Goal: Task Accomplishment & Management: Complete application form

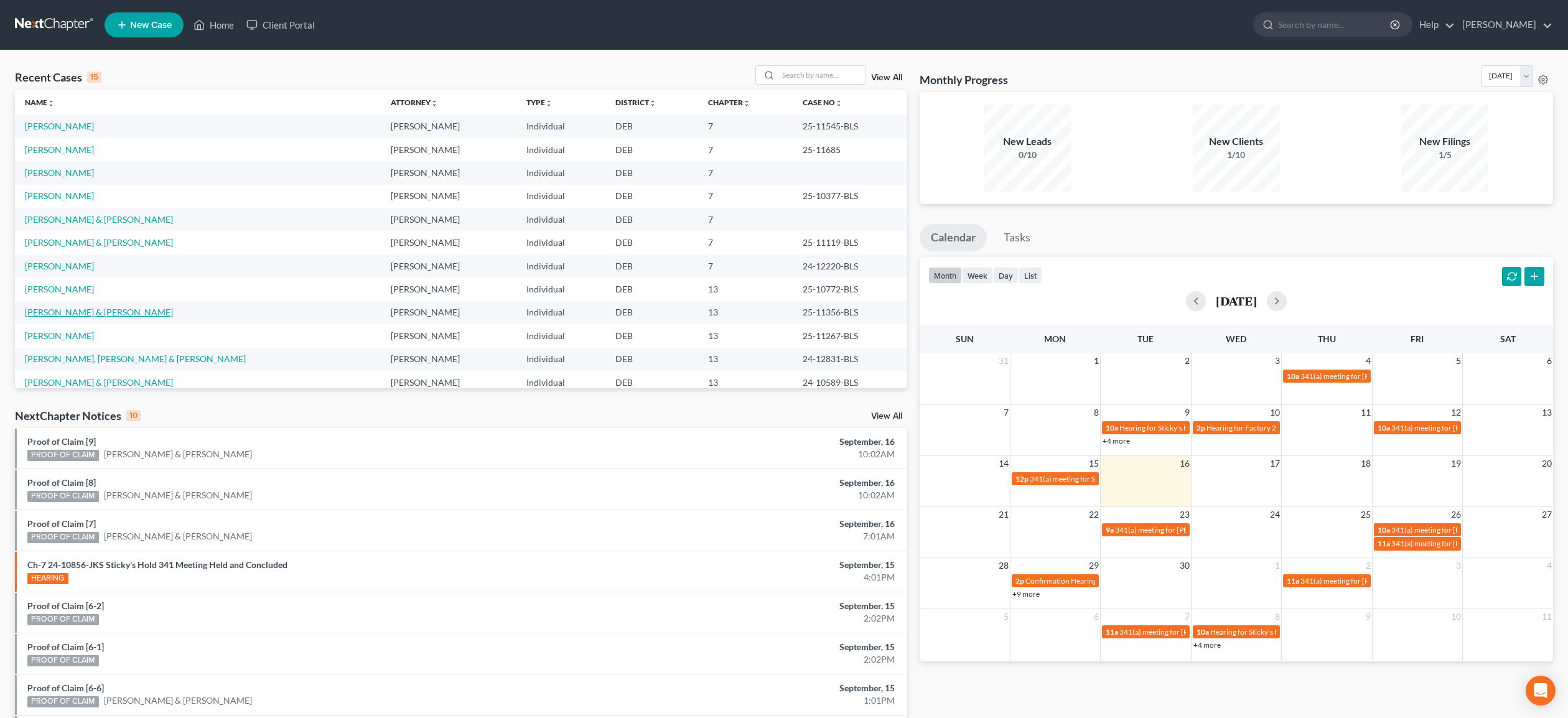
click at [107, 313] on link "[PERSON_NAME] & [PERSON_NAME]" at bounding box center [99, 312] width 148 height 10
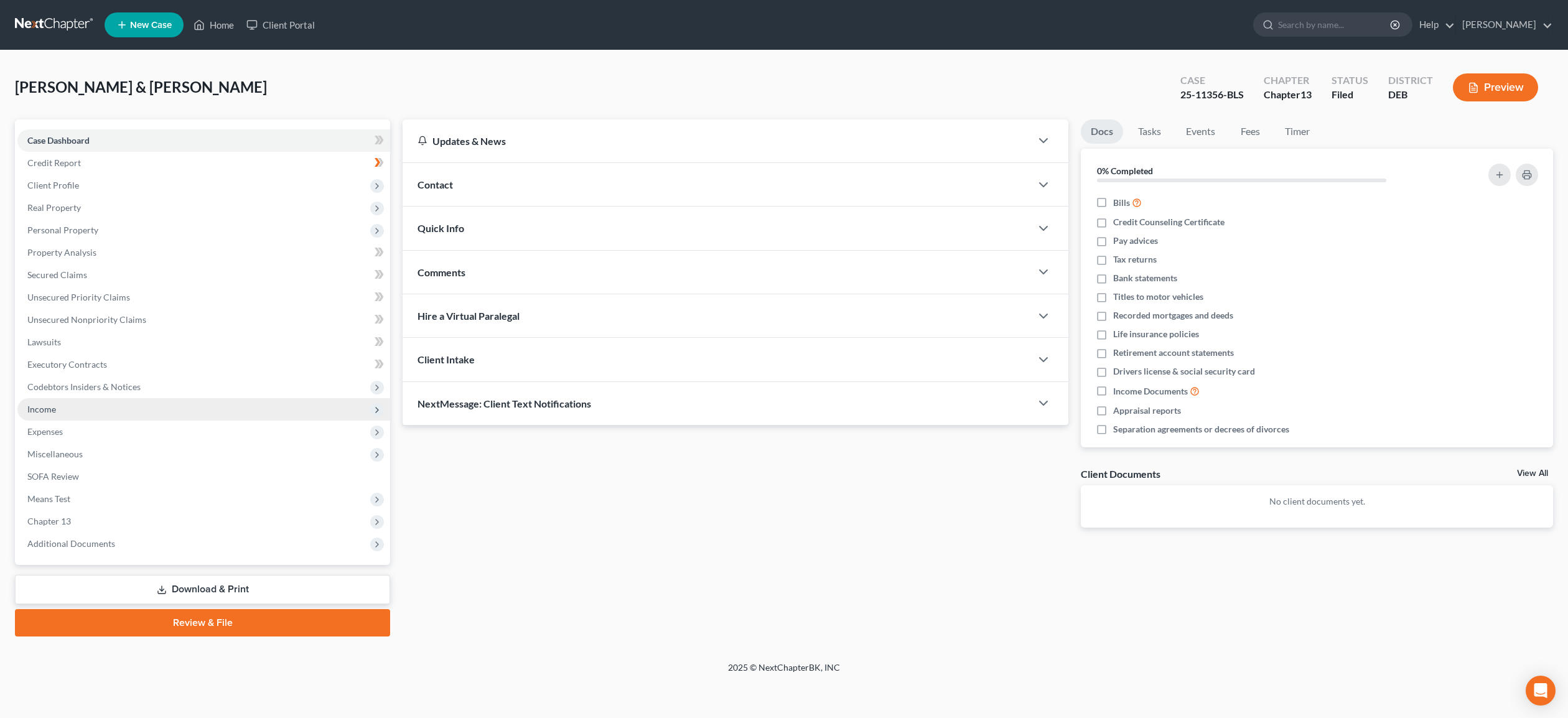
click at [47, 406] on span "Income" at bounding box center [42, 409] width 28 height 10
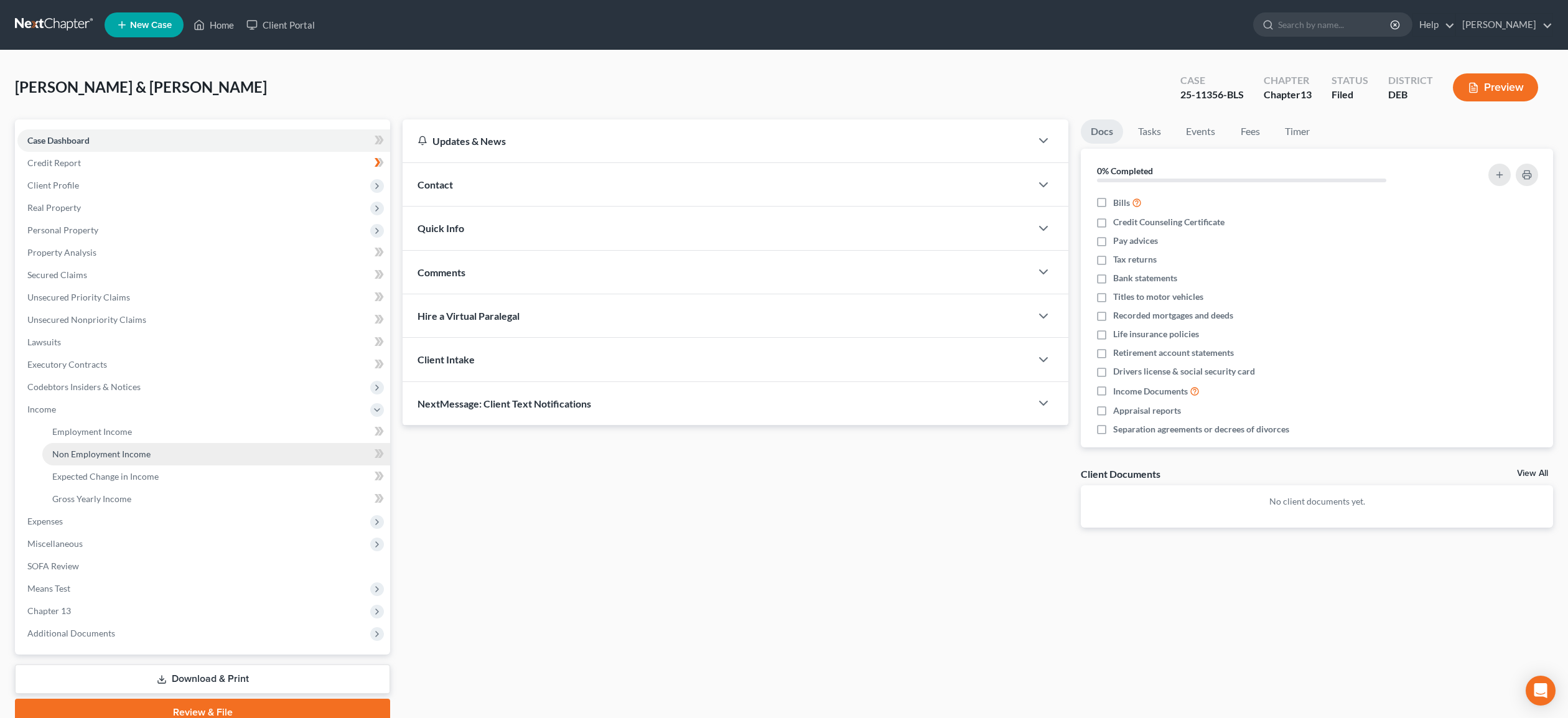
click at [80, 452] on span "Non Employment Income" at bounding box center [101, 454] width 99 height 10
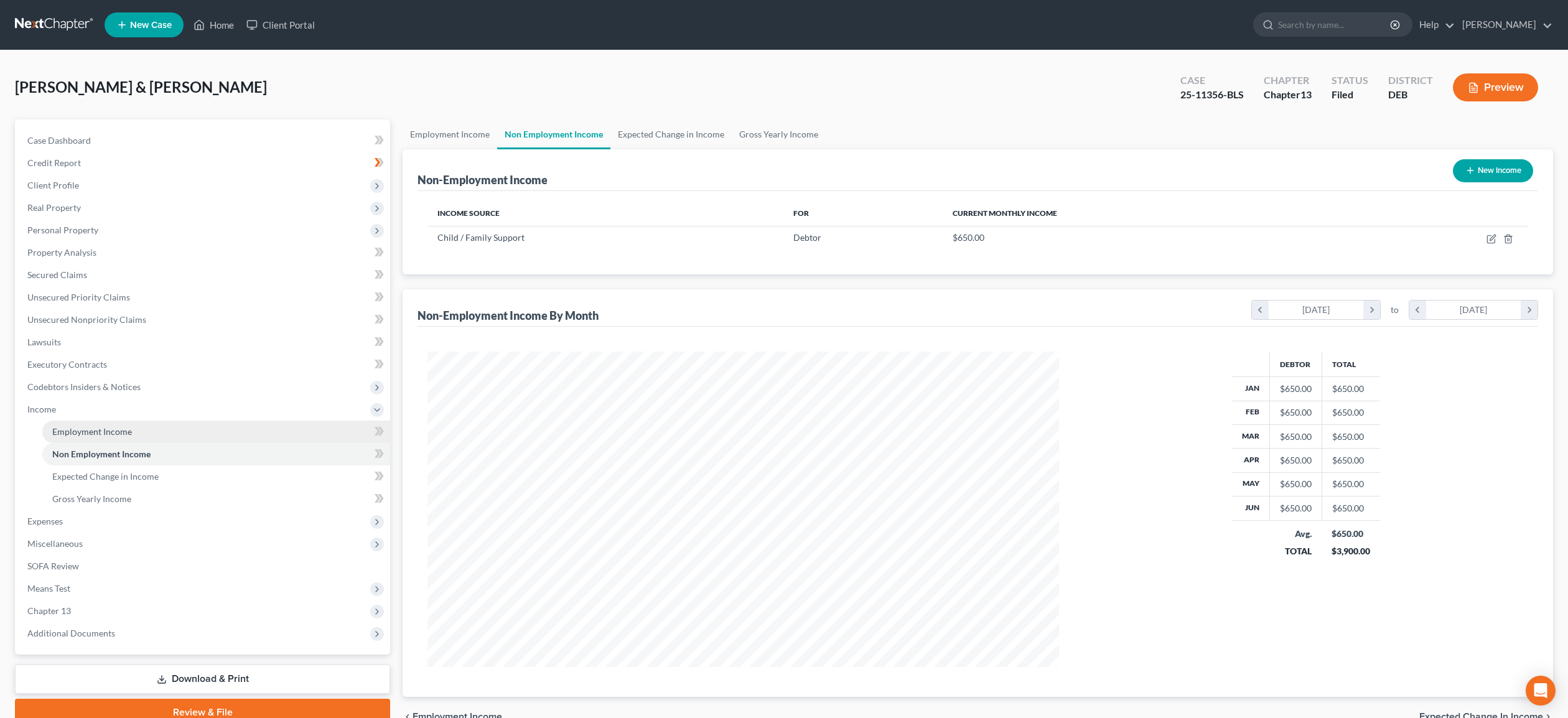
scroll to position [316, 656]
click at [100, 478] on span "Expected Change in Income" at bounding box center [105, 476] width 106 height 10
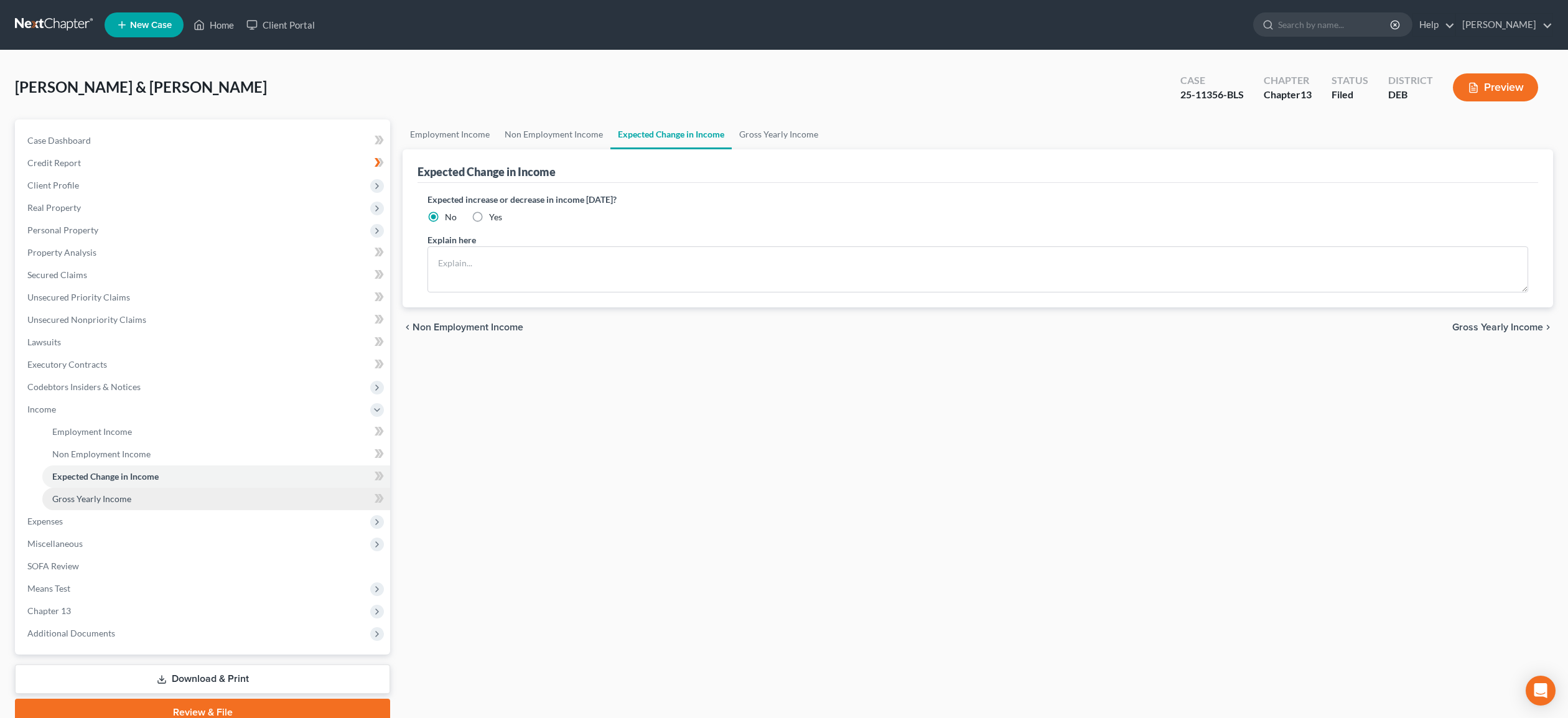
click at [97, 498] on span "Gross Yearly Income" at bounding box center [91, 499] width 79 height 10
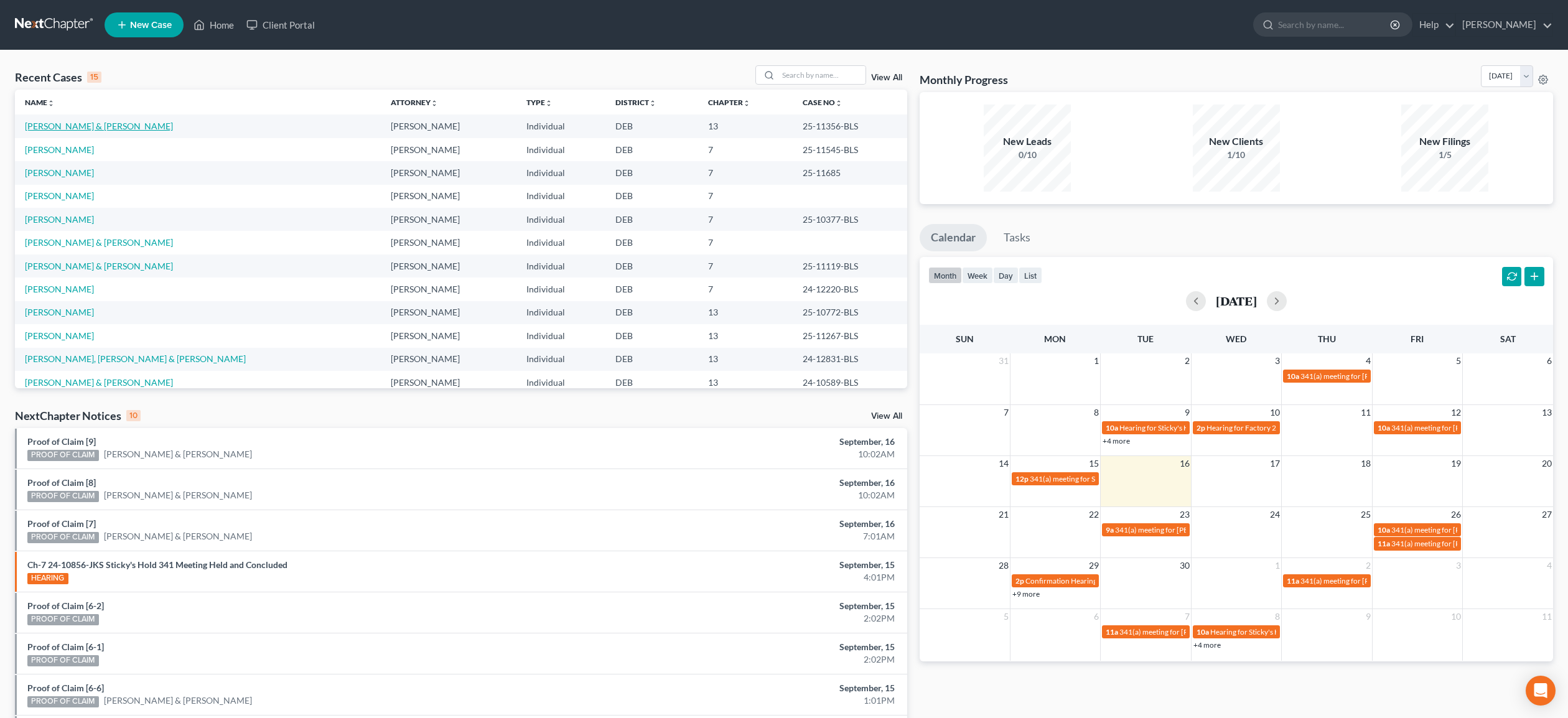
click at [44, 125] on link "[PERSON_NAME] & [PERSON_NAME]" at bounding box center [99, 125] width 148 height 10
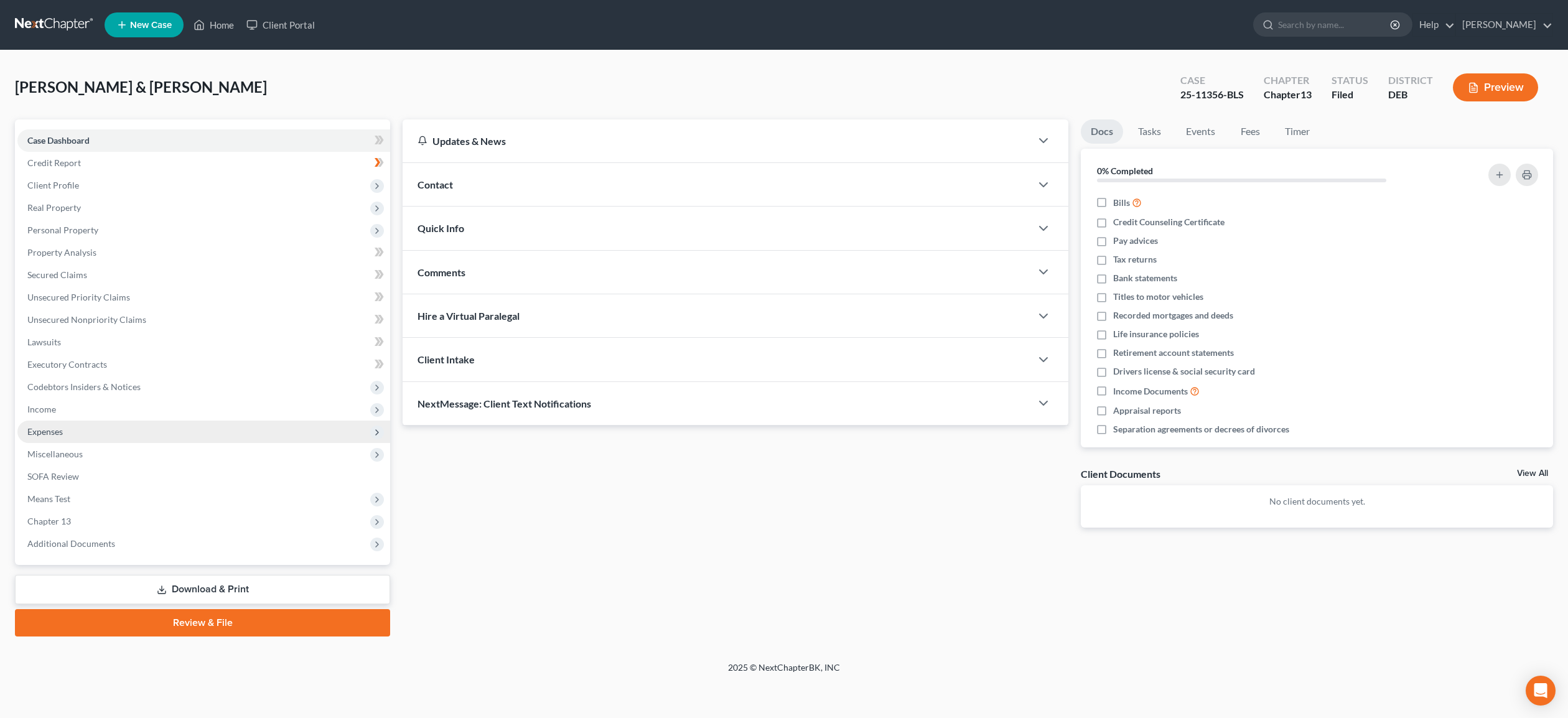
click at [49, 431] on span "Expenses" at bounding box center [45, 431] width 35 height 10
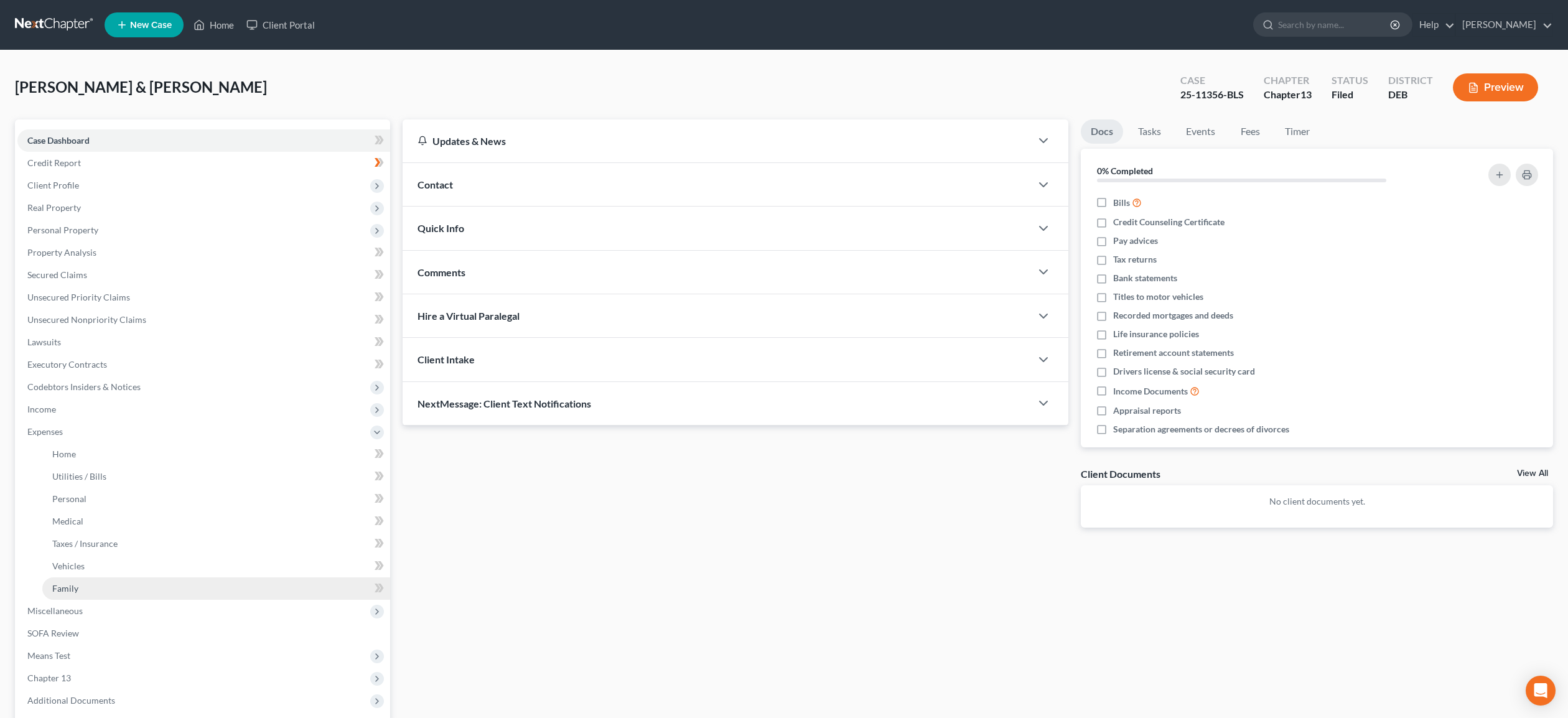
click at [65, 589] on span "Family" at bounding box center [65, 588] width 26 height 10
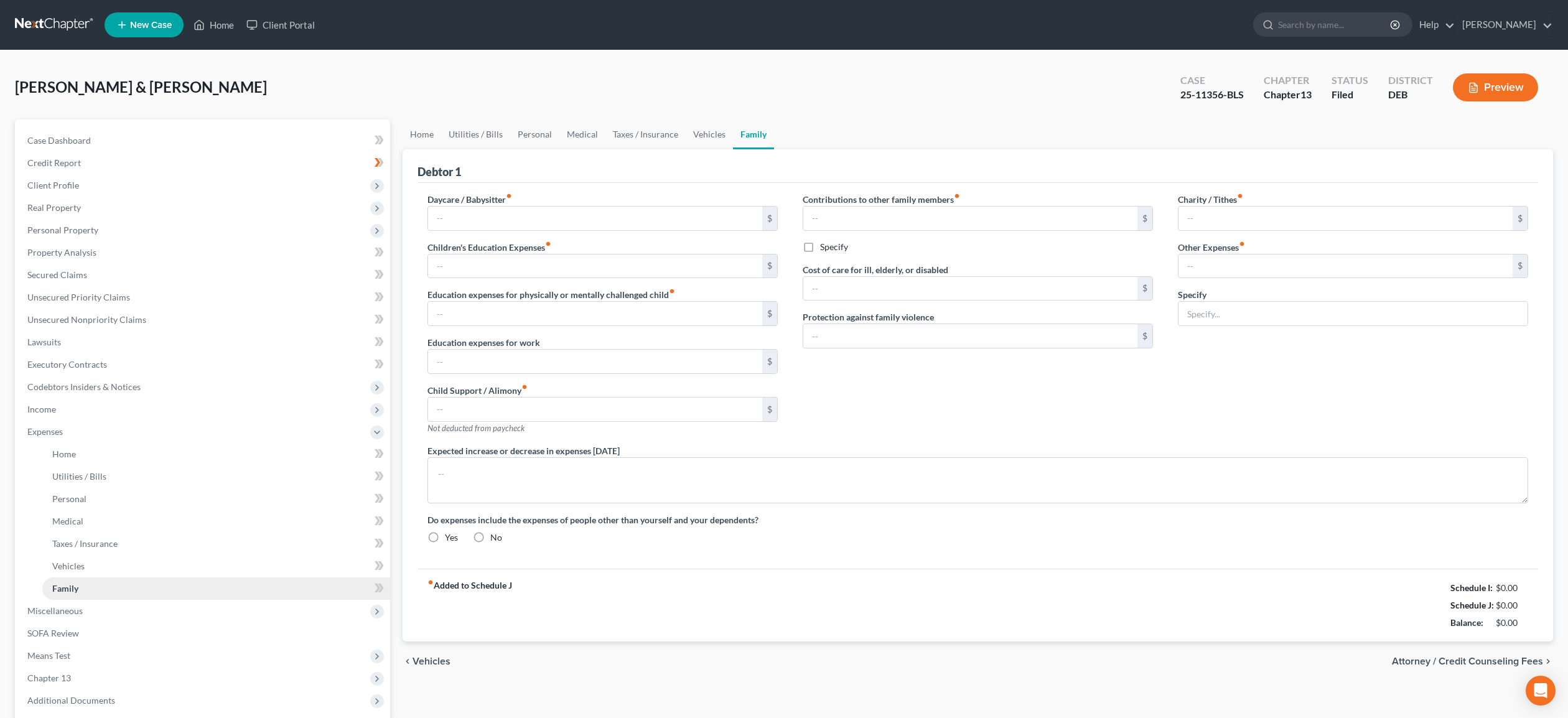
type input "200.00"
type input "0.00"
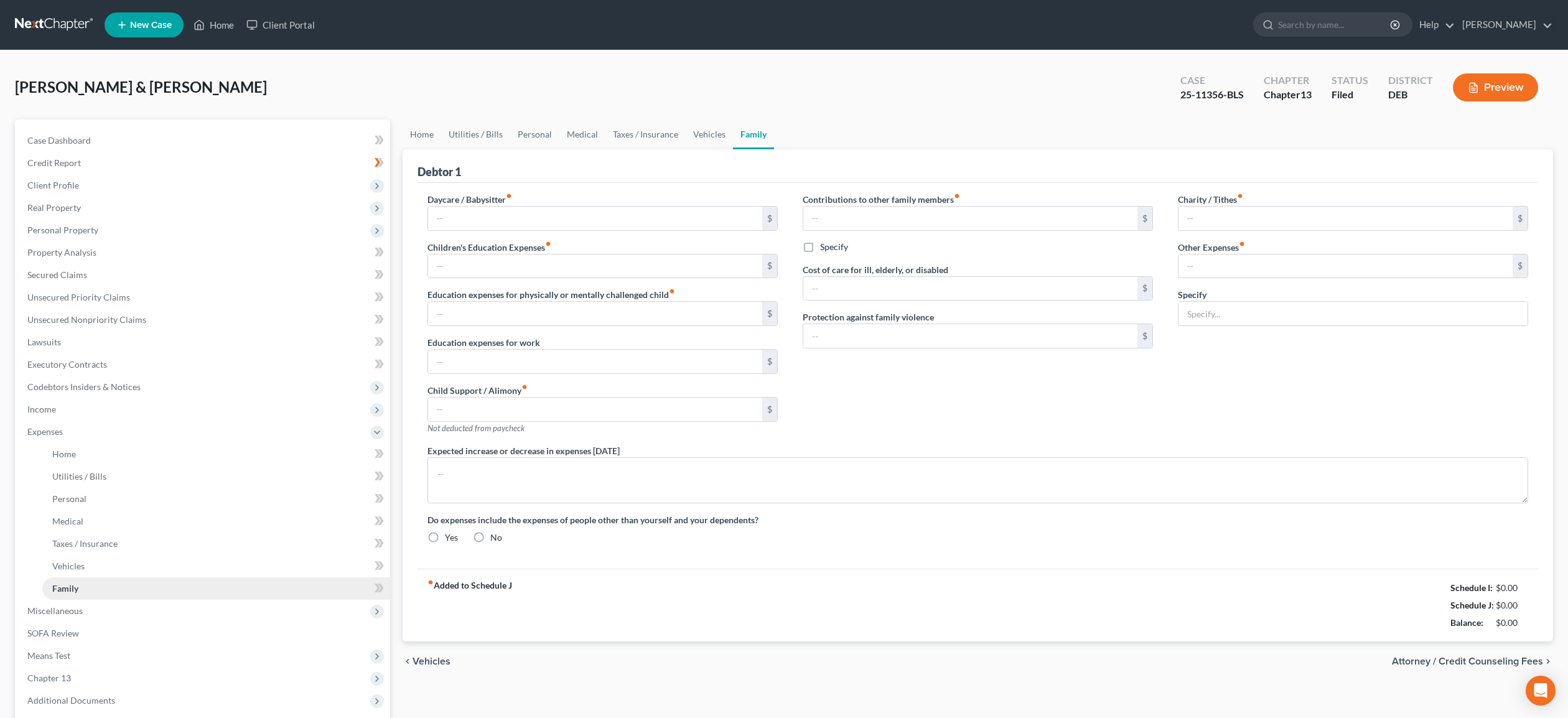
type input "0.00"
type input "300.00"
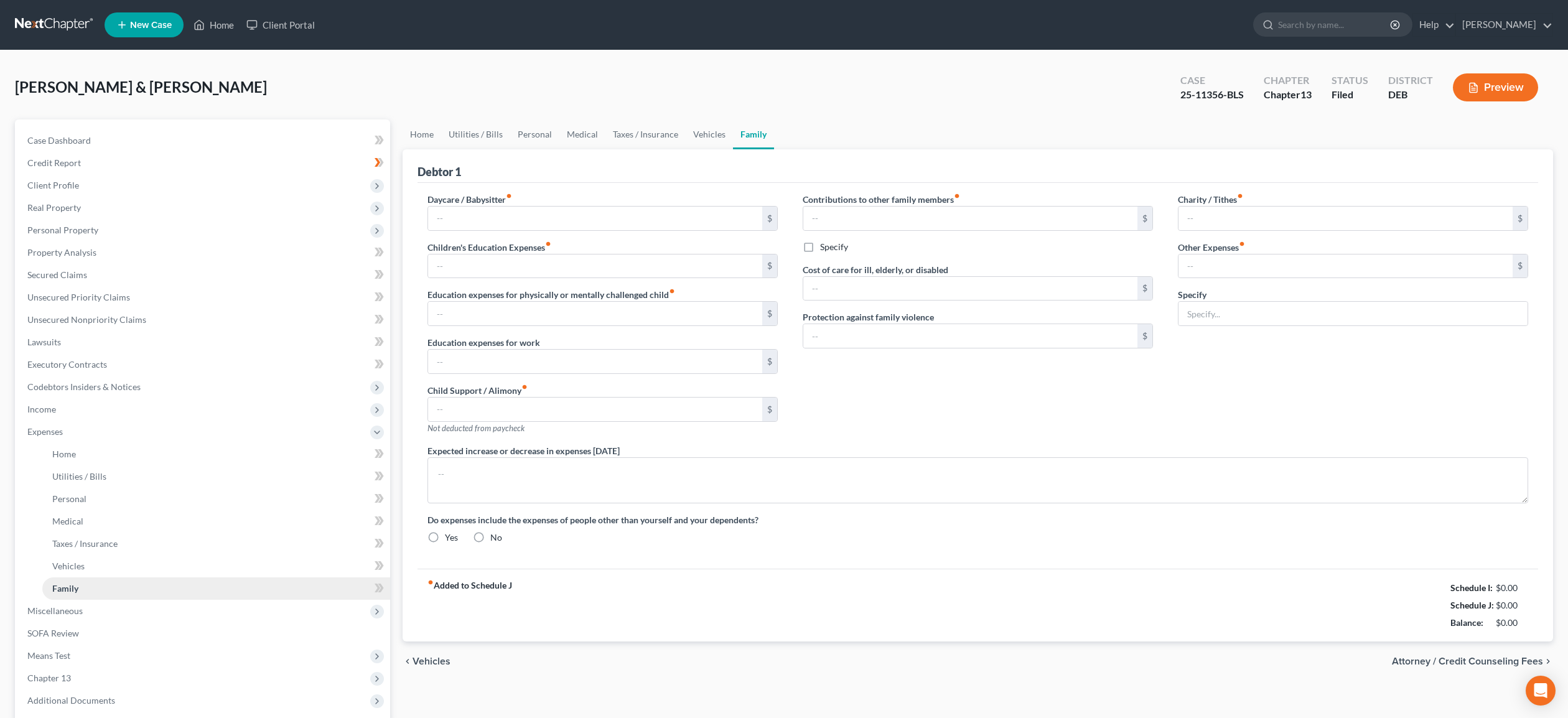
type input "Pet expenses"
radio input "true"
click at [66, 566] on span "Vehicles" at bounding box center [68, 566] width 32 height 10
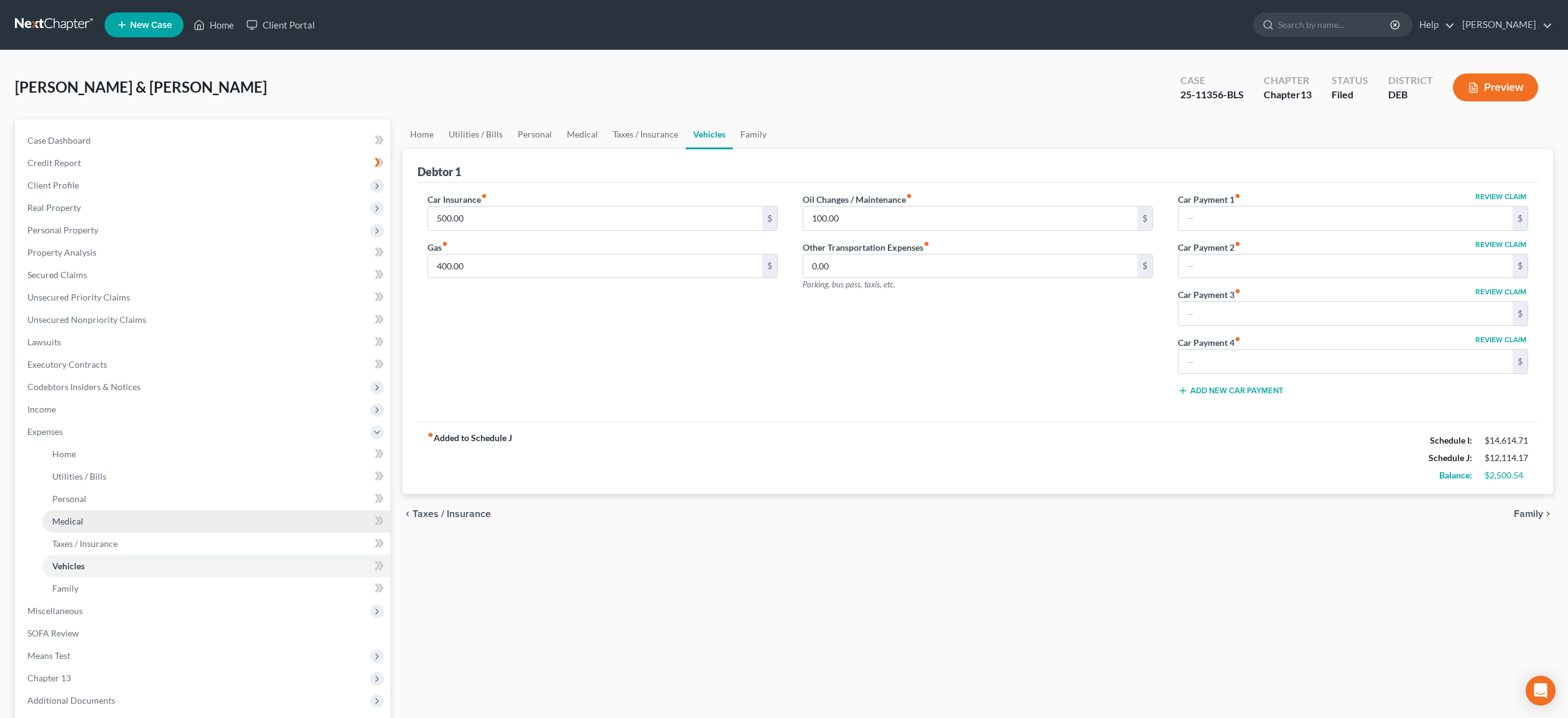
click at [69, 518] on span "Medical" at bounding box center [67, 521] width 31 height 10
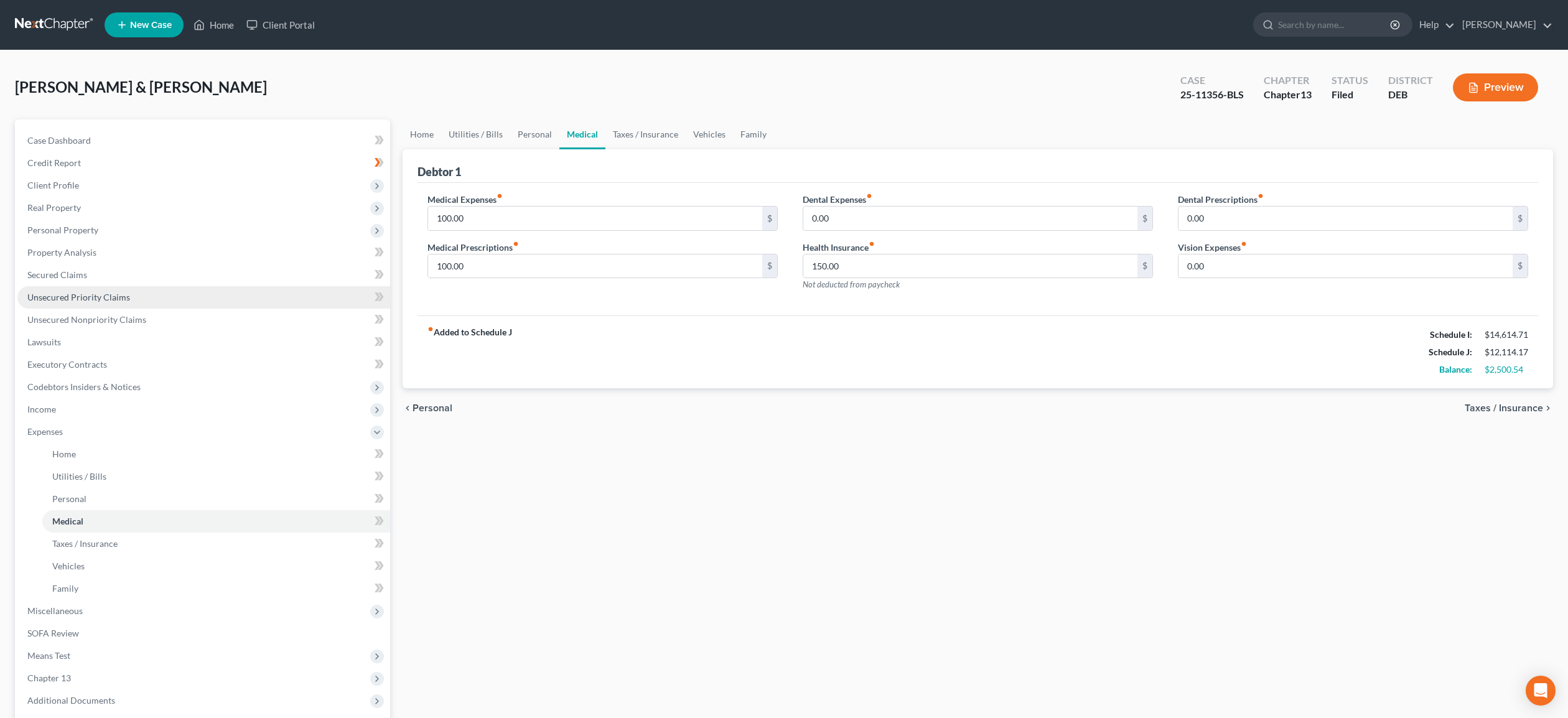
scroll to position [2, 0]
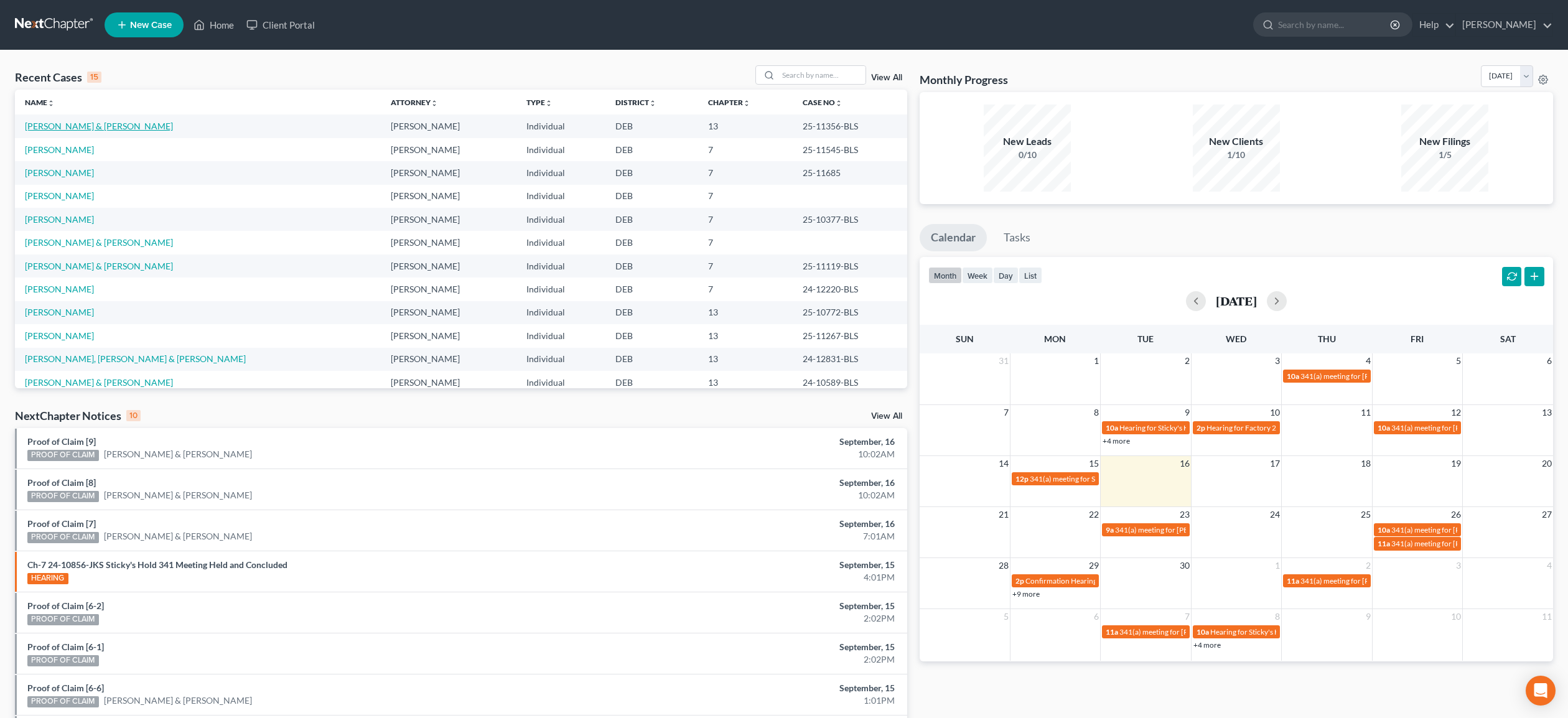
click at [81, 126] on link "[PERSON_NAME] & [PERSON_NAME]" at bounding box center [99, 125] width 148 height 10
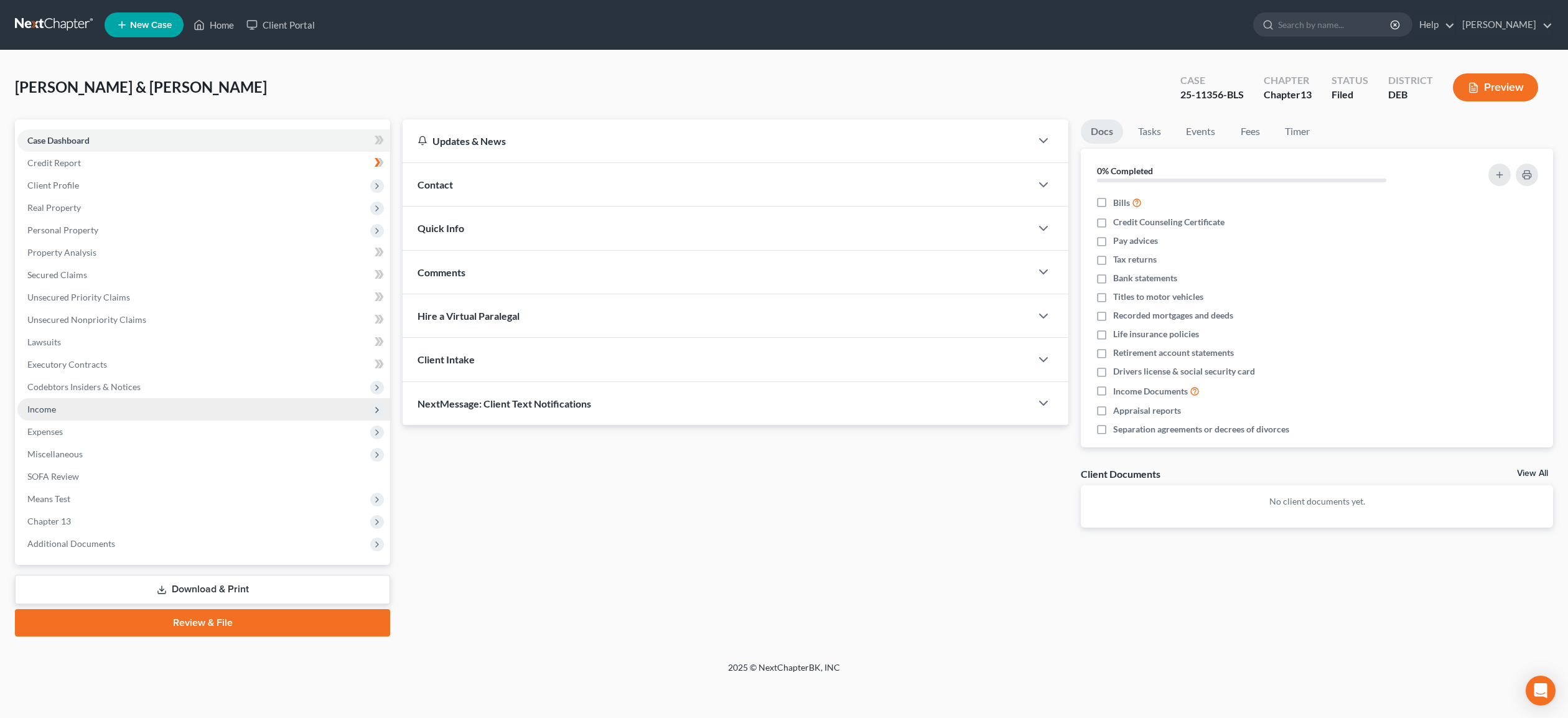
click at [54, 411] on span "Income" at bounding box center [42, 409] width 28 height 10
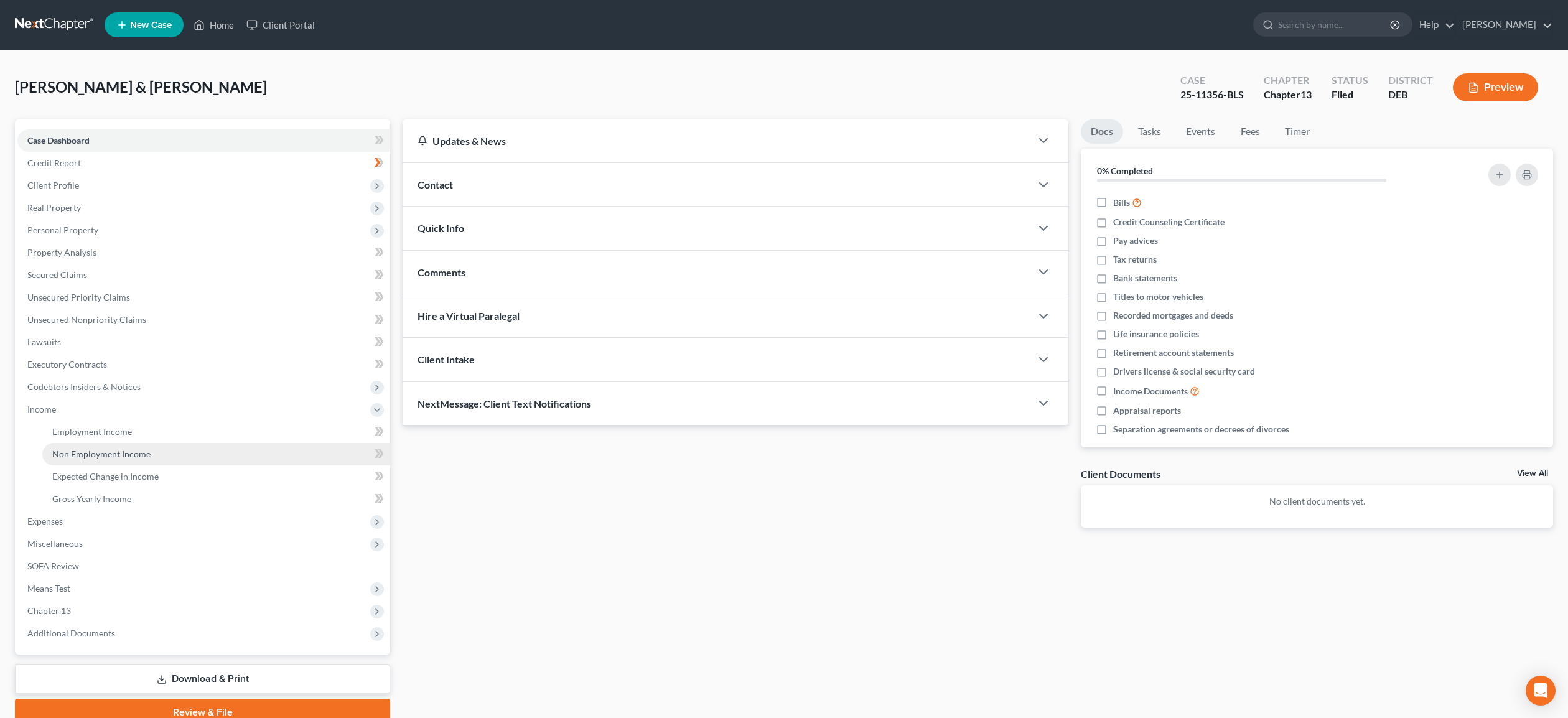
click at [101, 453] on span "Non Employment Income" at bounding box center [101, 454] width 99 height 10
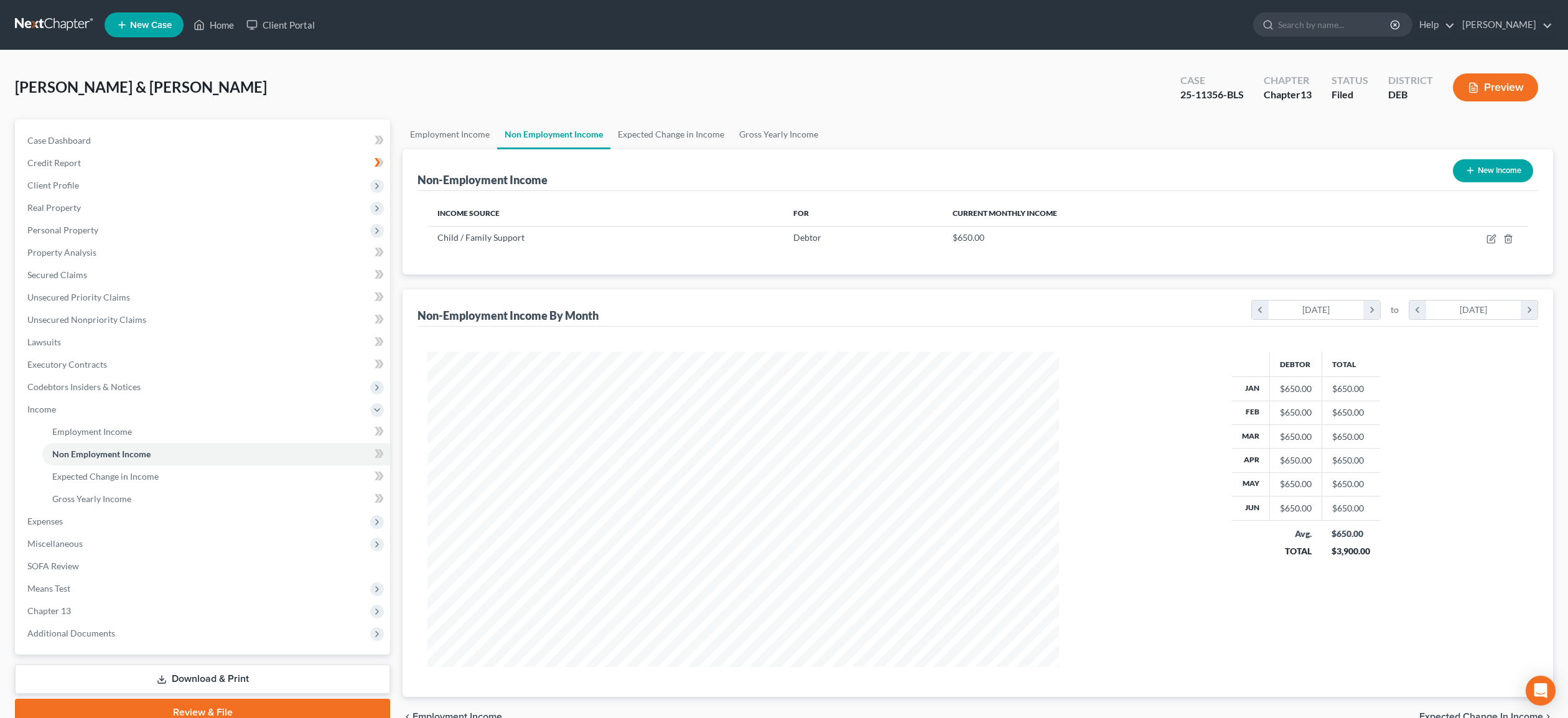
scroll to position [2, 0]
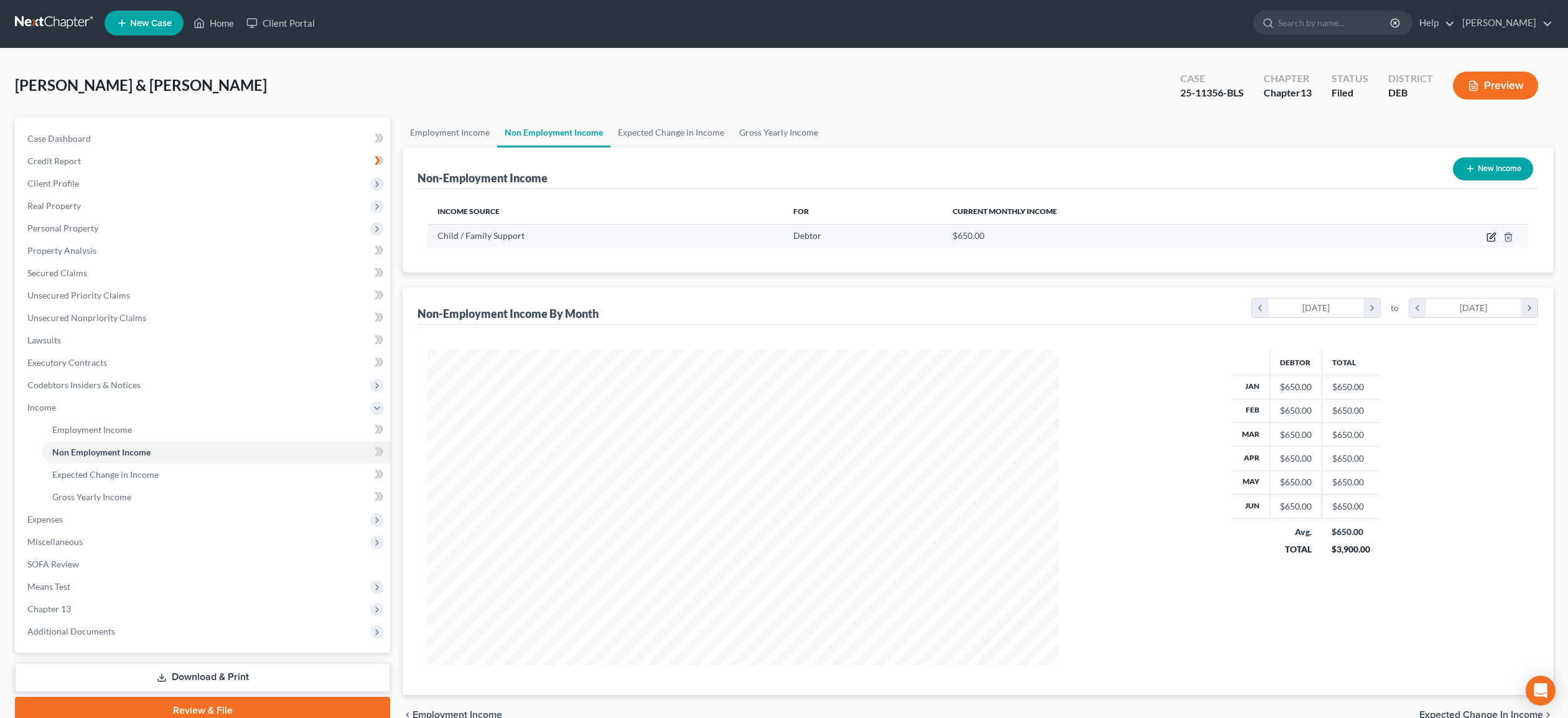
click at [1492, 235] on icon "button" at bounding box center [1491, 237] width 10 height 10
select select "7"
select select "0"
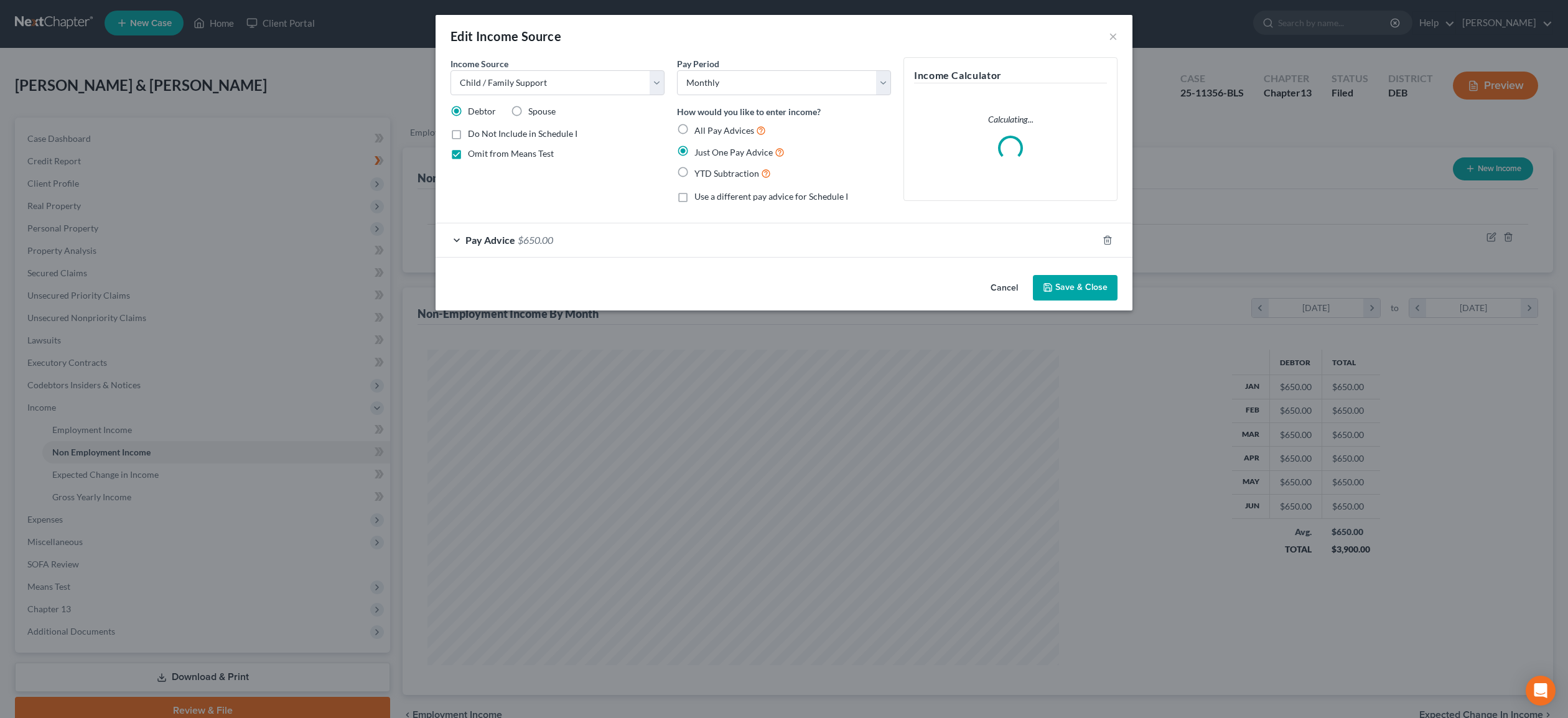
scroll to position [1, 0]
click at [1082, 291] on button "Save & Close" at bounding box center [1075, 288] width 84 height 26
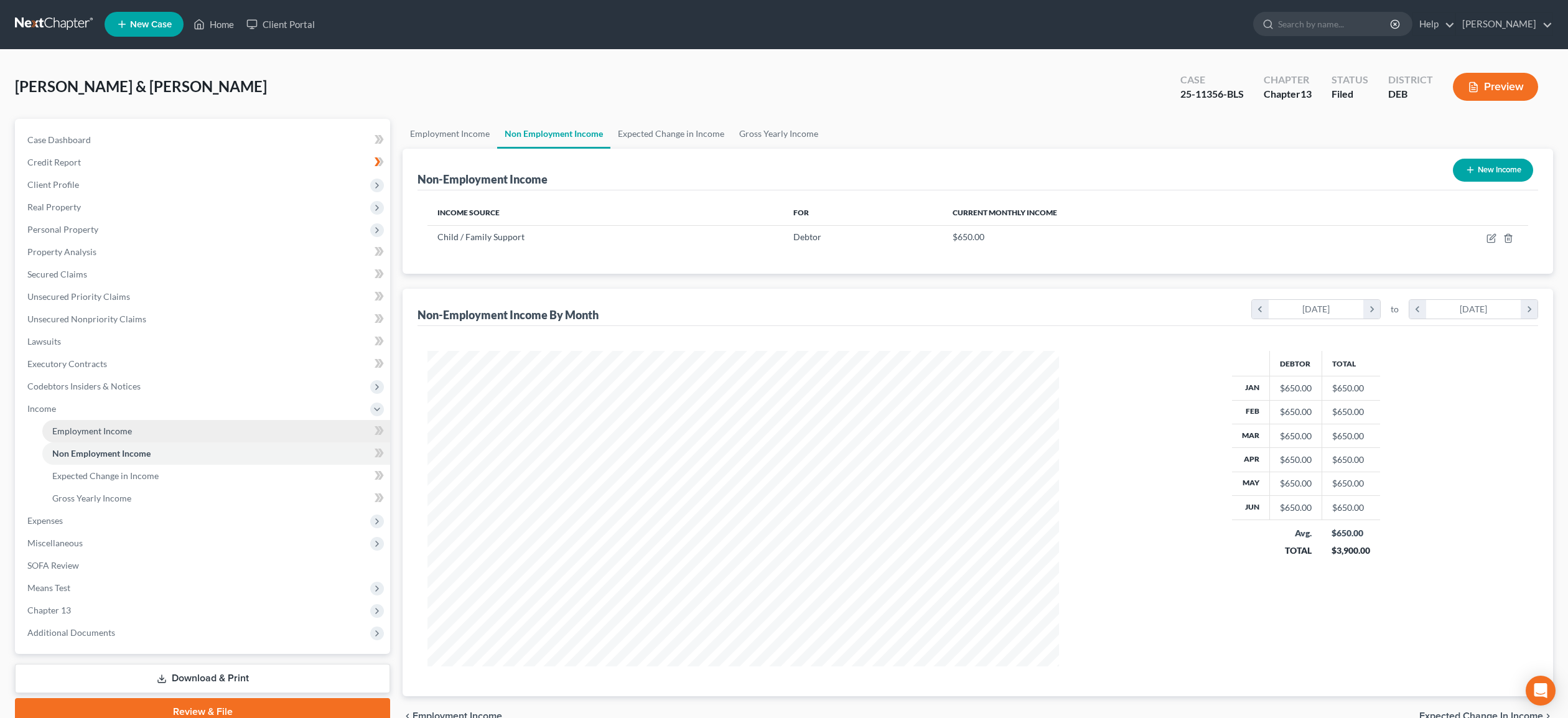
click at [122, 432] on span "Employment Income" at bounding box center [91, 431] width 80 height 10
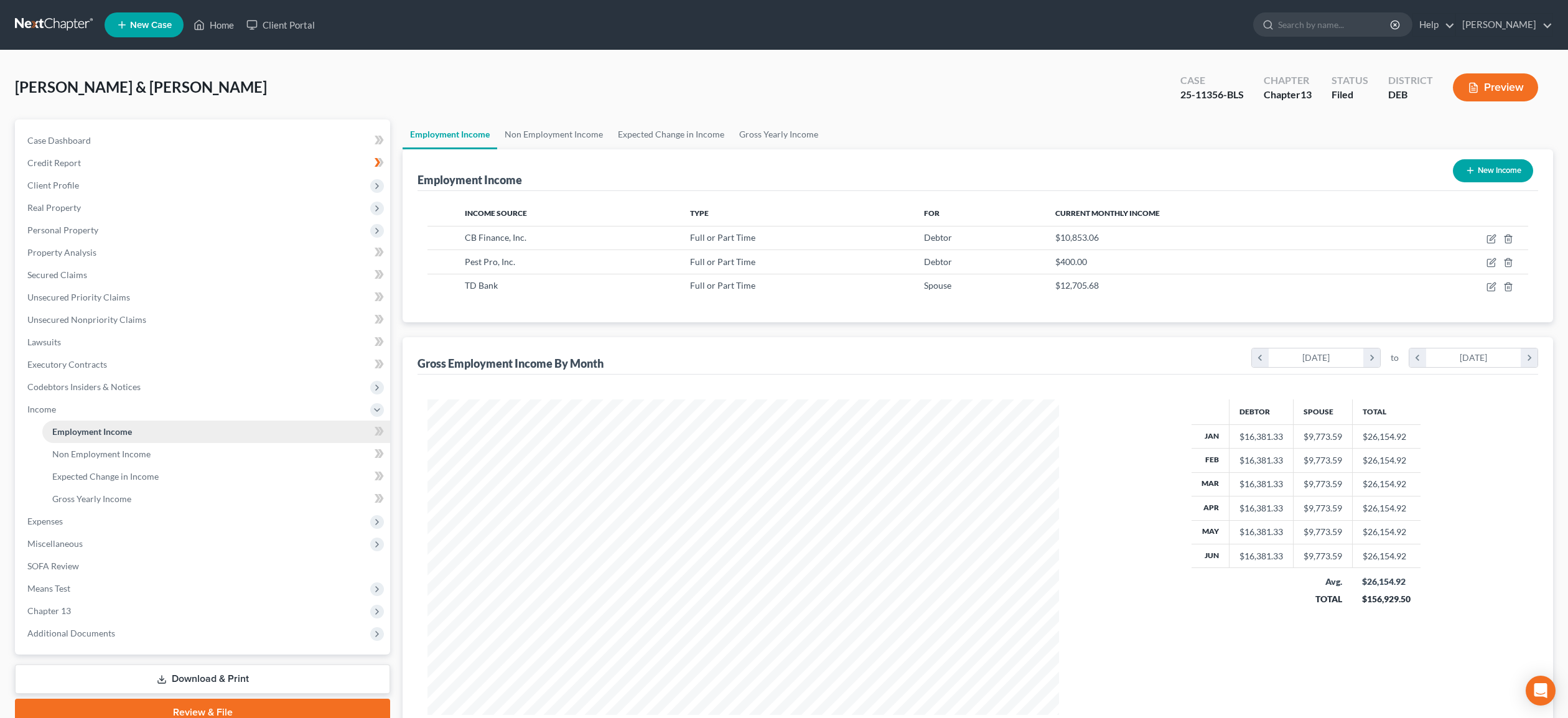
scroll to position [316, 656]
click at [98, 447] on link "Non Employment Income" at bounding box center [216, 454] width 348 height 22
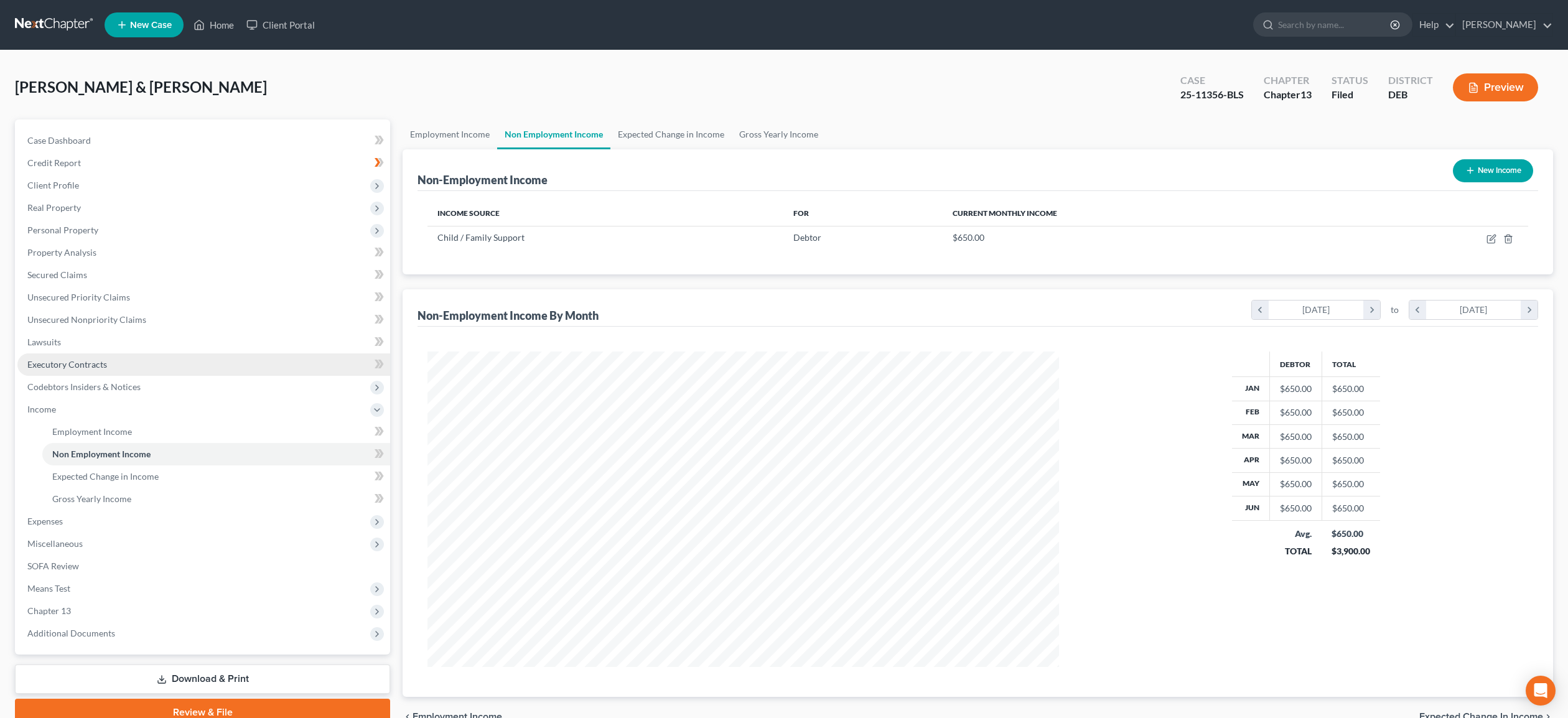
scroll to position [316, 656]
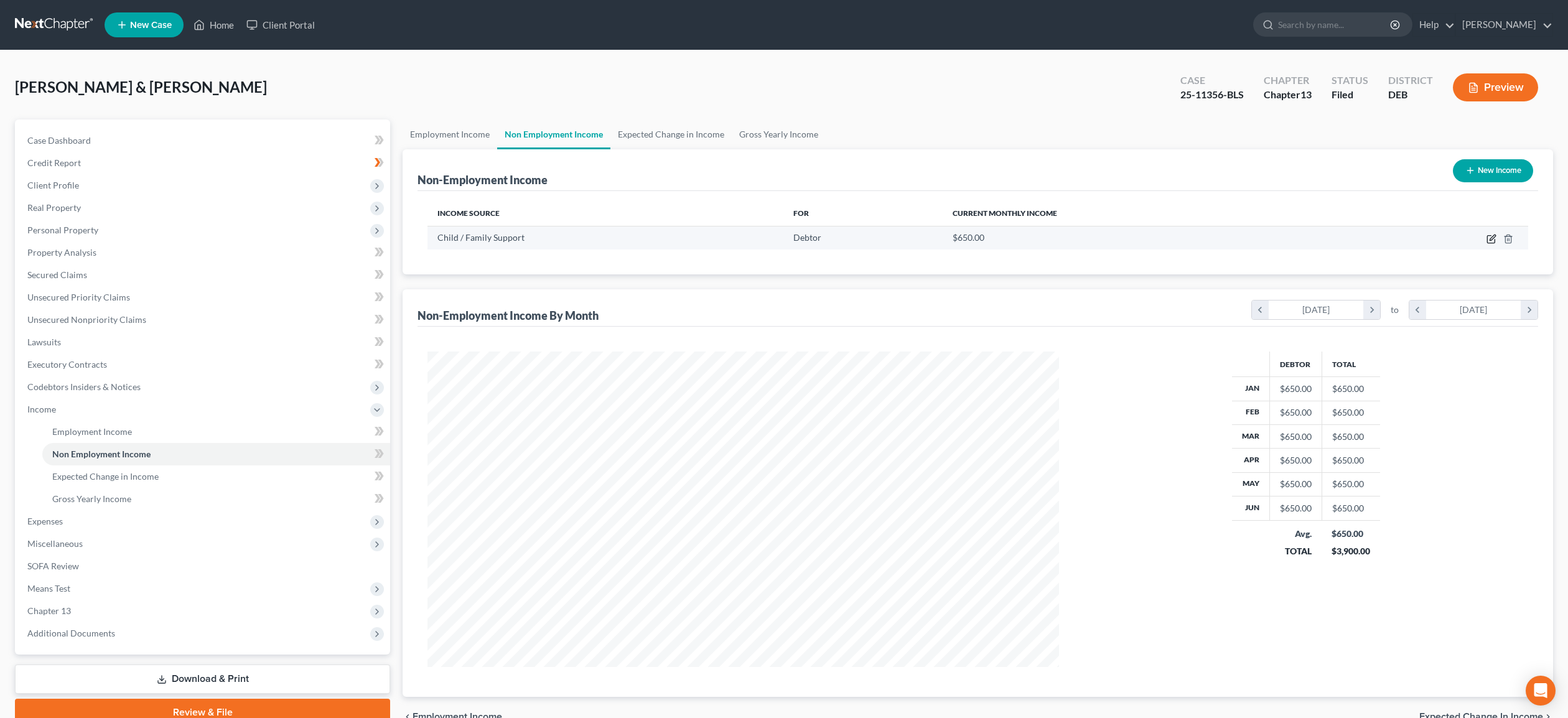
click at [1491, 237] on icon "button" at bounding box center [1492, 237] width 6 height 6
select select "7"
select select "0"
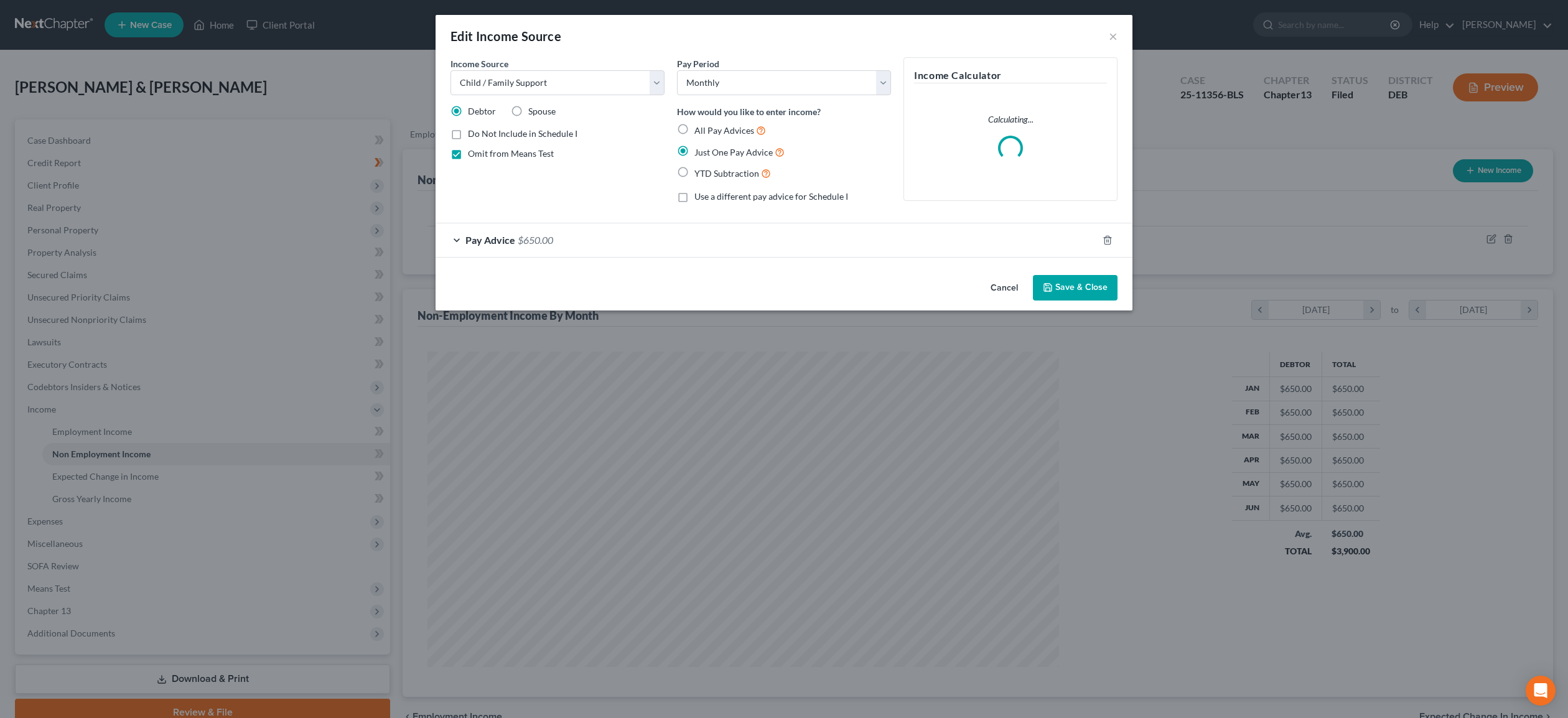
scroll to position [2, 0]
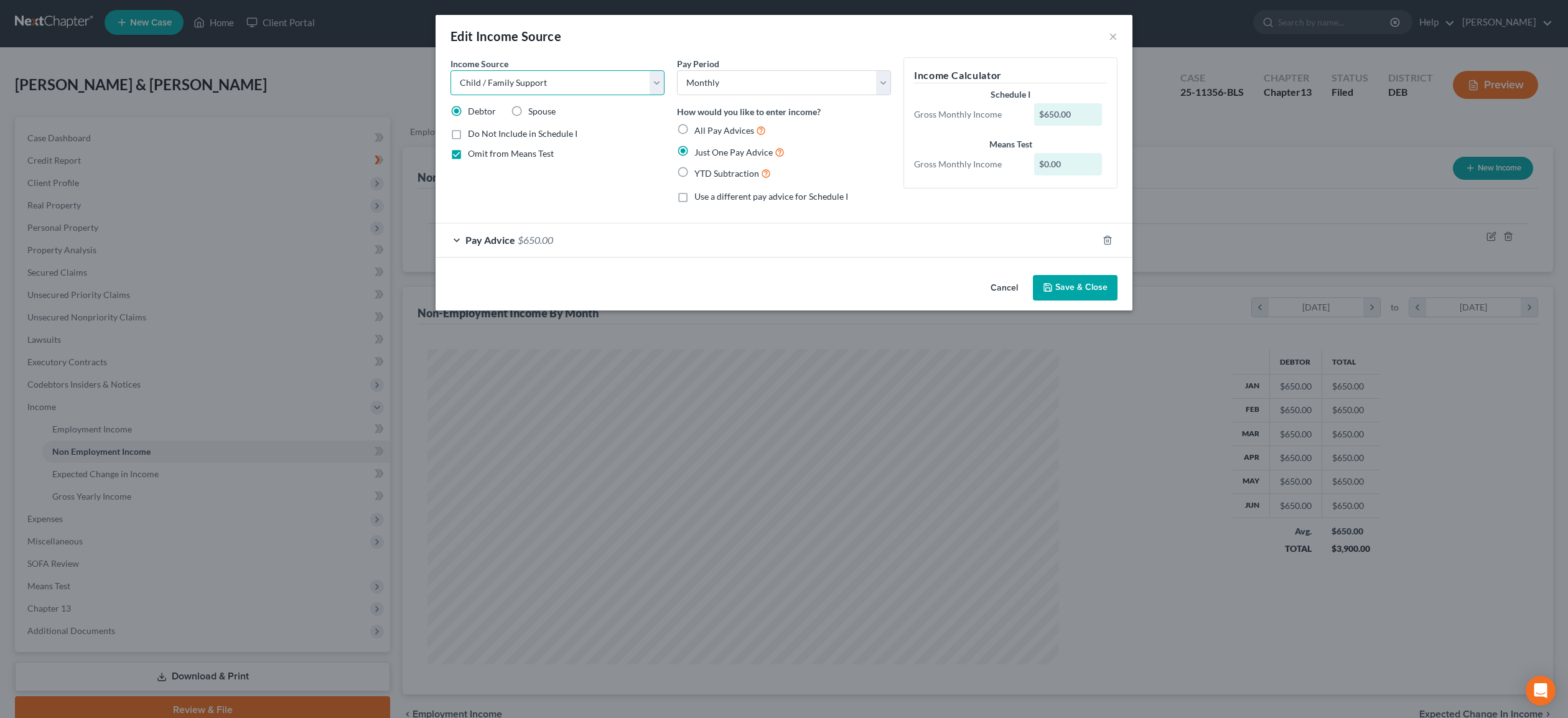
click at [450, 70] on select "Select Unemployment Disability (from employer) Pension Retirement Social Securi…" at bounding box center [557, 83] width 214 height 25
select select "4"
click option "Social Security / Social Security Disability" at bounding box center [0, 0] width 0 height 0
click at [1070, 291] on button "Save & Close" at bounding box center [1075, 288] width 84 height 26
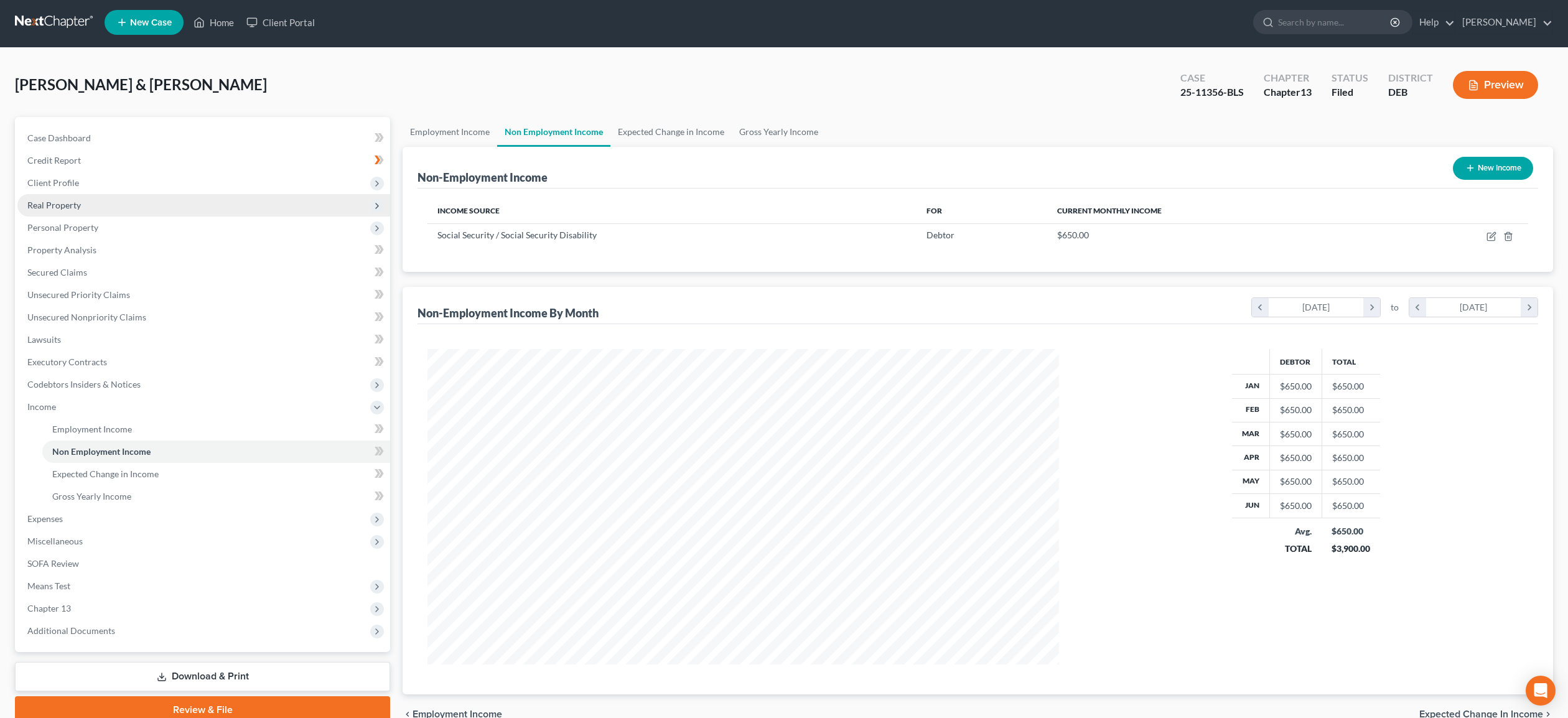
click at [68, 202] on span "Real Property" at bounding box center [54, 204] width 54 height 10
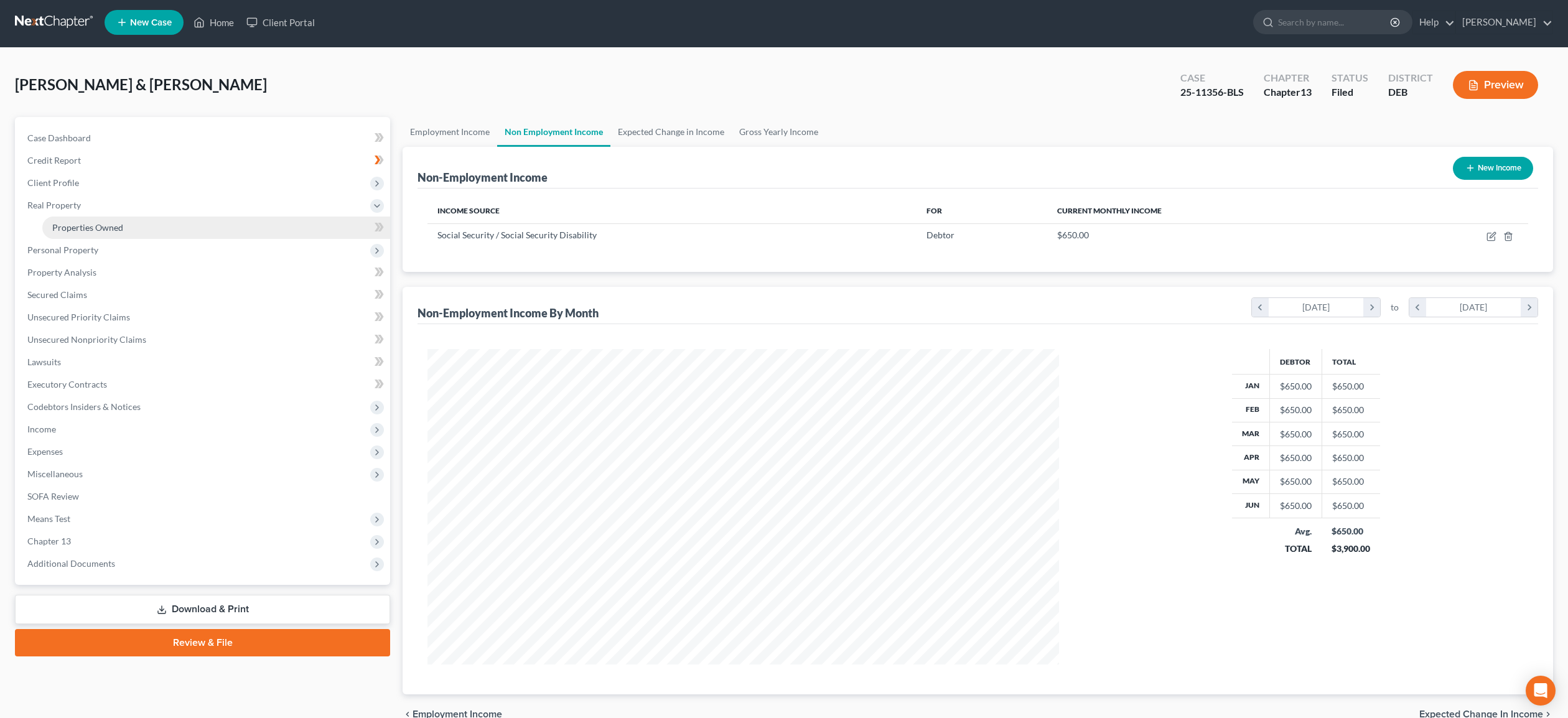
click at [88, 224] on span "Properties Owned" at bounding box center [88, 227] width 71 height 10
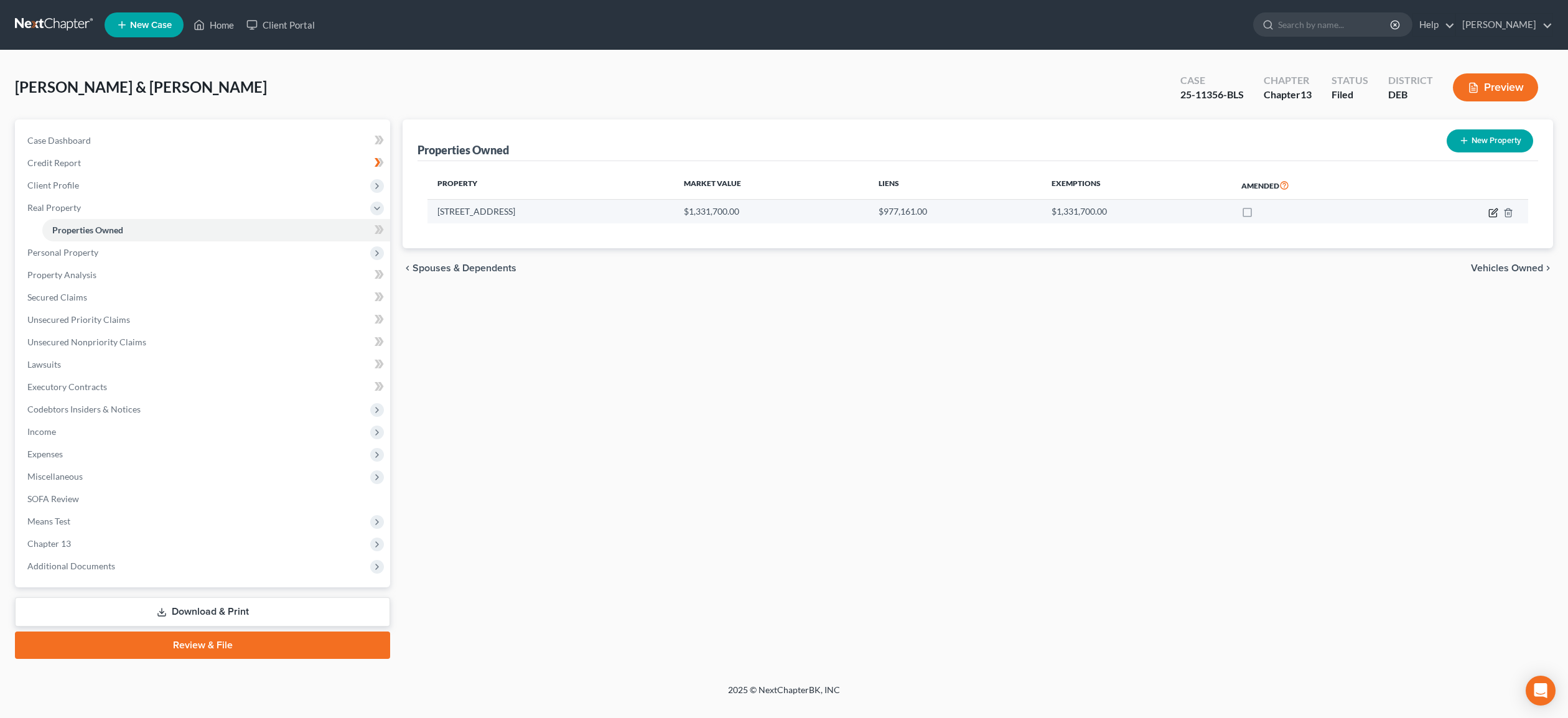
click at [1496, 212] on icon "button" at bounding box center [1493, 213] width 10 height 10
select select "7"
select select "2"
select select "5"
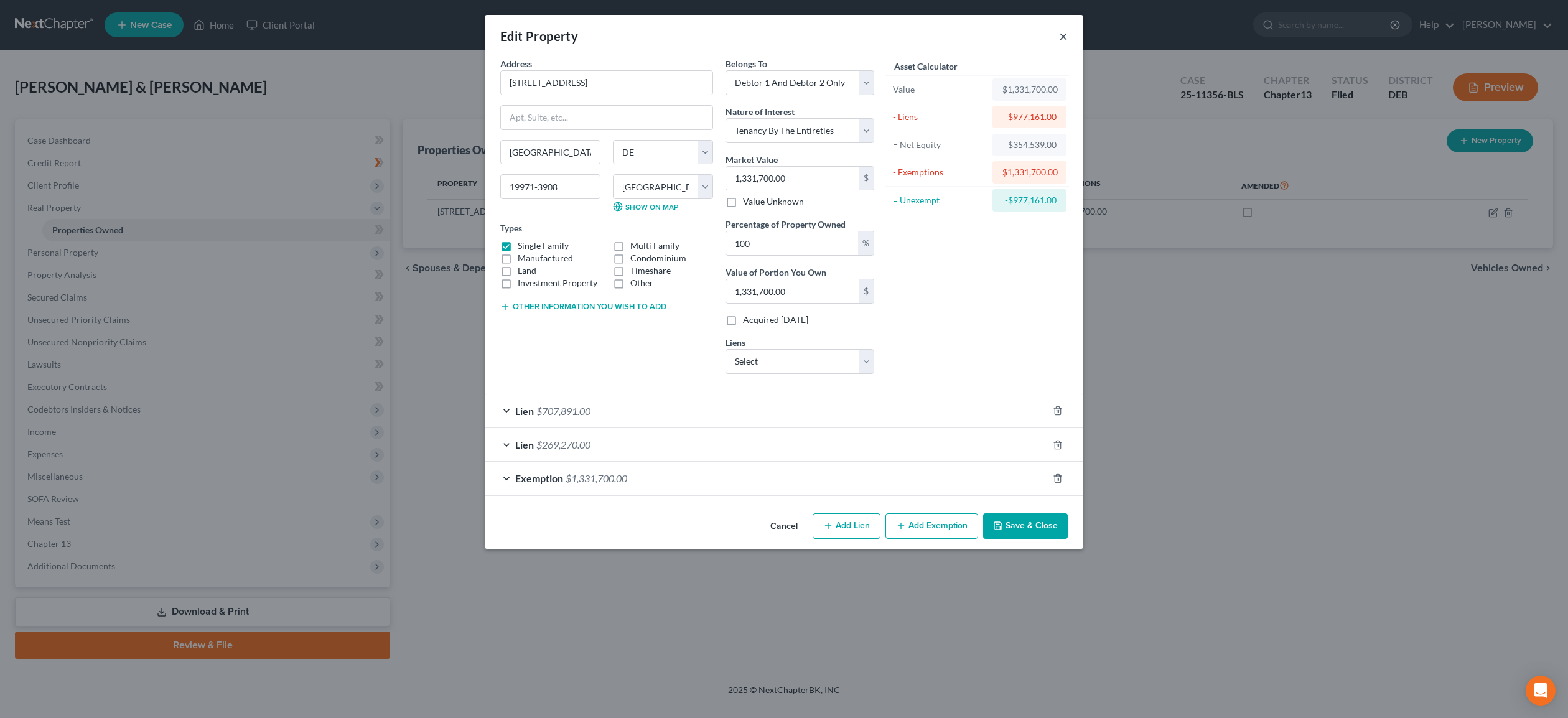
click at [1066, 33] on button "×" at bounding box center [1063, 36] width 9 height 15
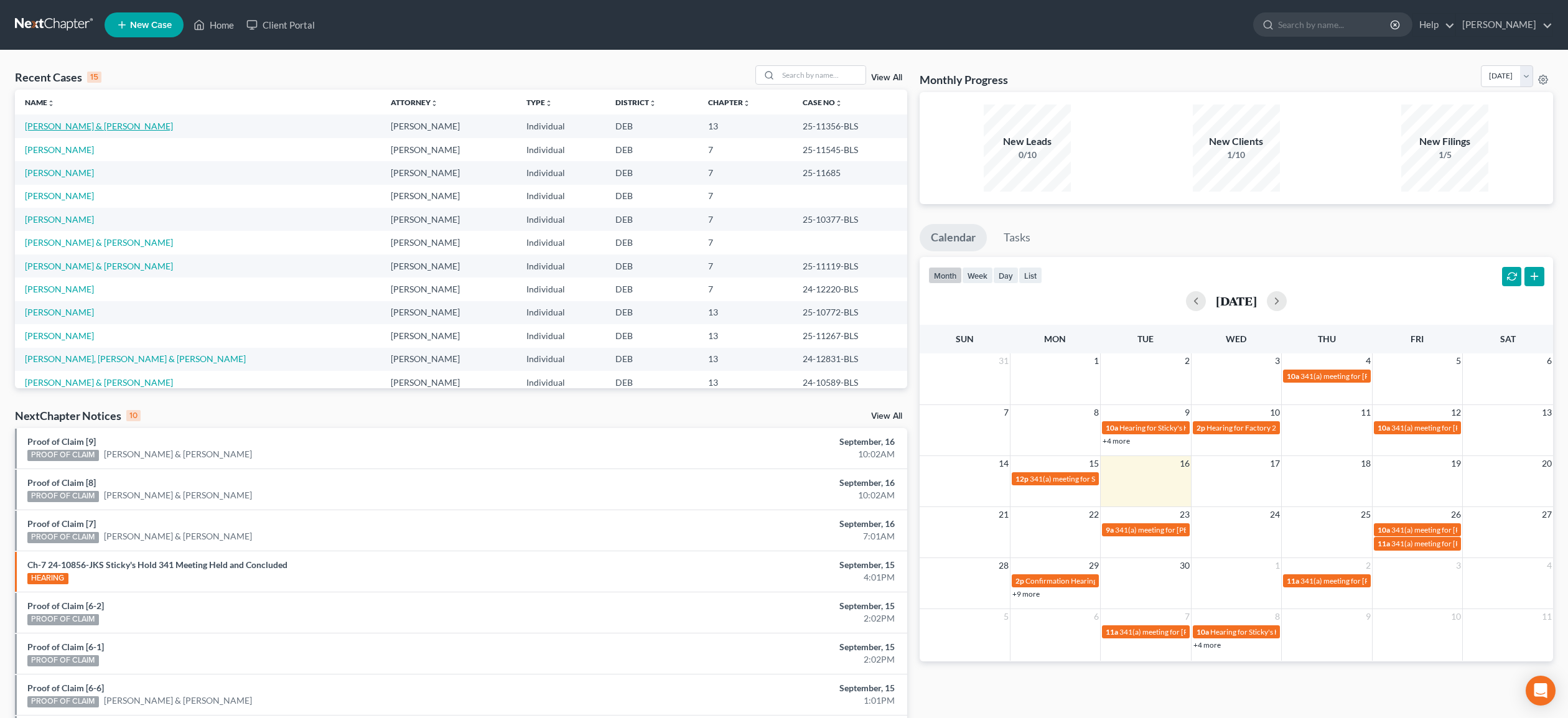
click at [88, 125] on link "[PERSON_NAME] & [PERSON_NAME]" at bounding box center [99, 125] width 148 height 10
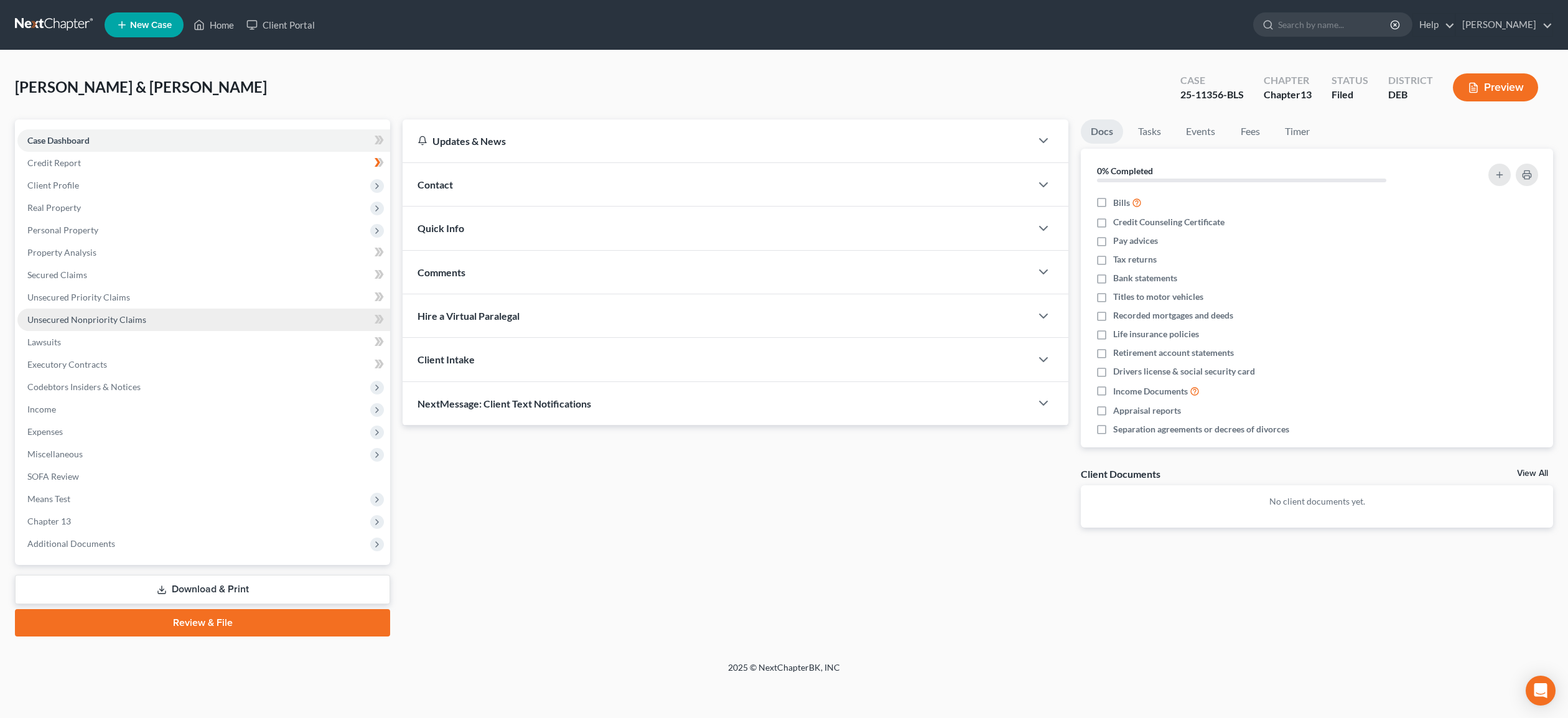
click at [110, 320] on span "Unsecured Nonpriority Claims" at bounding box center [87, 319] width 119 height 10
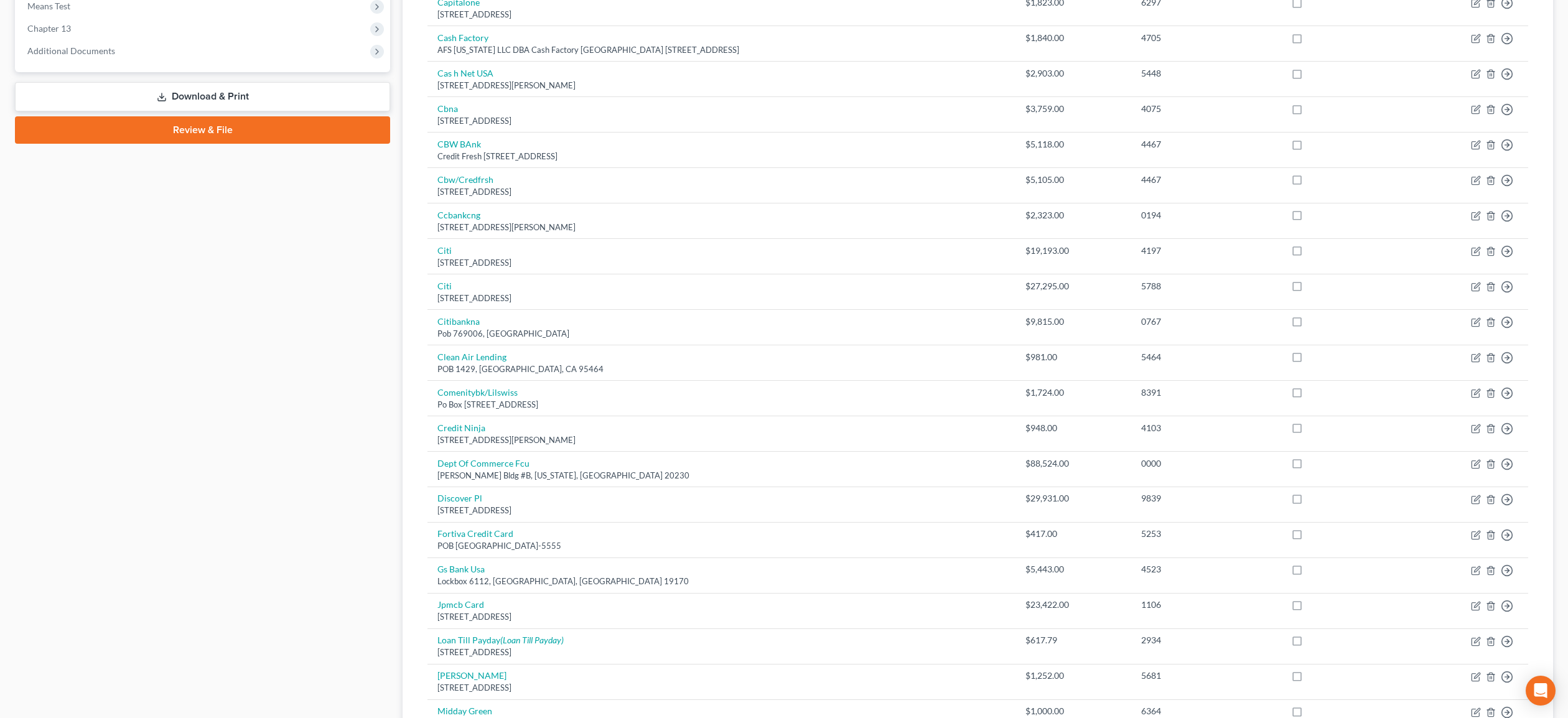
scroll to position [722, 0]
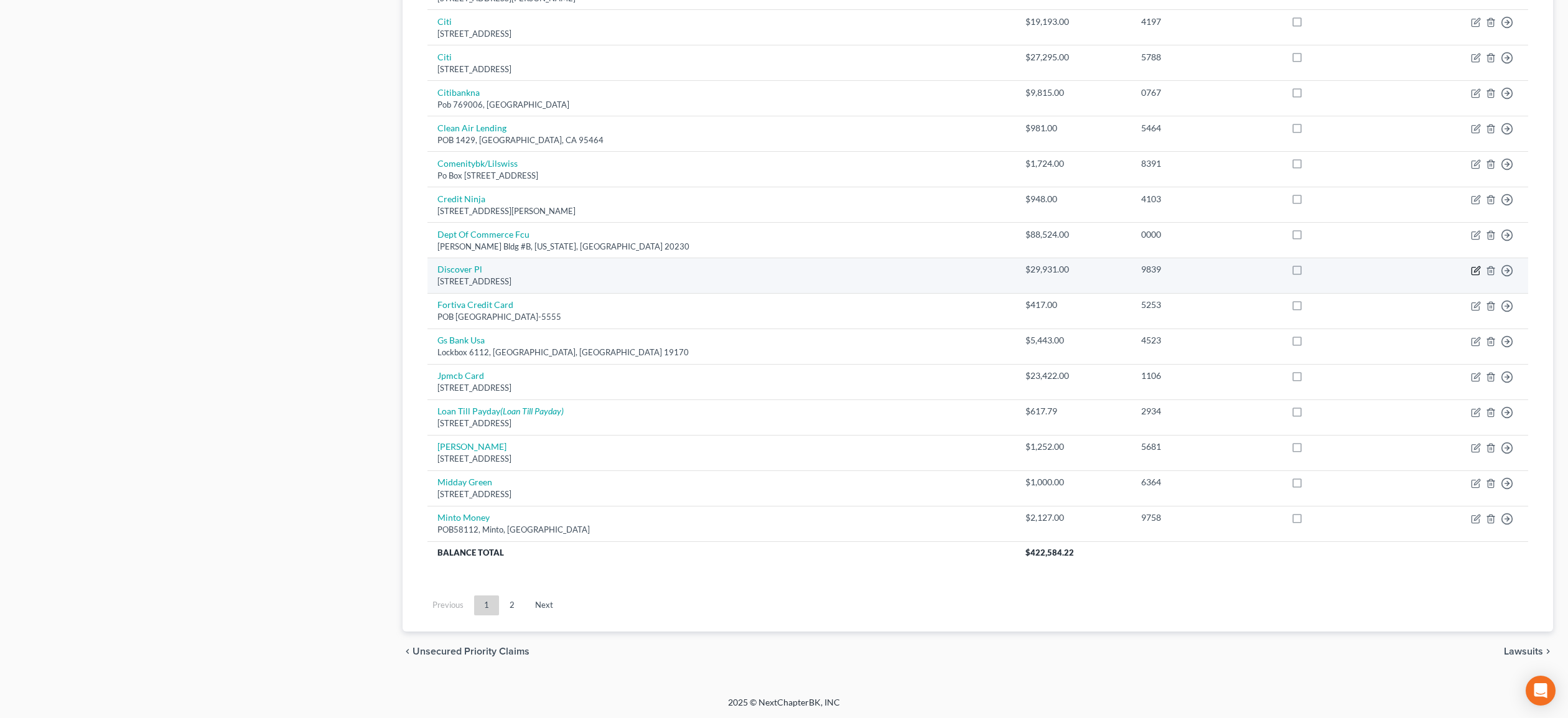
click at [1476, 270] on icon "button" at bounding box center [1476, 271] width 10 height 10
select select "46"
select select "2"
select select "0"
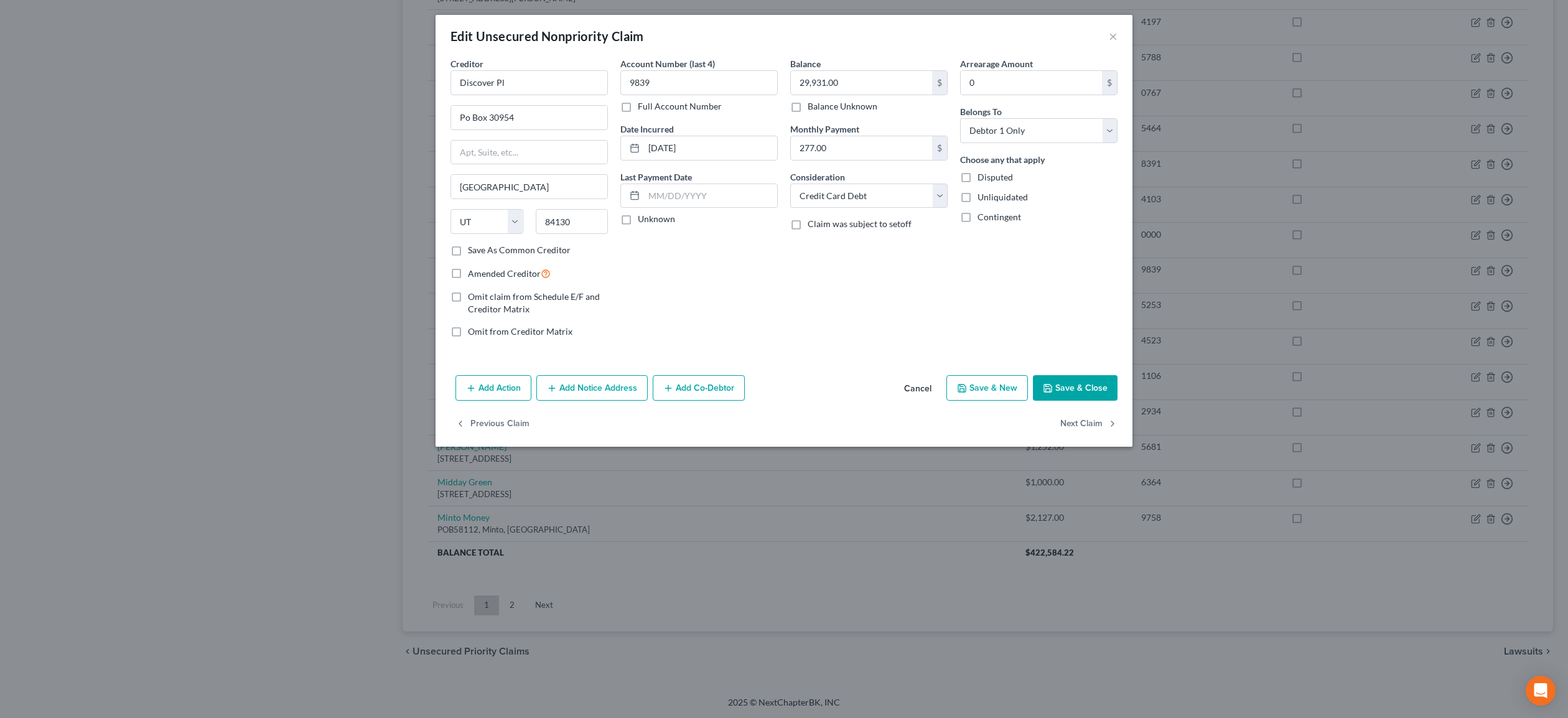
click at [1193, 314] on div "Edit Unsecured Nonpriority Claim × Creditor * Discover Pl Po Box 30954 [GEOGRAP…" at bounding box center [784, 359] width 1568 height 718
click at [1080, 422] on button "Next Claim" at bounding box center [1088, 424] width 58 height 26
select select "10"
select select "2"
select select "0"
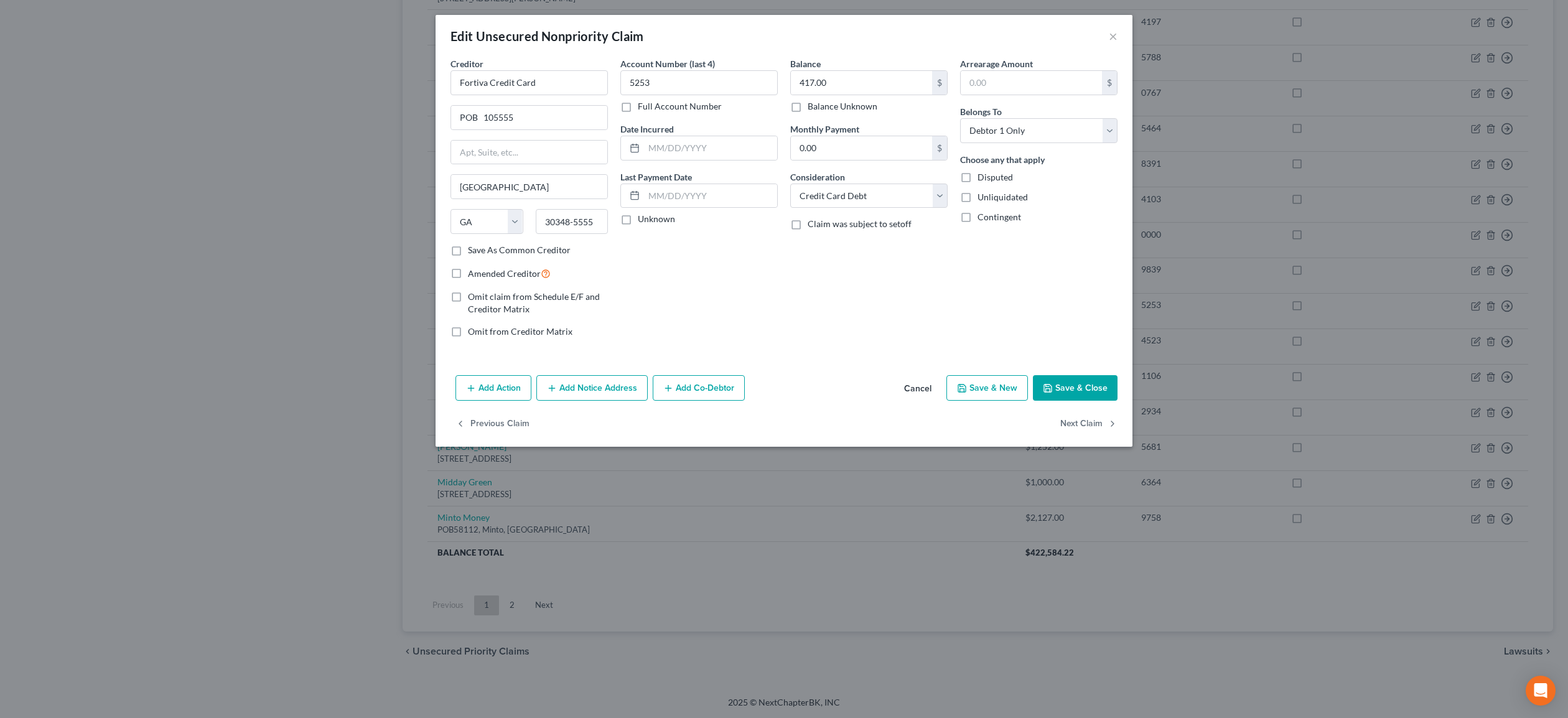
click at [1461, 252] on div "Edit Unsecured Nonpriority Claim × Creditor * Fortiva Credit Card POB 105555 [G…" at bounding box center [784, 359] width 1568 height 718
click at [914, 388] on button "Cancel" at bounding box center [918, 389] width 47 height 25
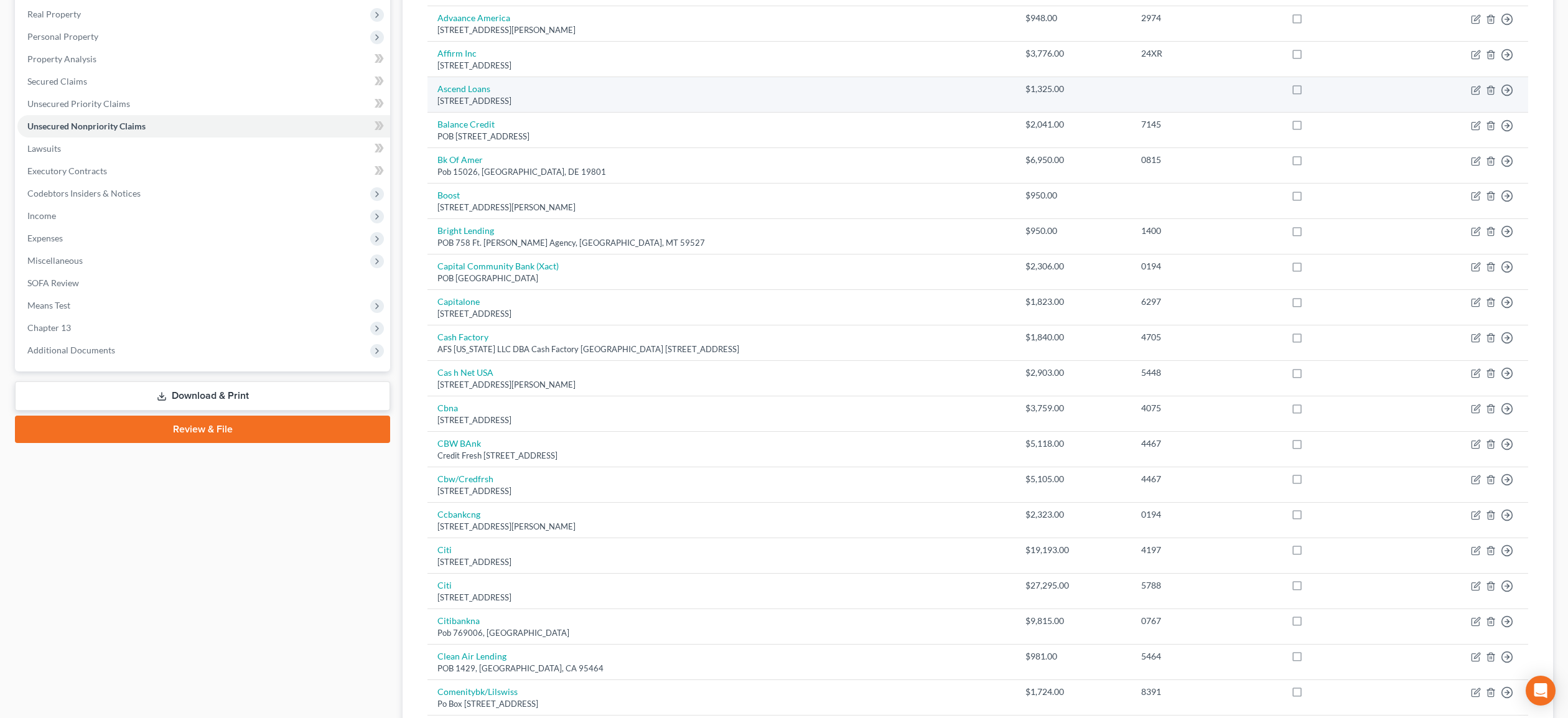
scroll to position [0, 0]
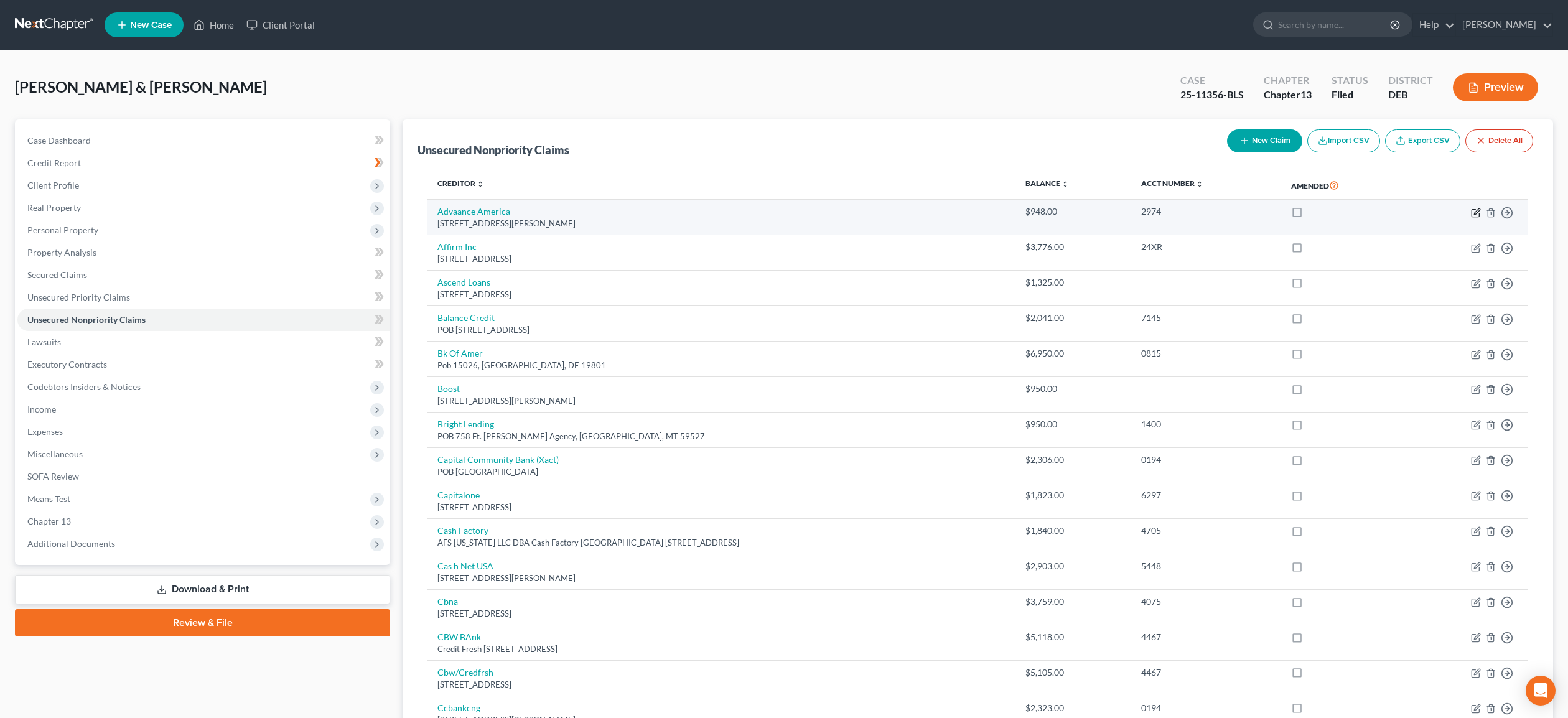
click at [1476, 211] on icon "button" at bounding box center [1476, 213] width 10 height 10
select select "7"
select select "10"
select select "0"
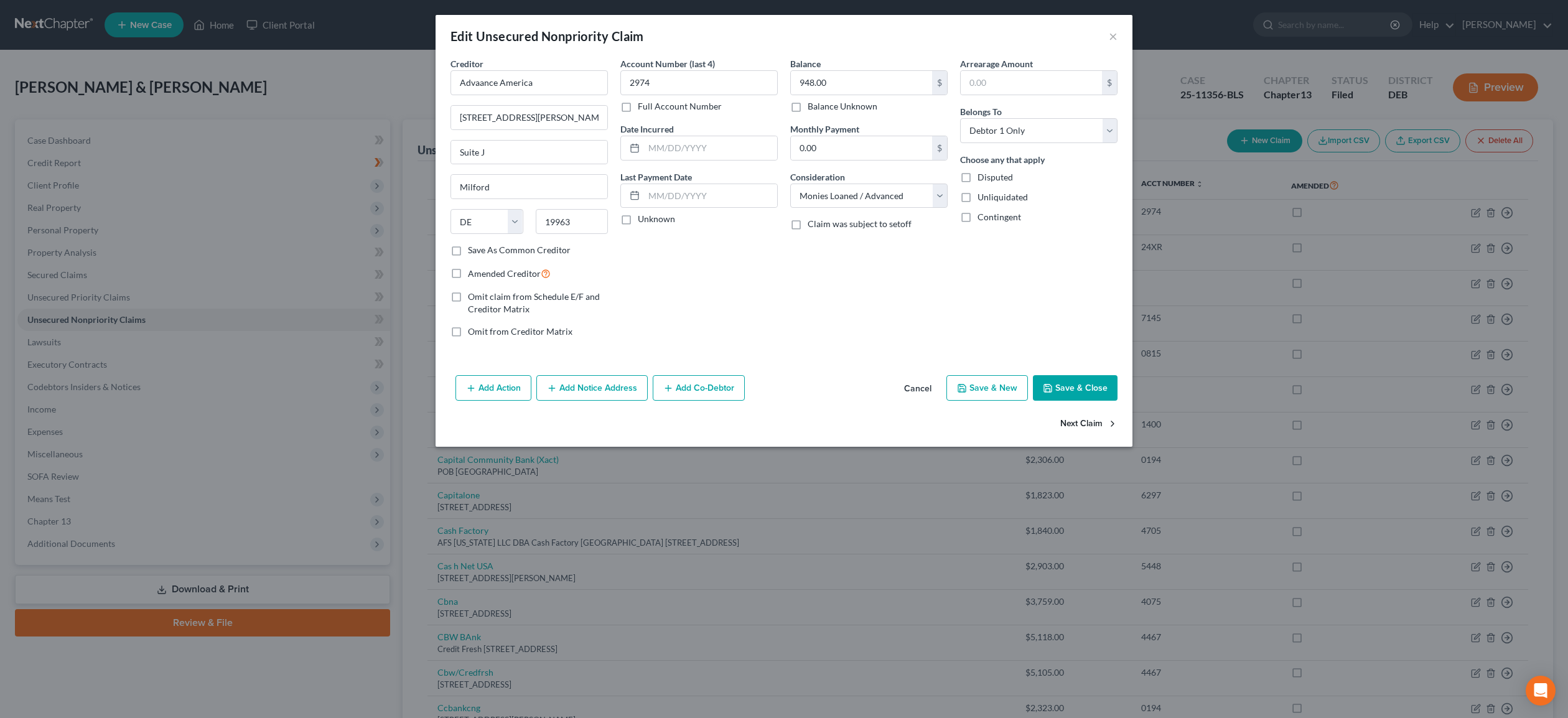
click at [1089, 427] on button "Next Claim" at bounding box center [1088, 424] width 58 height 26
select select "4"
select select "0"
click at [1089, 427] on button "Next Claim" at bounding box center [1088, 424] width 58 height 26
select select "4"
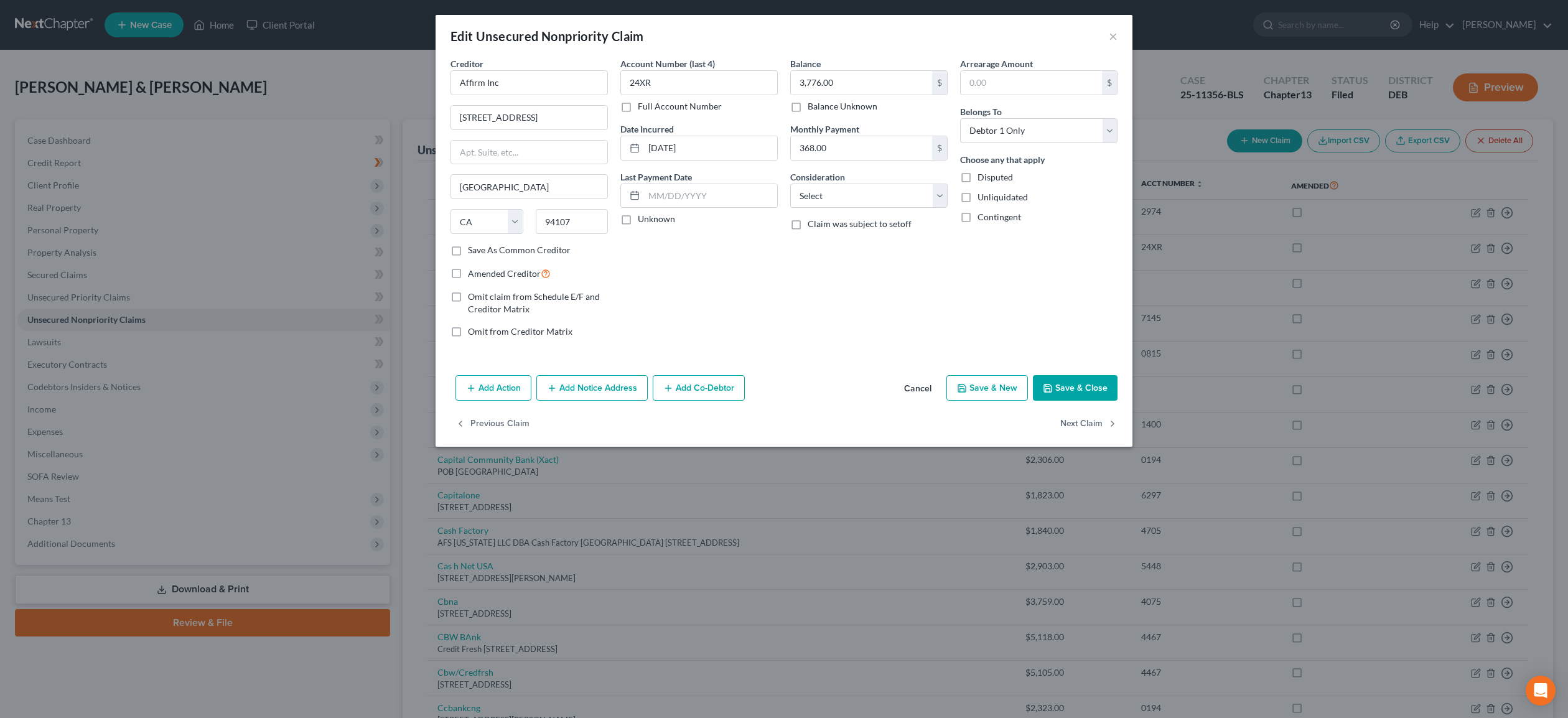
select select "10"
select select "0"
click at [1089, 427] on button "Next Claim" at bounding box center [1088, 424] width 58 height 26
select select "45"
select select "10"
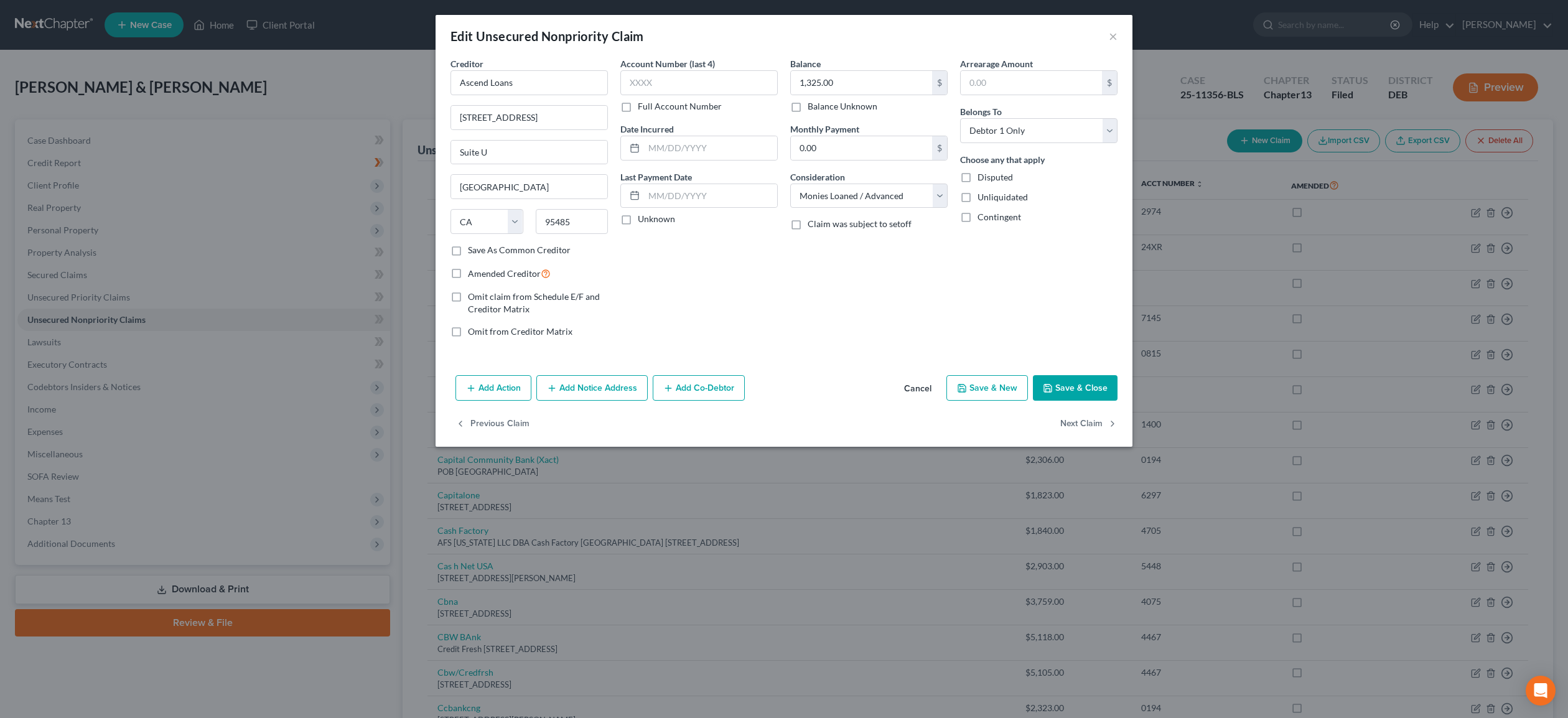
select select "0"
click at [1089, 427] on button "Next Claim" at bounding box center [1088, 424] width 58 height 26
select select "7"
select select "2"
select select "0"
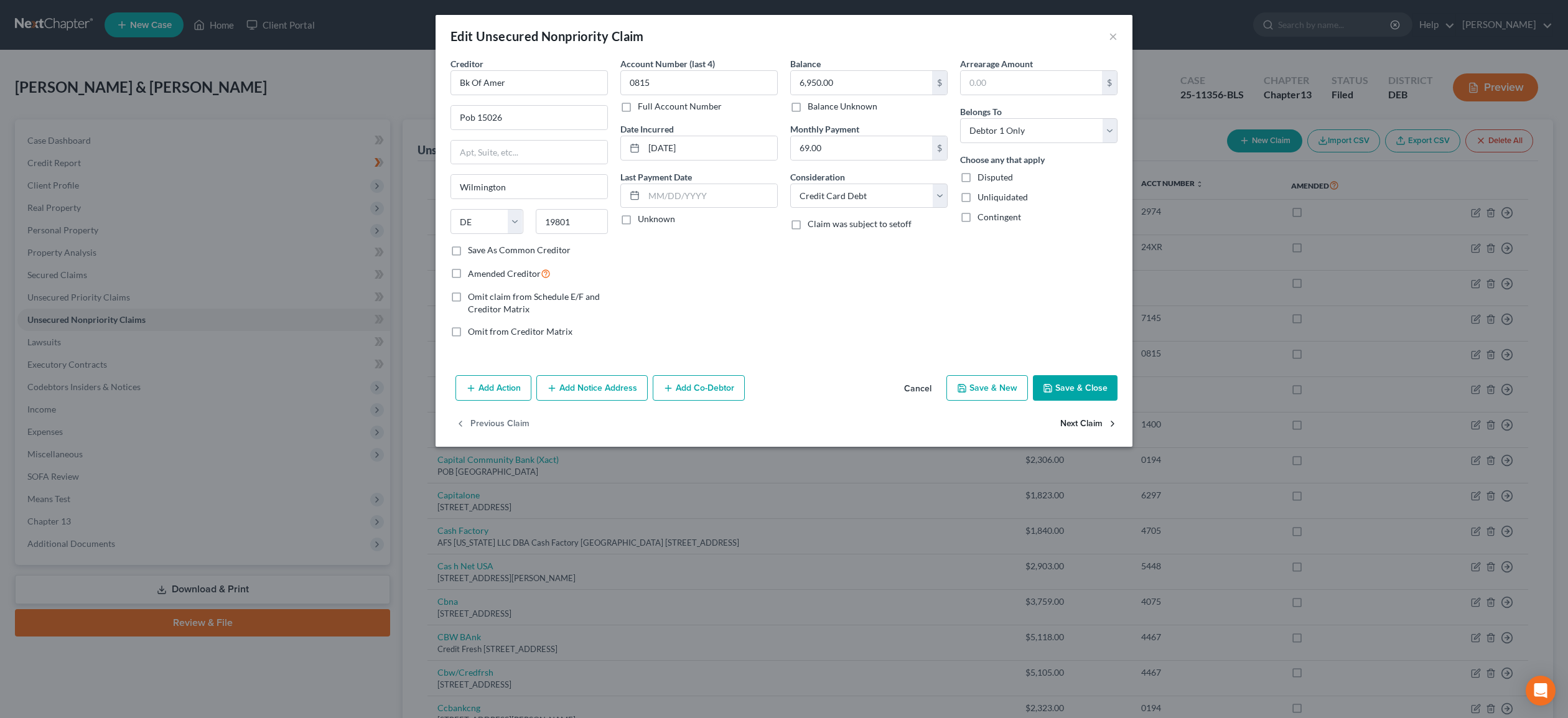
click at [1089, 427] on button "Next Claim" at bounding box center [1088, 424] width 58 height 26
select select "4"
select select "10"
select select "0"
click at [1089, 427] on button "Next Claim" at bounding box center [1088, 424] width 58 height 26
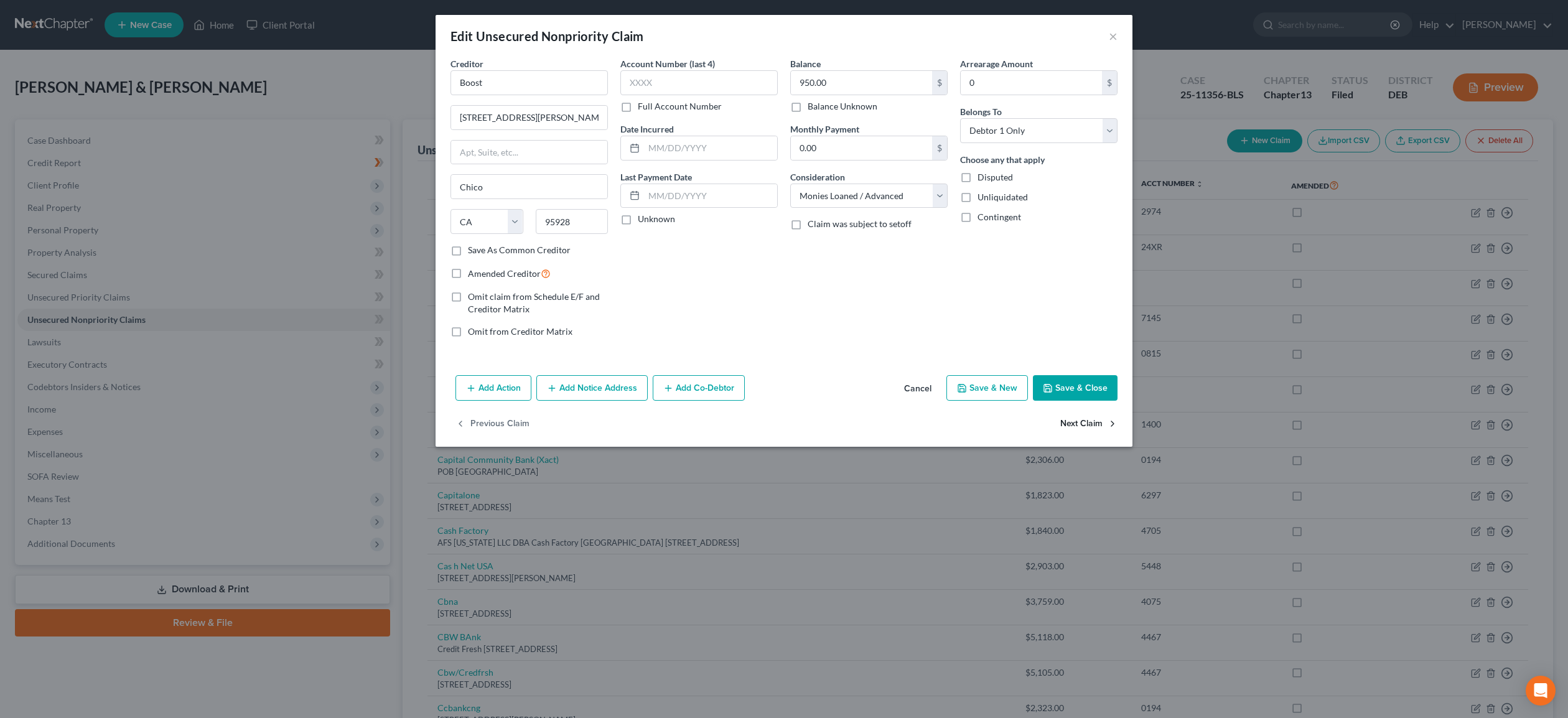
select select "27"
select select "10"
select select "0"
click at [1089, 427] on button "Next Claim" at bounding box center [1088, 424] width 58 height 26
select select "36"
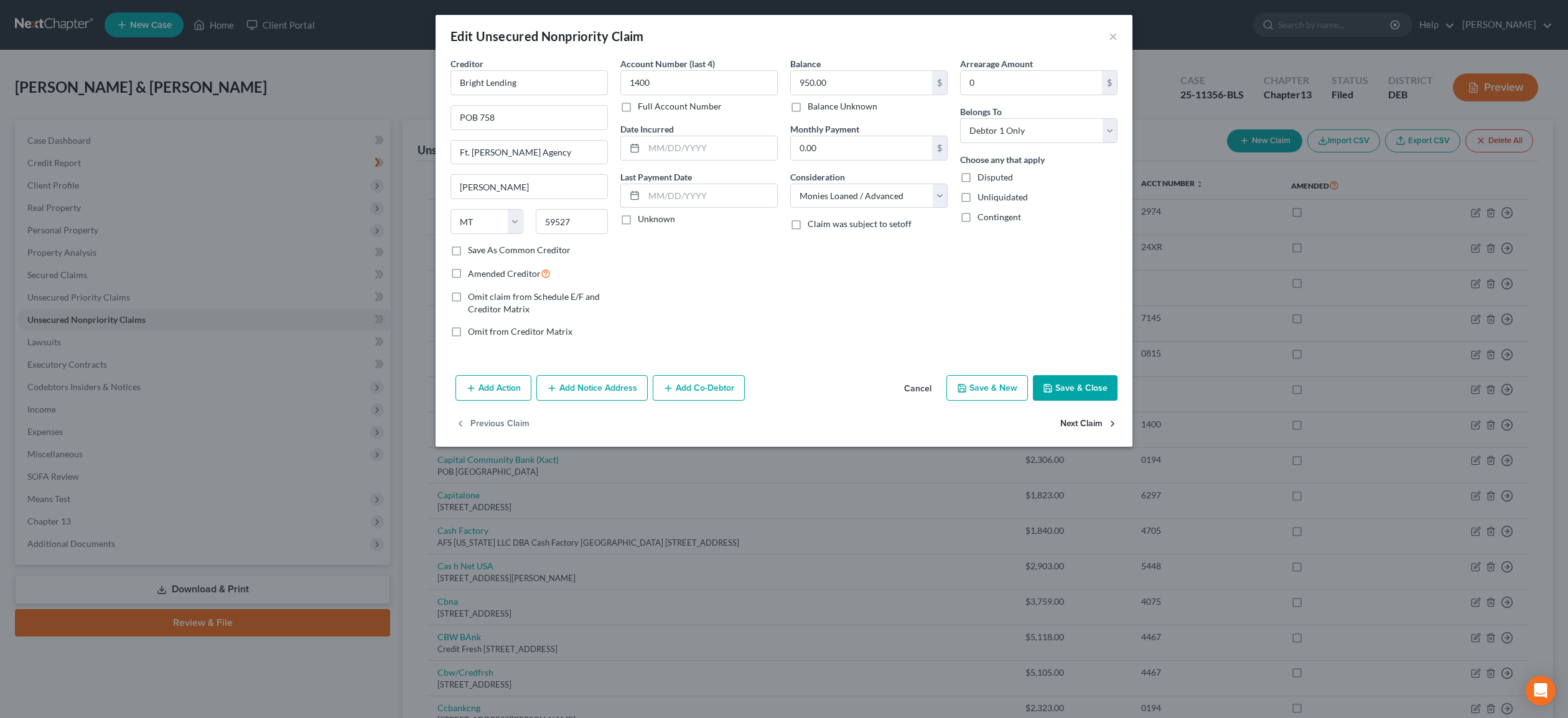
select select "10"
select select "0"
click at [1089, 427] on button "Next Claim" at bounding box center [1088, 424] width 58 height 26
select select "46"
select select "2"
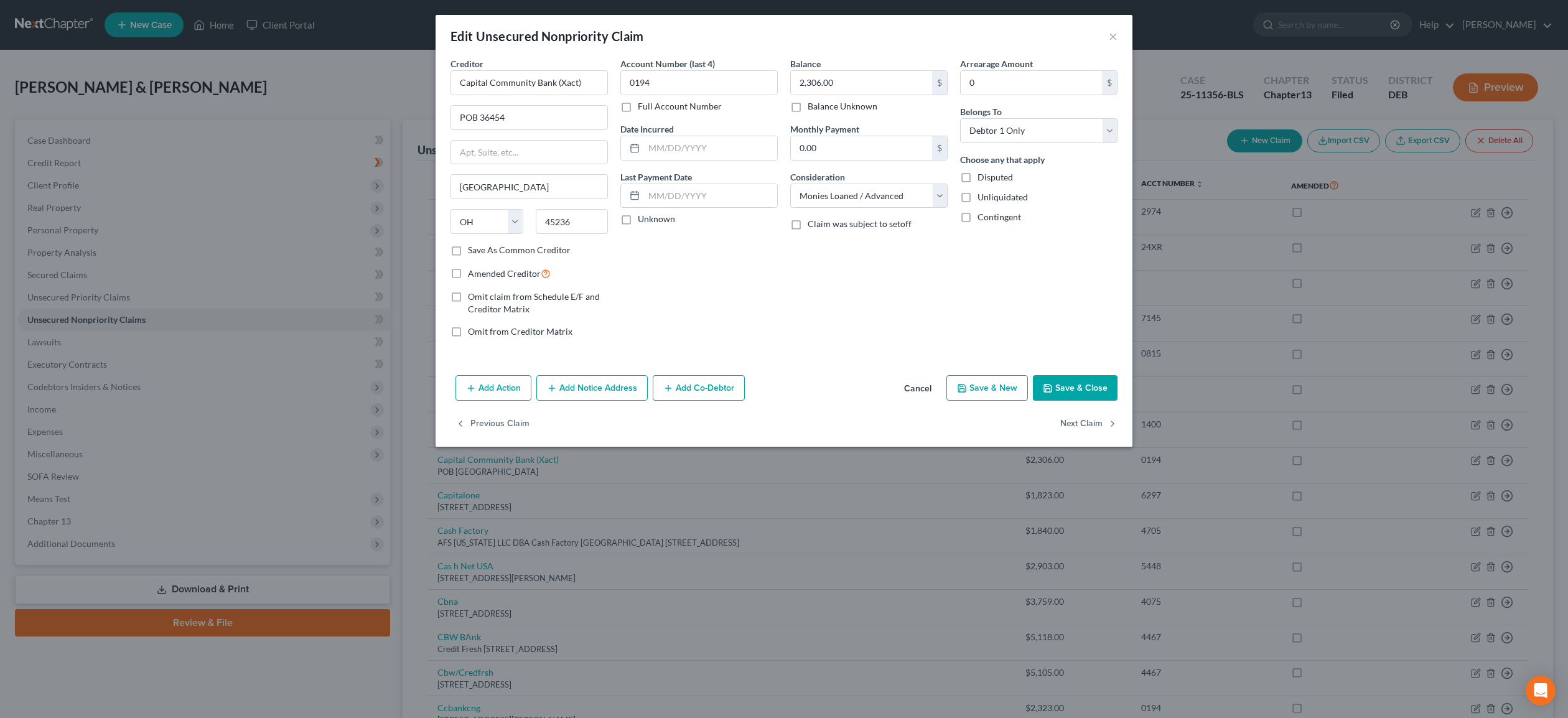
select select "0"
click at [1089, 427] on button "Next Claim" at bounding box center [1088, 424] width 58 height 26
select select "31"
select select "10"
select select "0"
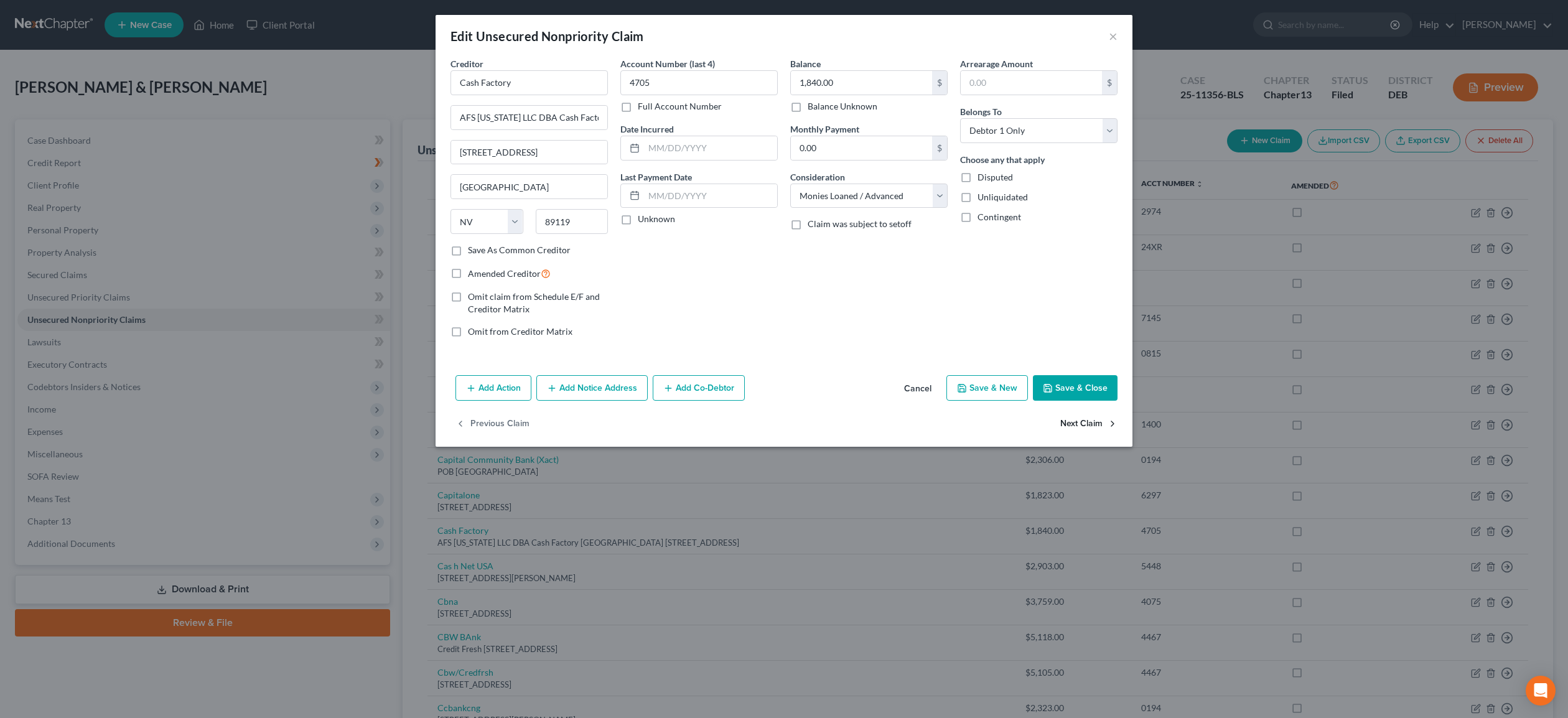
click at [1089, 427] on button "Next Claim" at bounding box center [1088, 424] width 58 height 26
select select "14"
select select "10"
select select "0"
click at [1089, 427] on button "Next Claim" at bounding box center [1088, 424] width 58 height 26
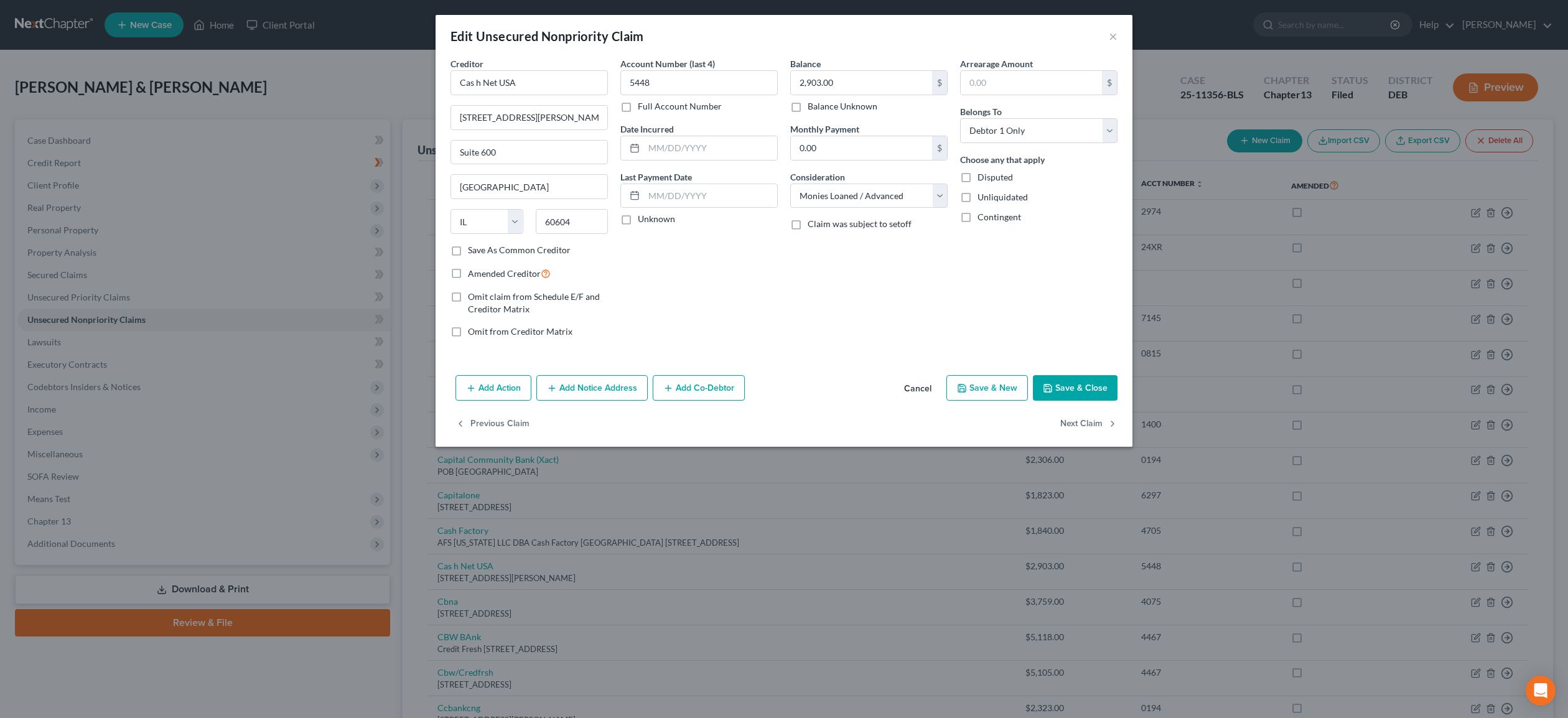
select select "43"
select select "2"
select select "0"
click at [1089, 427] on button "Next Claim" at bounding box center [1088, 424] width 58 height 26
select select "7"
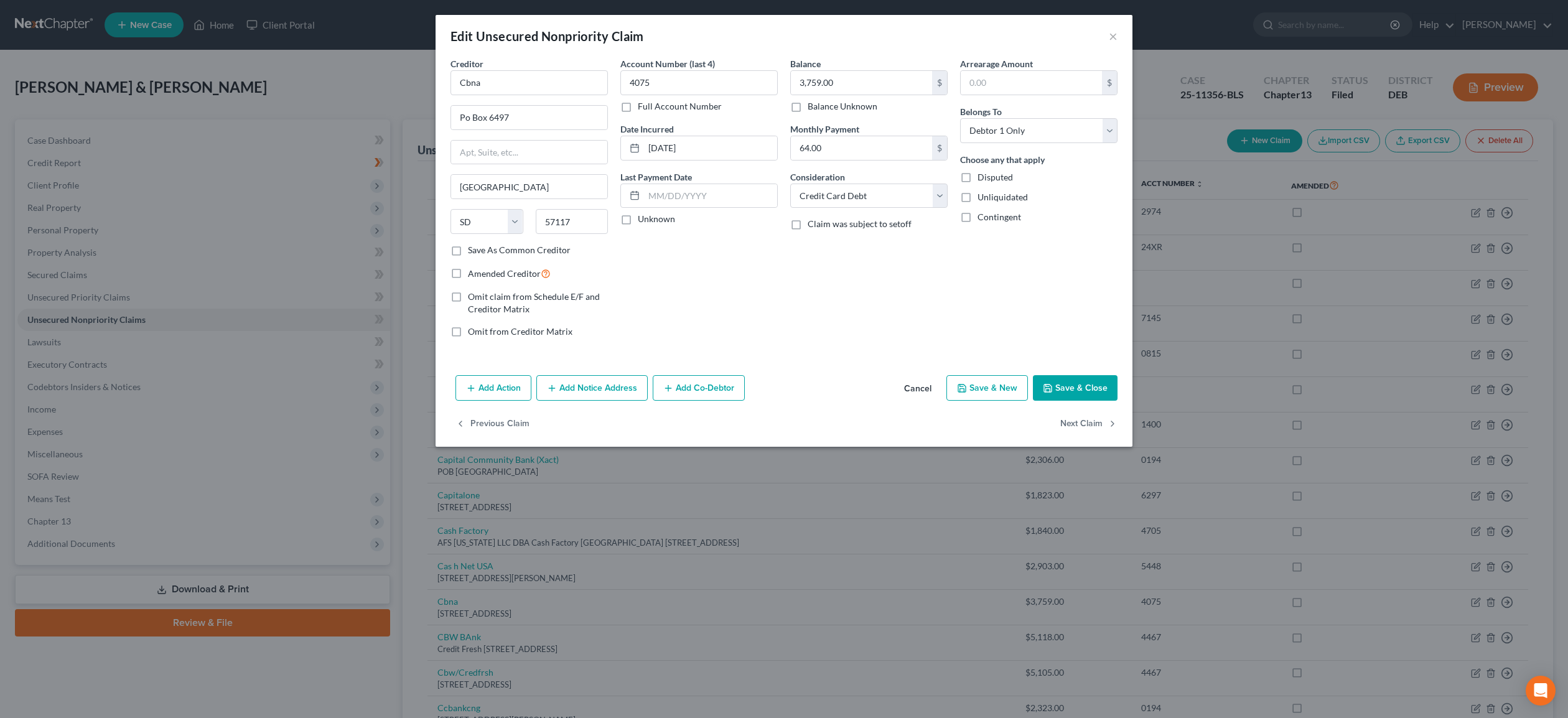
select select "10"
select select "2"
click at [1089, 427] on button "Next Claim" at bounding box center [1088, 424] width 58 height 26
select select "7"
select select "2"
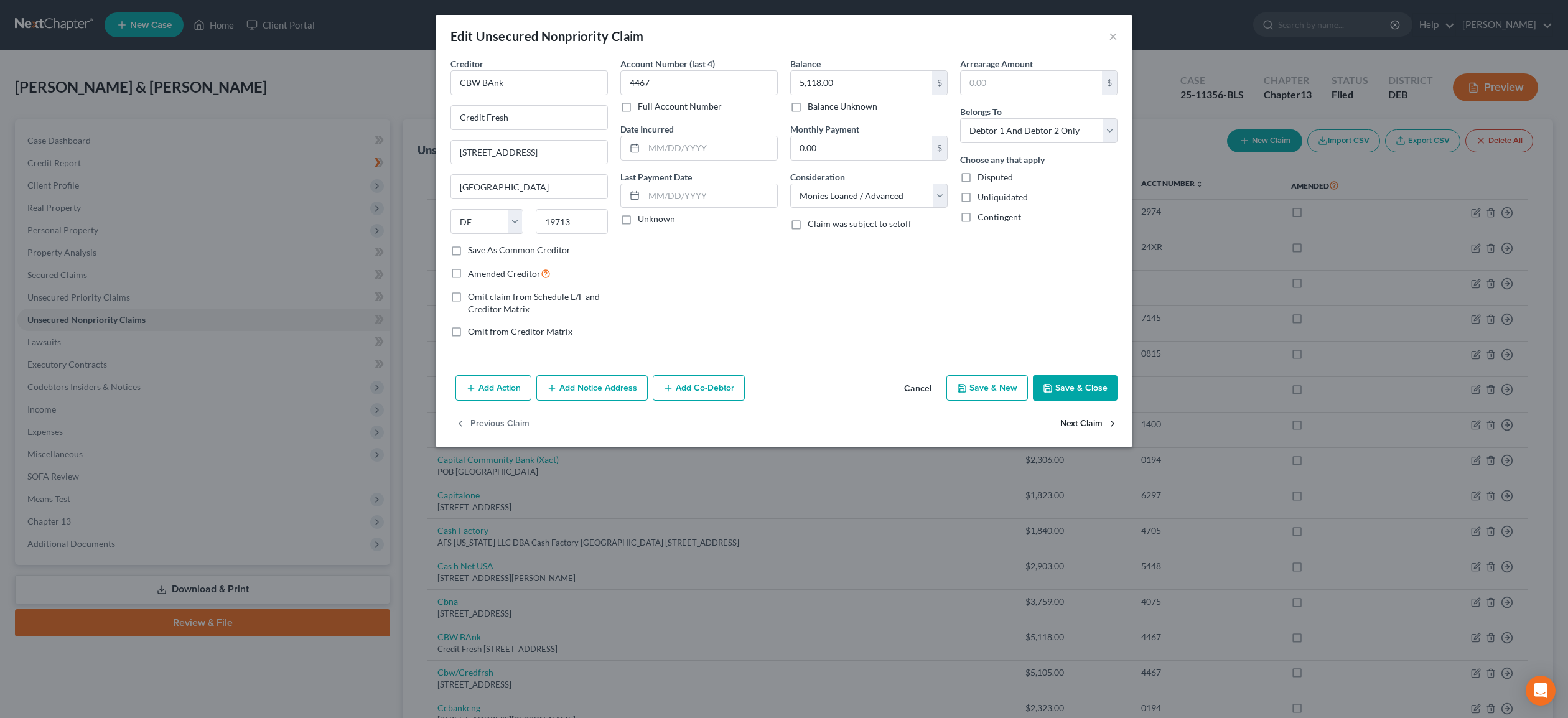
select select "0"
click at [924, 391] on button "Cancel" at bounding box center [918, 389] width 47 height 25
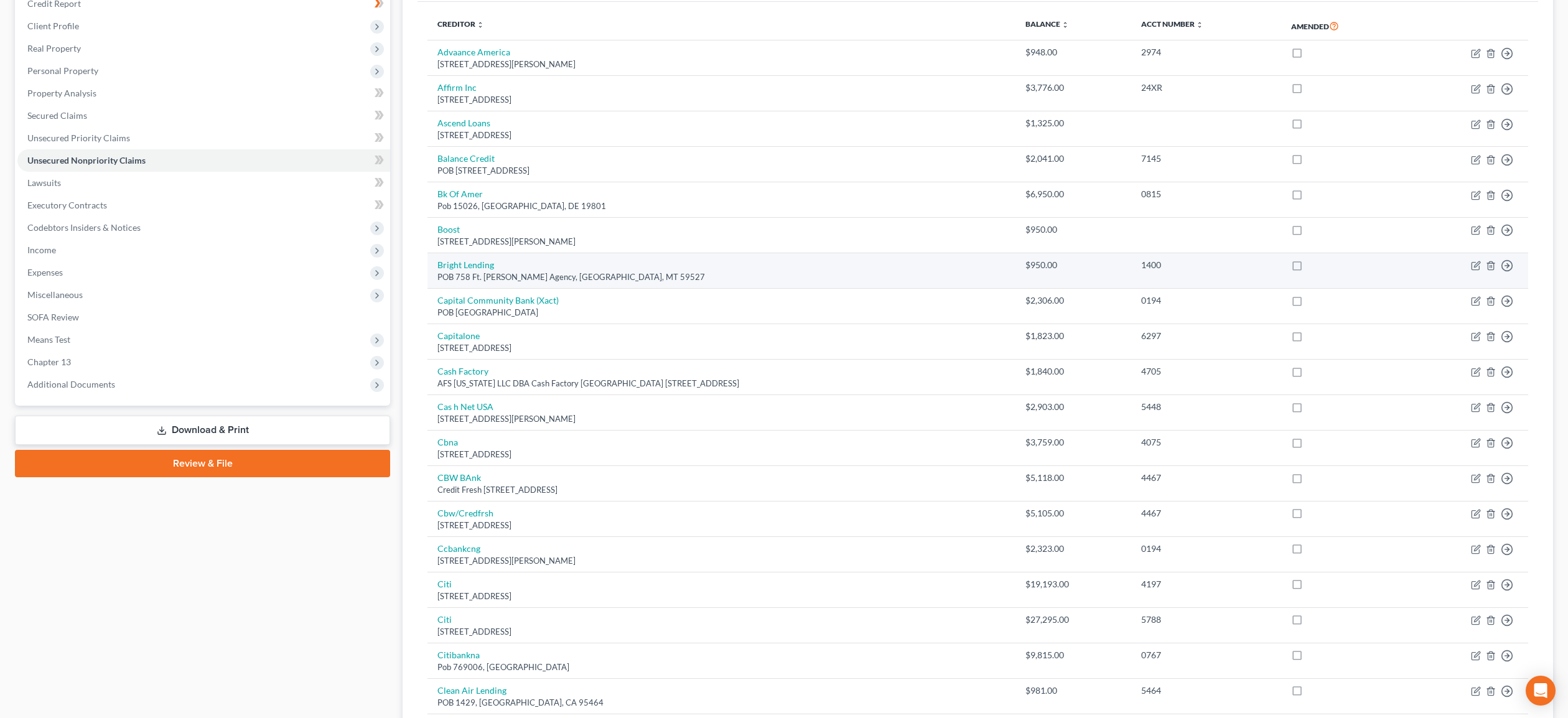
scroll to position [161, 0]
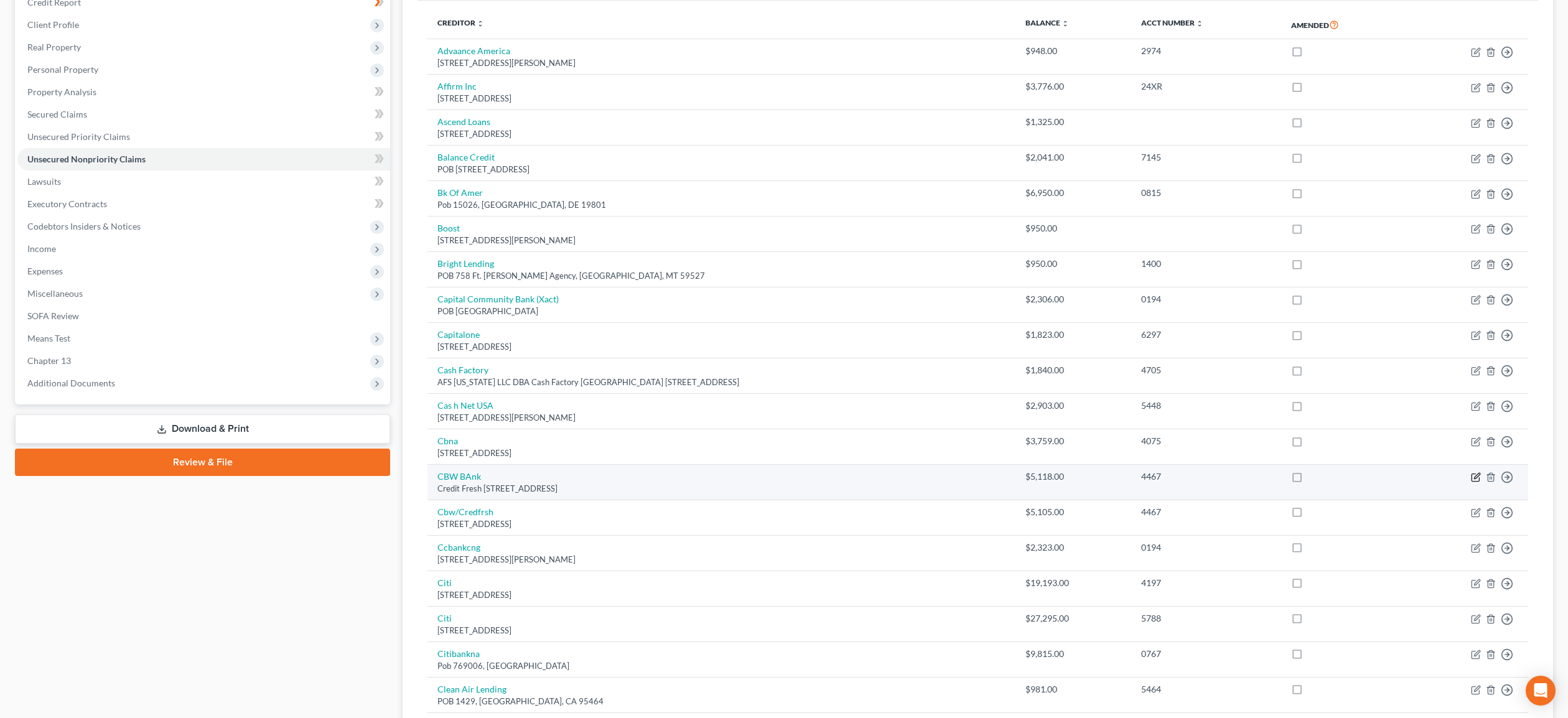
click at [1475, 477] on icon "button" at bounding box center [1476, 477] width 10 height 10
select select "7"
select select "10"
select select "2"
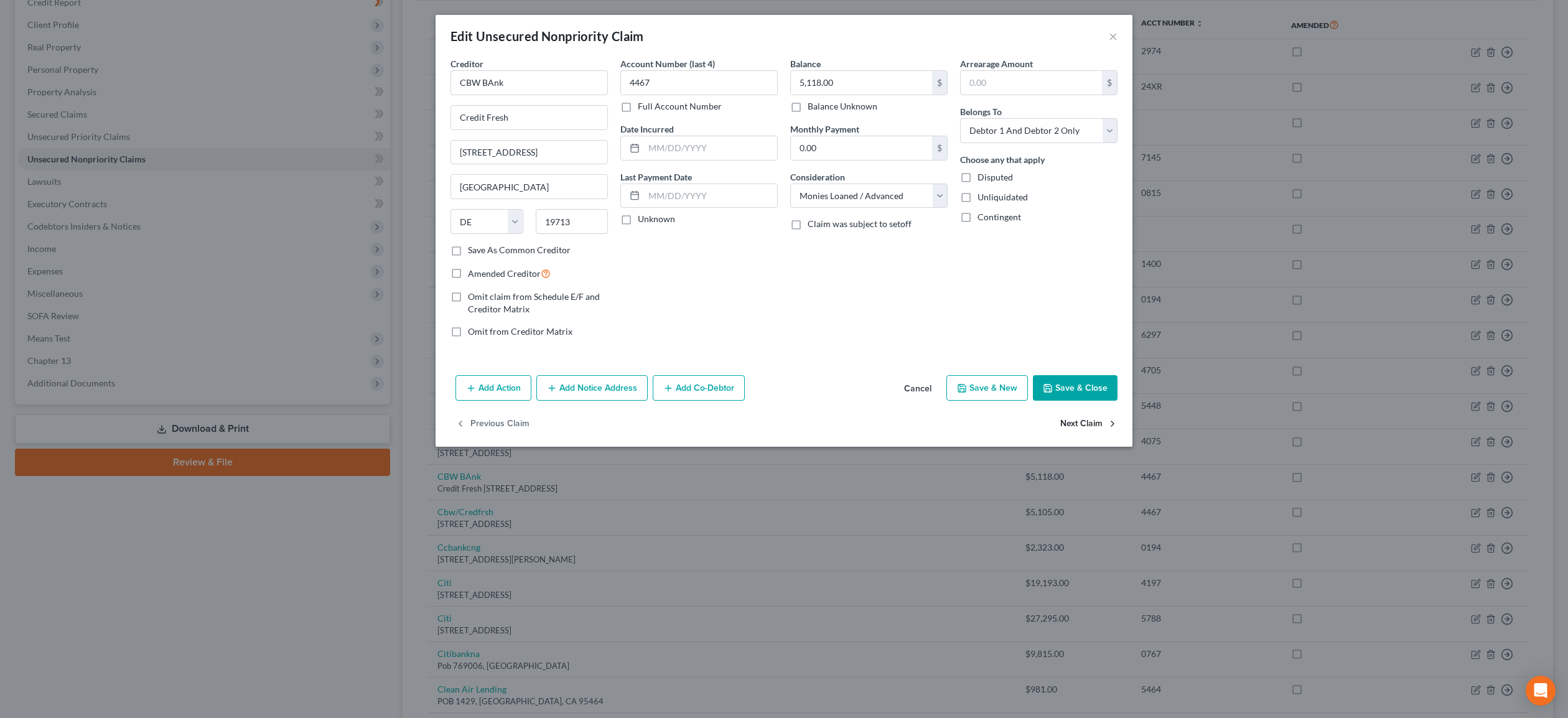
click at [1081, 426] on button "Next Claim" at bounding box center [1088, 424] width 58 height 26
select select "7"
select select "2"
select select "0"
click at [1082, 426] on button "Next Claim" at bounding box center [1088, 424] width 58 height 26
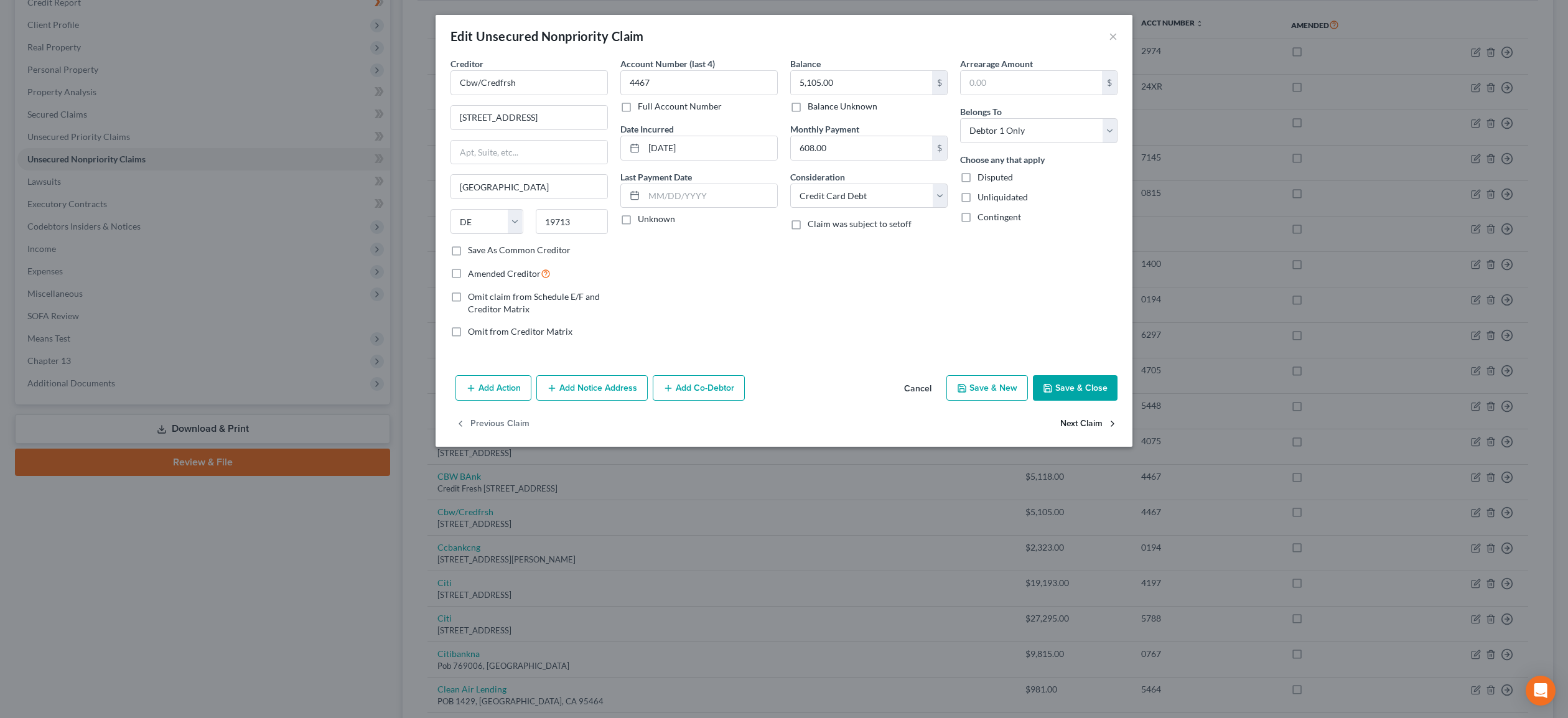
select select "36"
select select "0"
click at [1082, 426] on button "Next Claim" at bounding box center [1088, 424] width 58 height 26
select select "43"
select select "2"
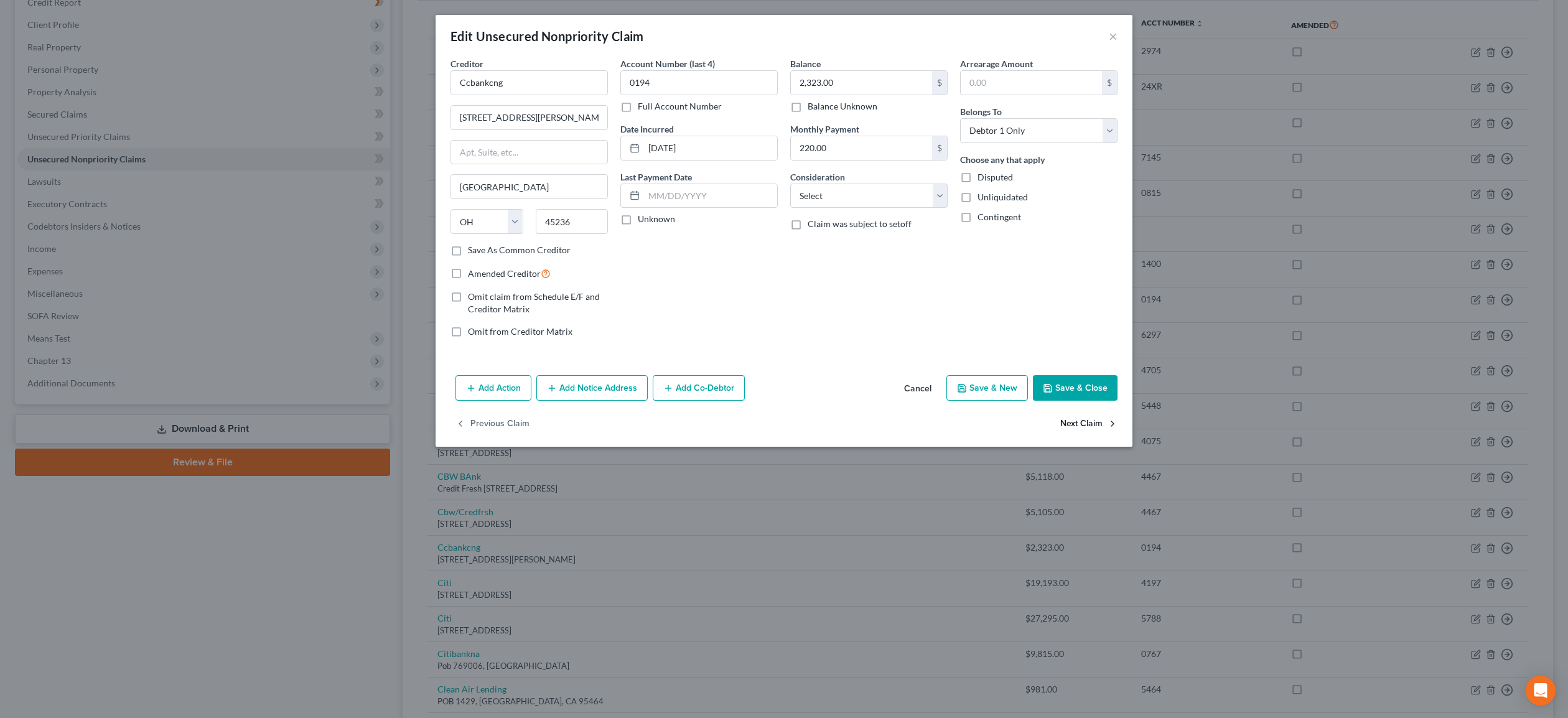
select select "0"
click at [1082, 426] on button "Next Claim" at bounding box center [1088, 424] width 58 height 26
select select "43"
select select "2"
select select "1"
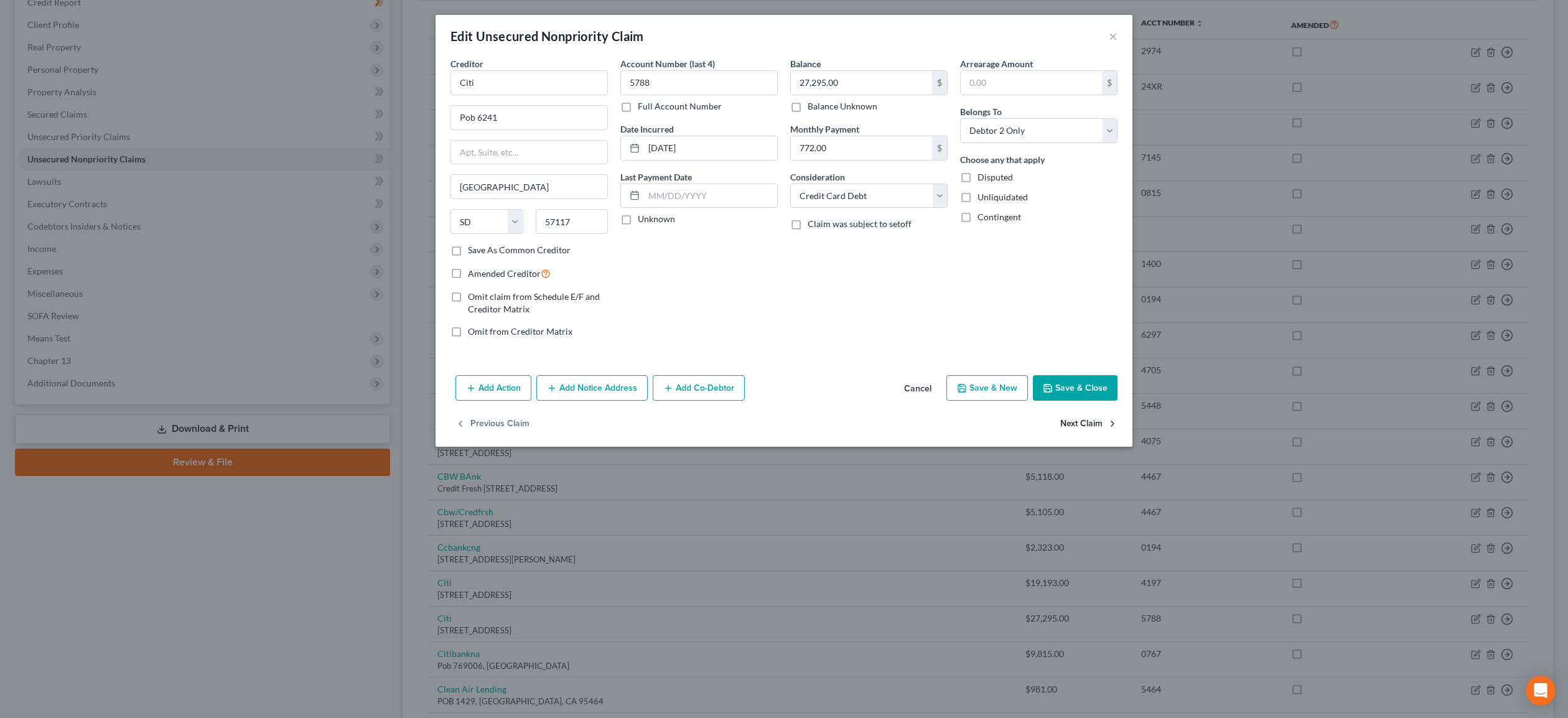
click at [1096, 424] on button "Next Claim" at bounding box center [1088, 424] width 58 height 26
select select "45"
select select "2"
select select "0"
click at [1096, 424] on button "Next Claim" at bounding box center [1088, 424] width 58 height 26
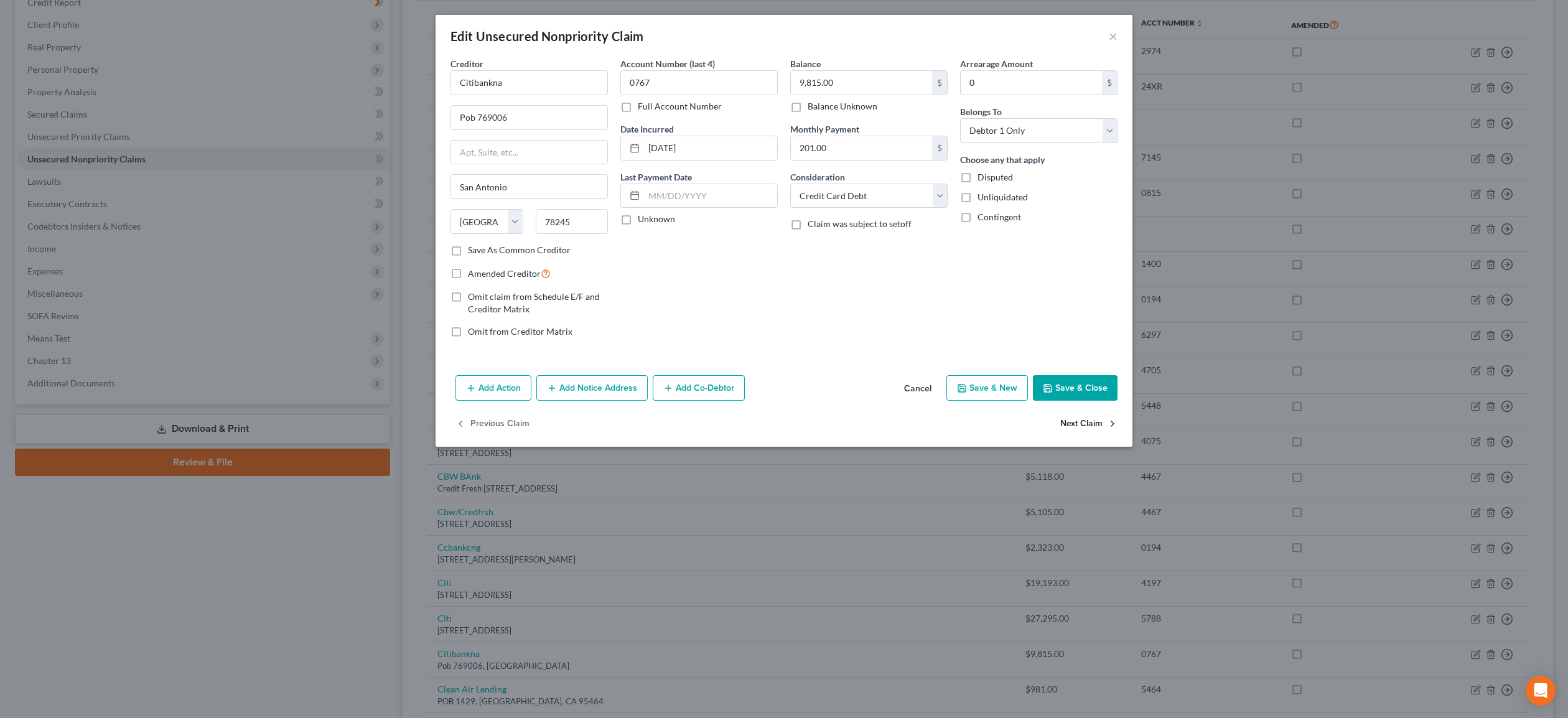
select select "4"
select select "10"
select select "0"
click at [1096, 424] on button "Next Claim" at bounding box center [1088, 424] width 58 height 26
select select "17"
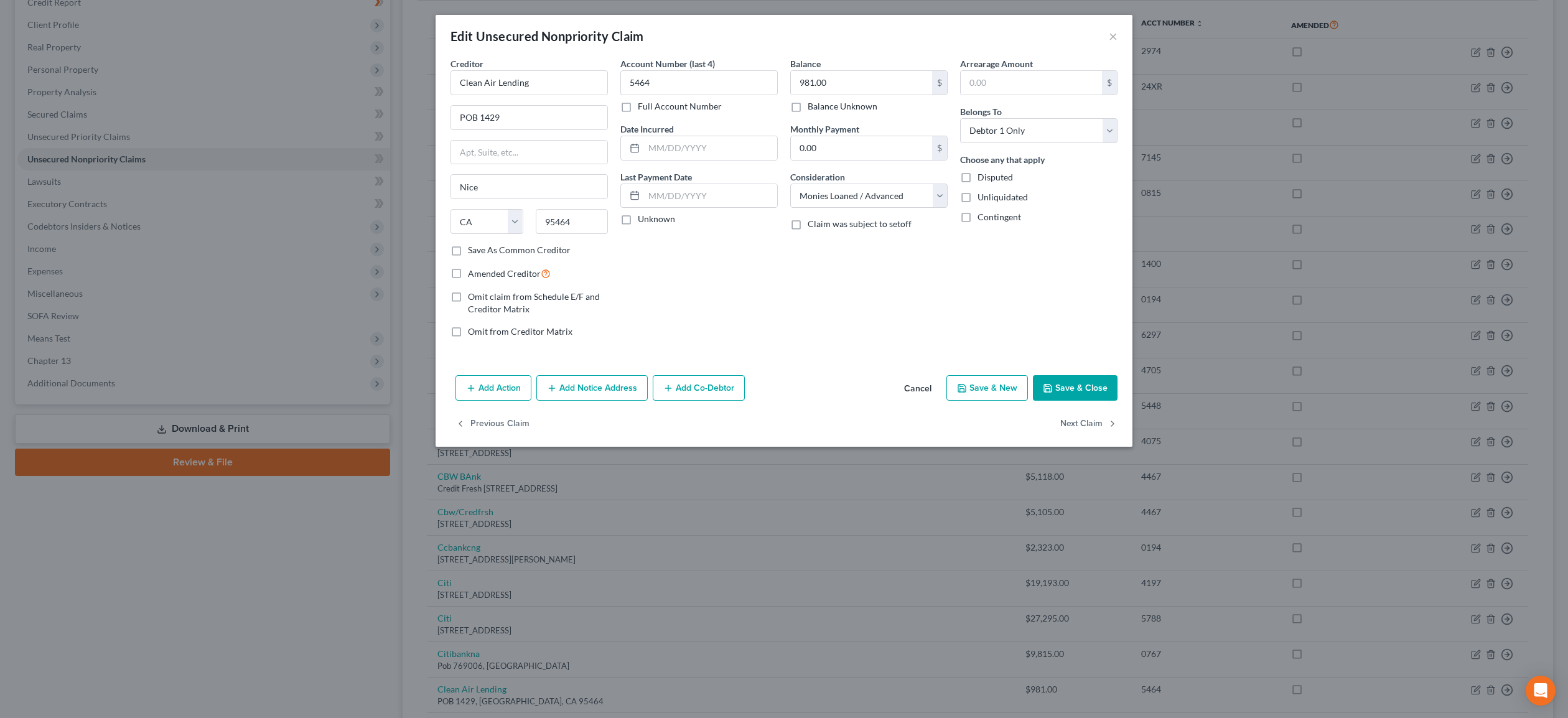
select select "2"
select select "0"
click at [1096, 424] on button "Next Claim" at bounding box center [1088, 424] width 58 height 26
select select "14"
select select "10"
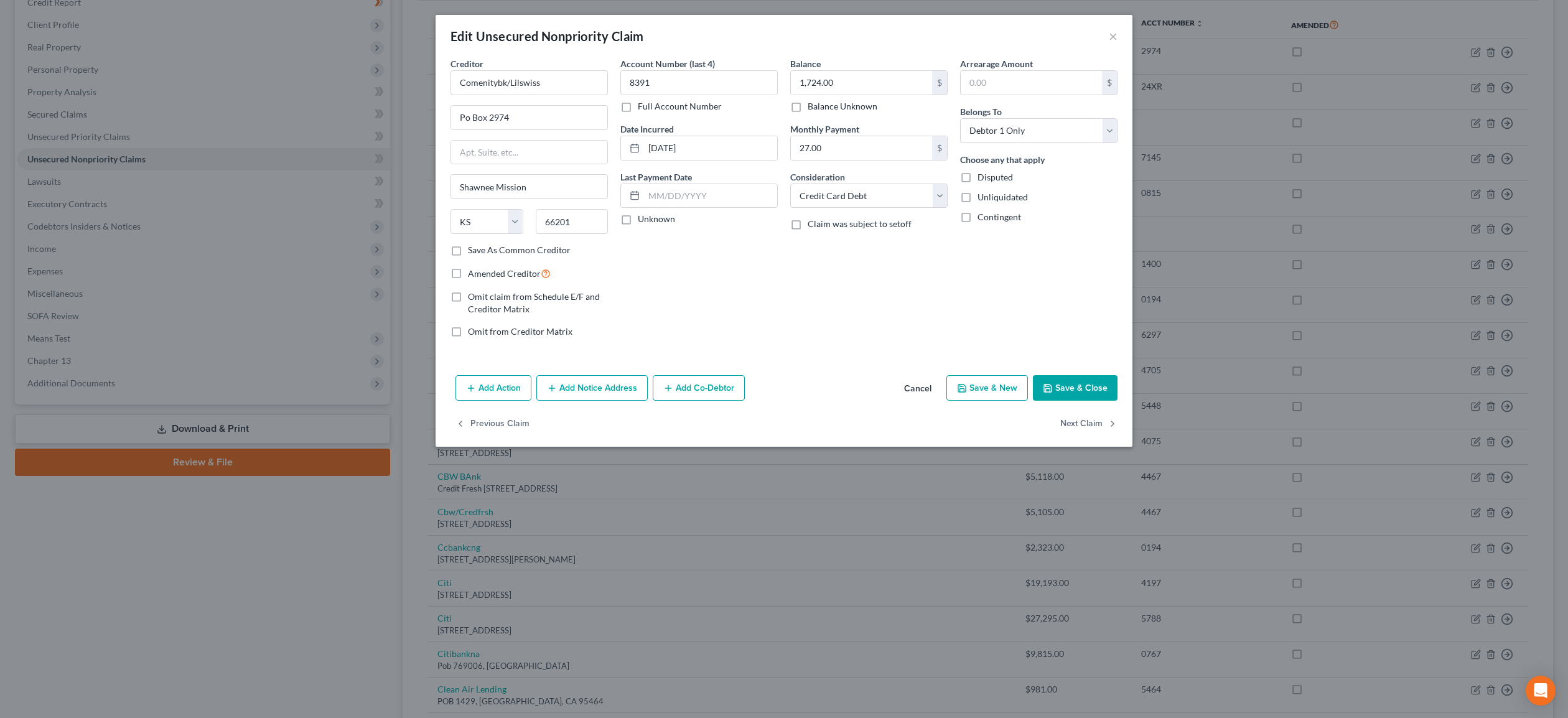
select select "0"
click at [1096, 424] on button "Next Claim" at bounding box center [1088, 424] width 58 height 26
select select "8"
select select "10"
select select "2"
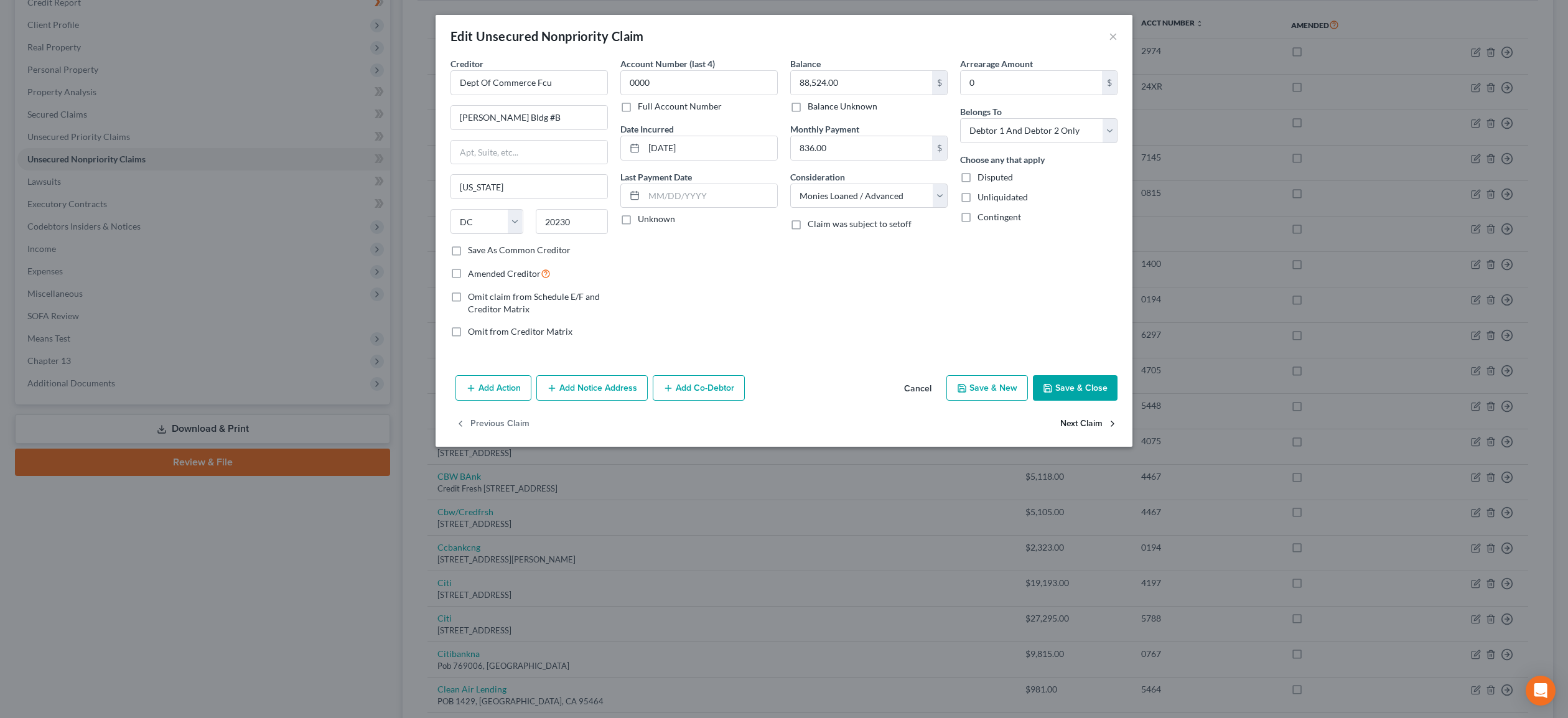
click at [1073, 423] on button "Next Claim" at bounding box center [1088, 424] width 58 height 26
select select "46"
select select "2"
select select "0"
click at [1073, 423] on button "Next Claim" at bounding box center [1088, 424] width 58 height 26
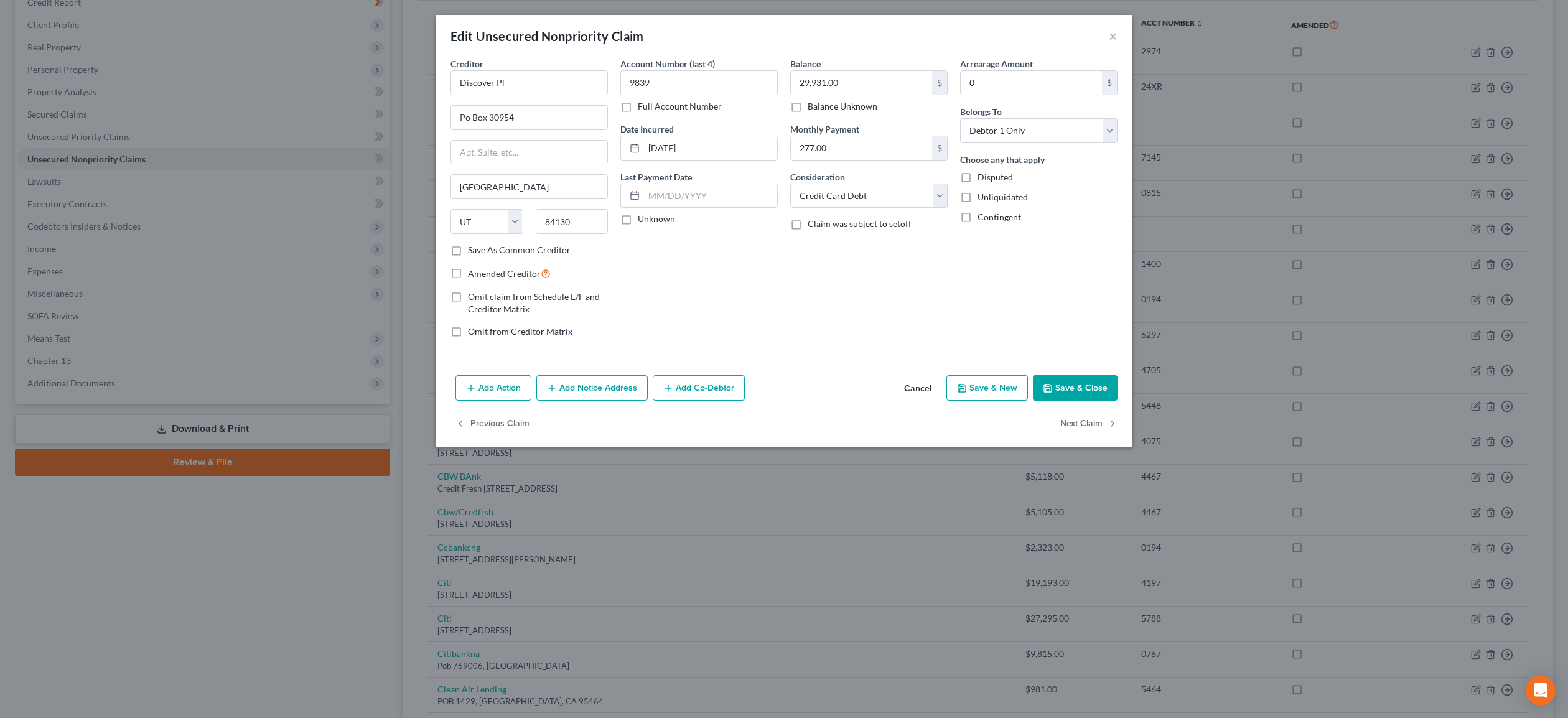
select select "10"
select select "2"
select select "0"
click at [1073, 423] on button "Next Claim" at bounding box center [1088, 424] width 58 height 26
select select "39"
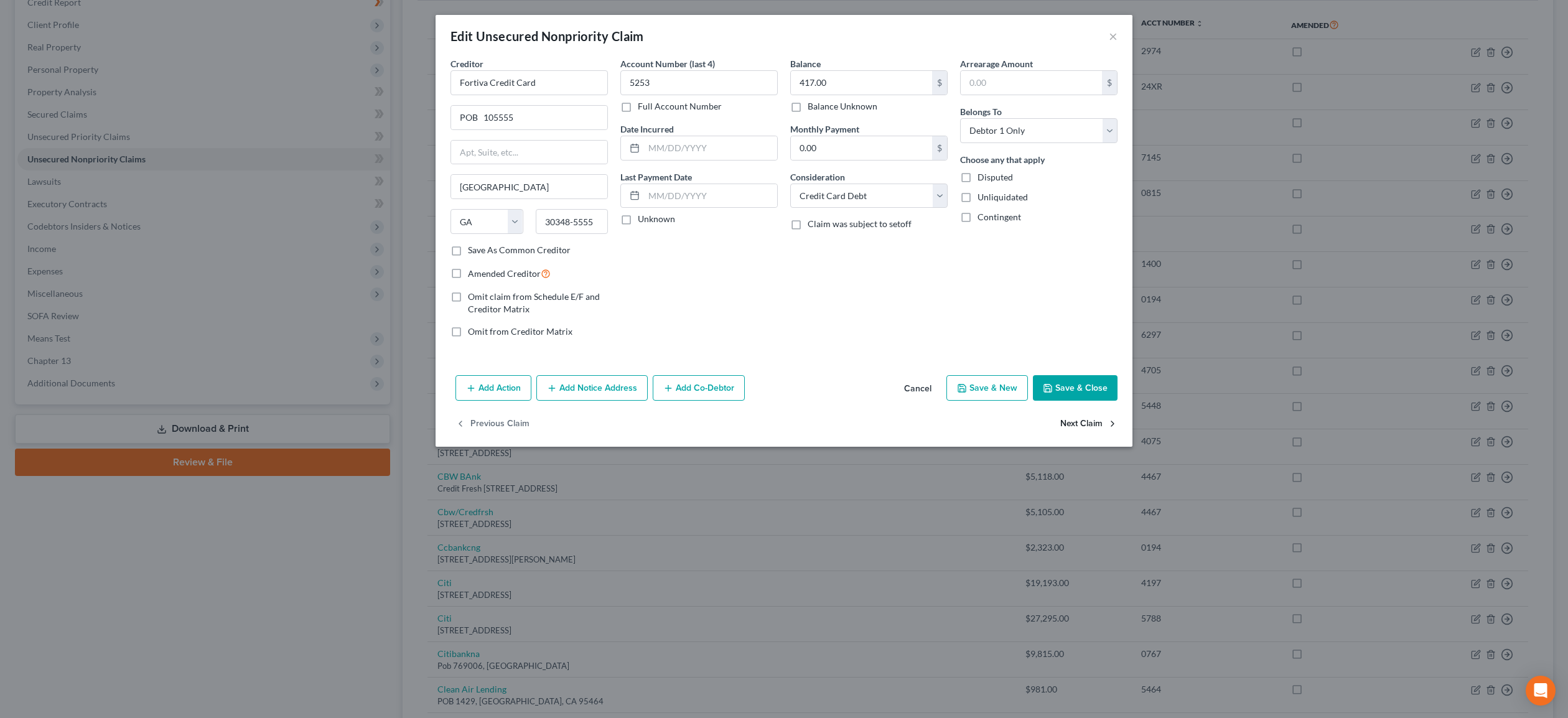
select select "2"
select select "0"
click at [1073, 423] on button "Next Claim" at bounding box center [1088, 424] width 58 height 26
select select "36"
select select "2"
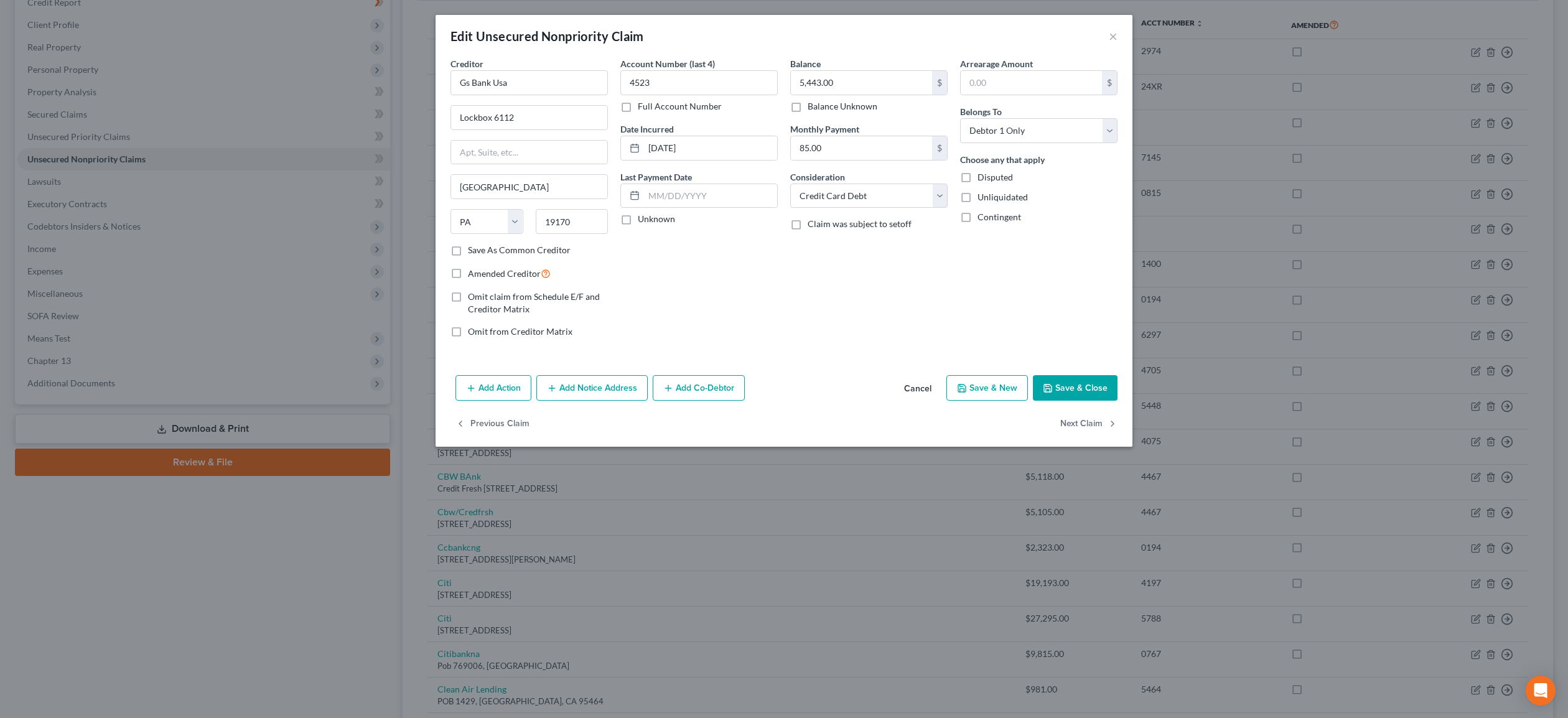
select select "1"
click at [1073, 423] on button "Next Claim" at bounding box center [1088, 424] width 58 height 26
select select "7"
select select "10"
select select "2"
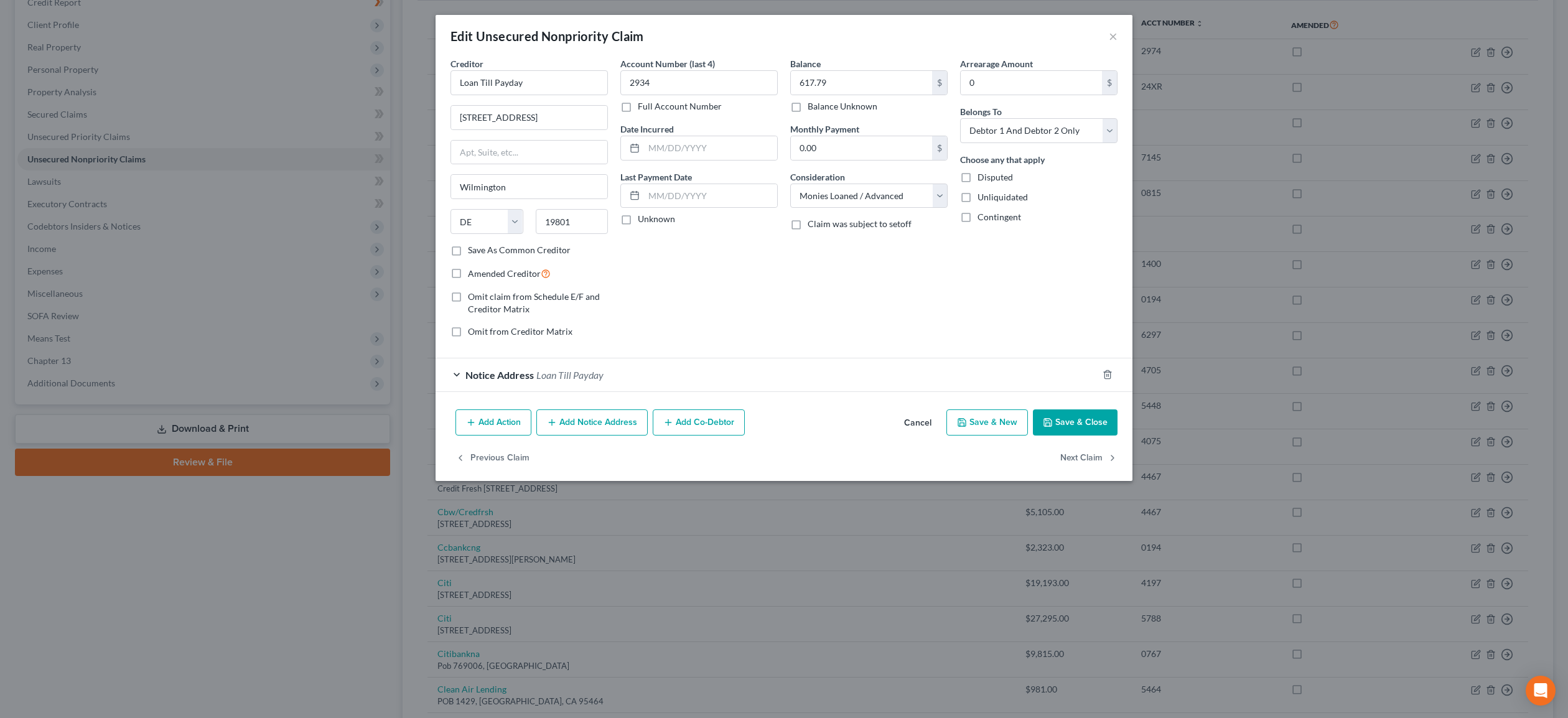
click at [1073, 423] on button "Save & Close" at bounding box center [1075, 422] width 84 height 26
